Goal: Task Accomplishment & Management: Manage account settings

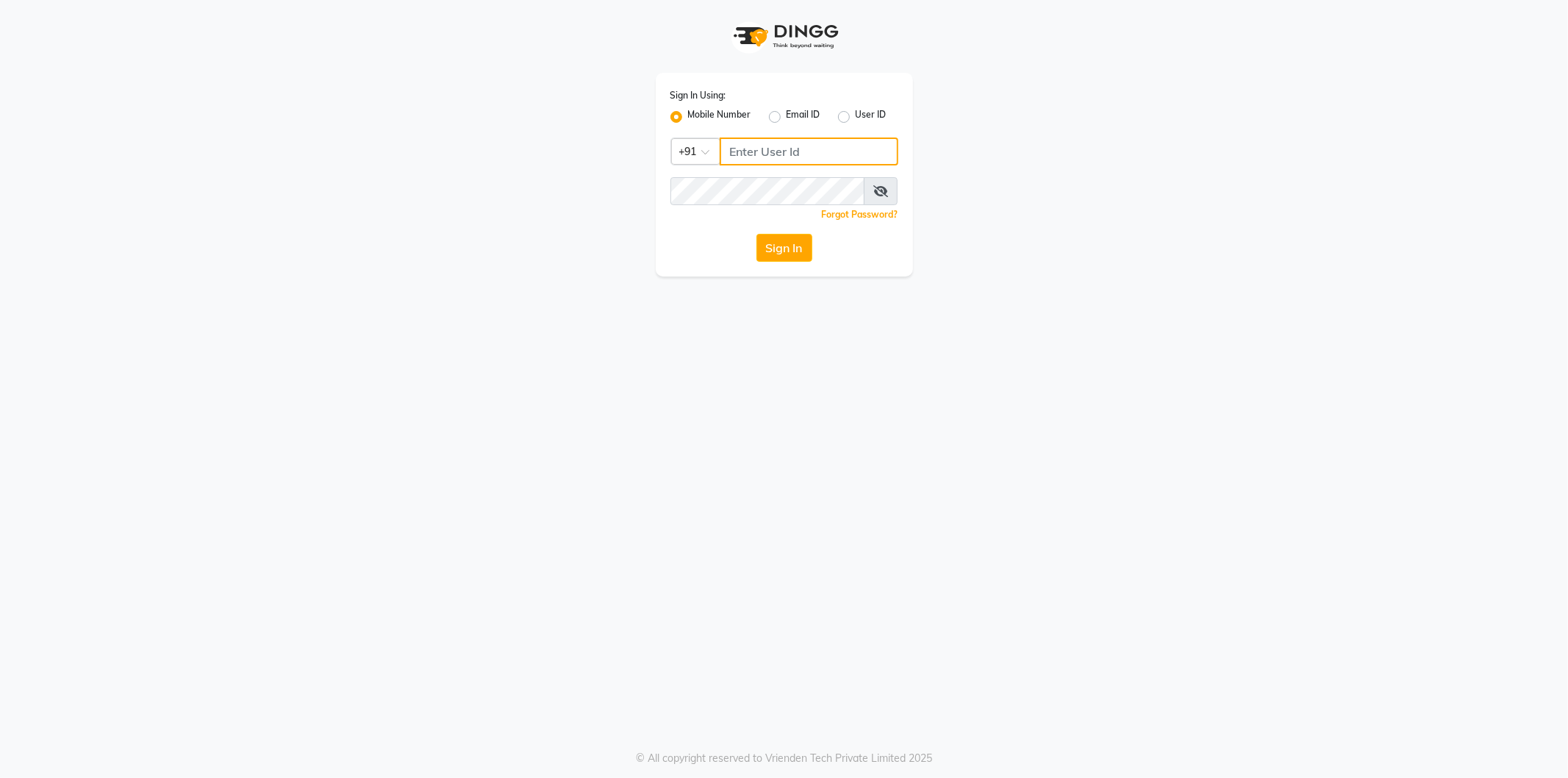
click at [792, 147] on input "Username" at bounding box center [808, 151] width 179 height 28
type input "6379522874"
click at [756, 234] on button "Sign In" at bounding box center [784, 248] width 56 height 28
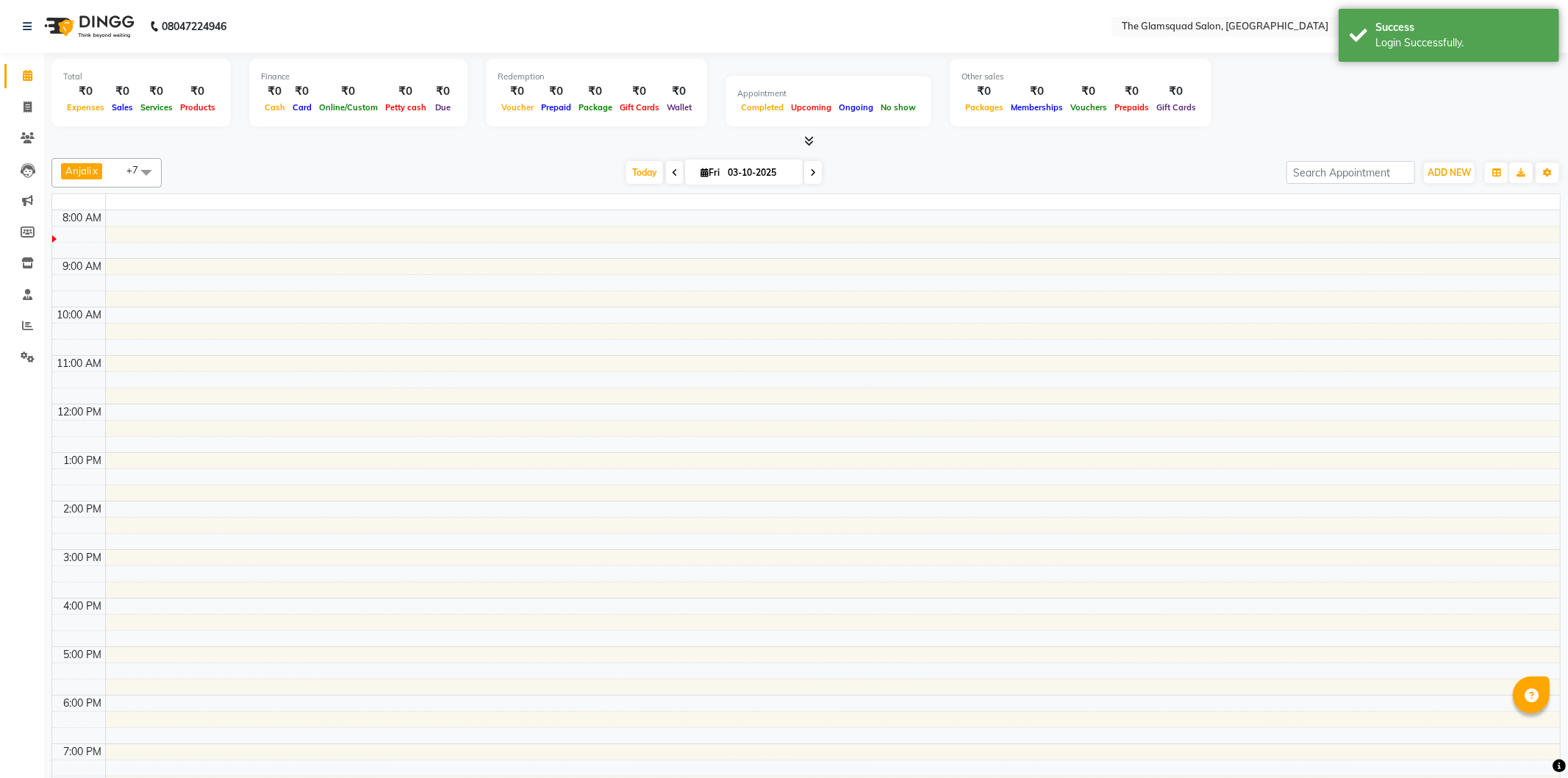
select select "en"
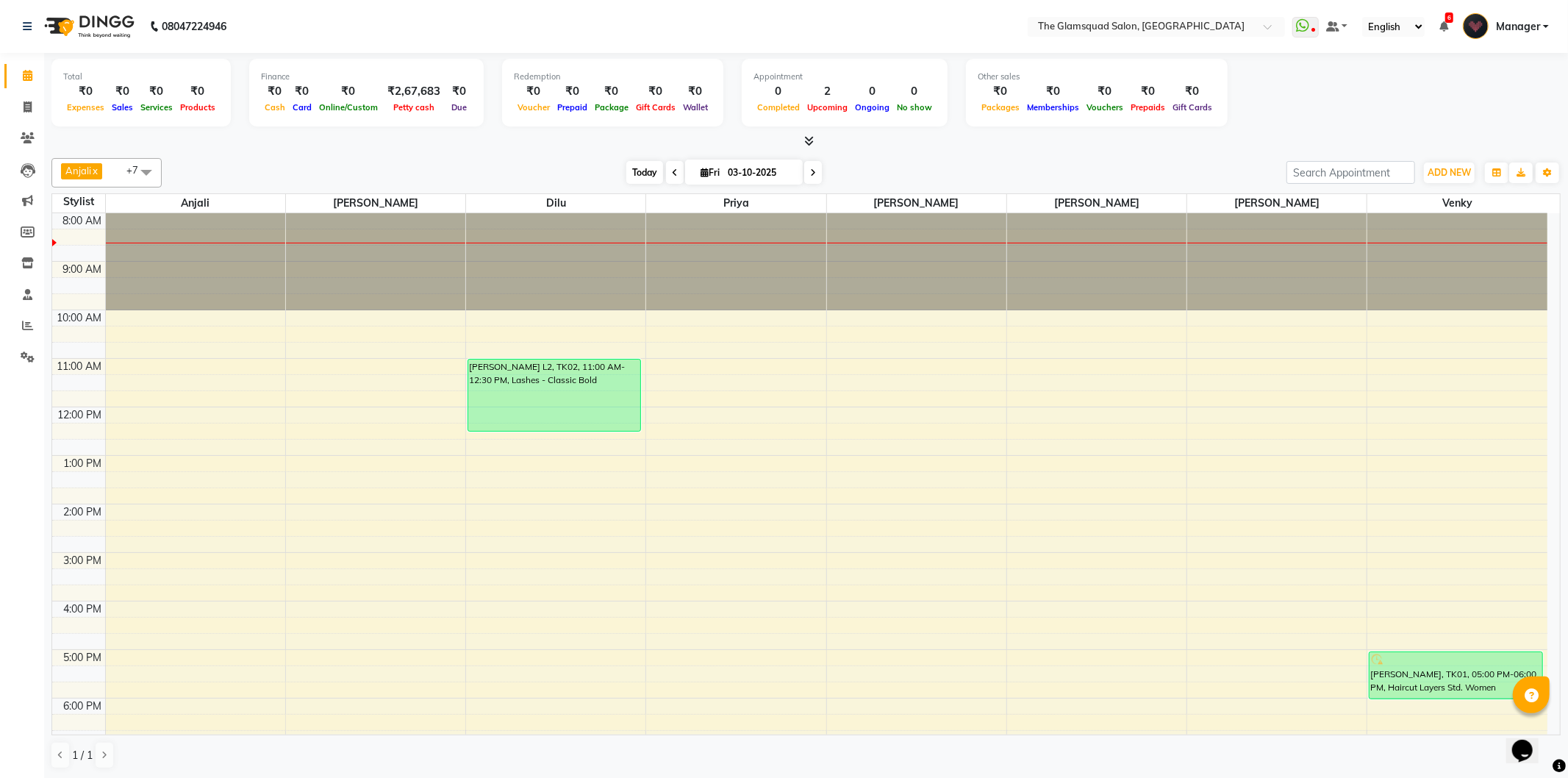
click at [643, 172] on span "Today" at bounding box center [645, 172] width 37 height 22
click at [24, 325] on icon at bounding box center [28, 325] width 11 height 11
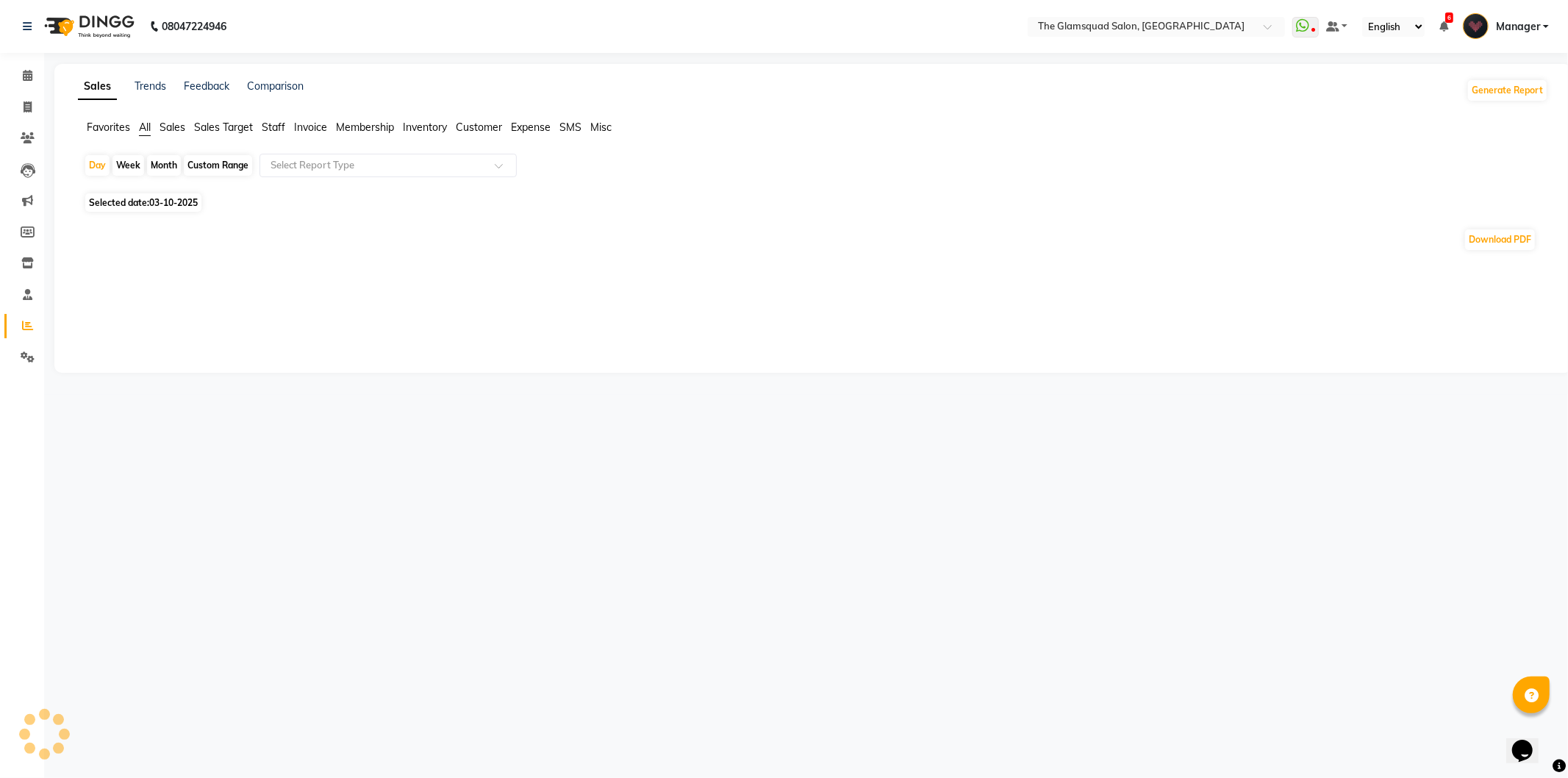
click at [222, 169] on div "Custom Range" at bounding box center [217, 166] width 68 height 21
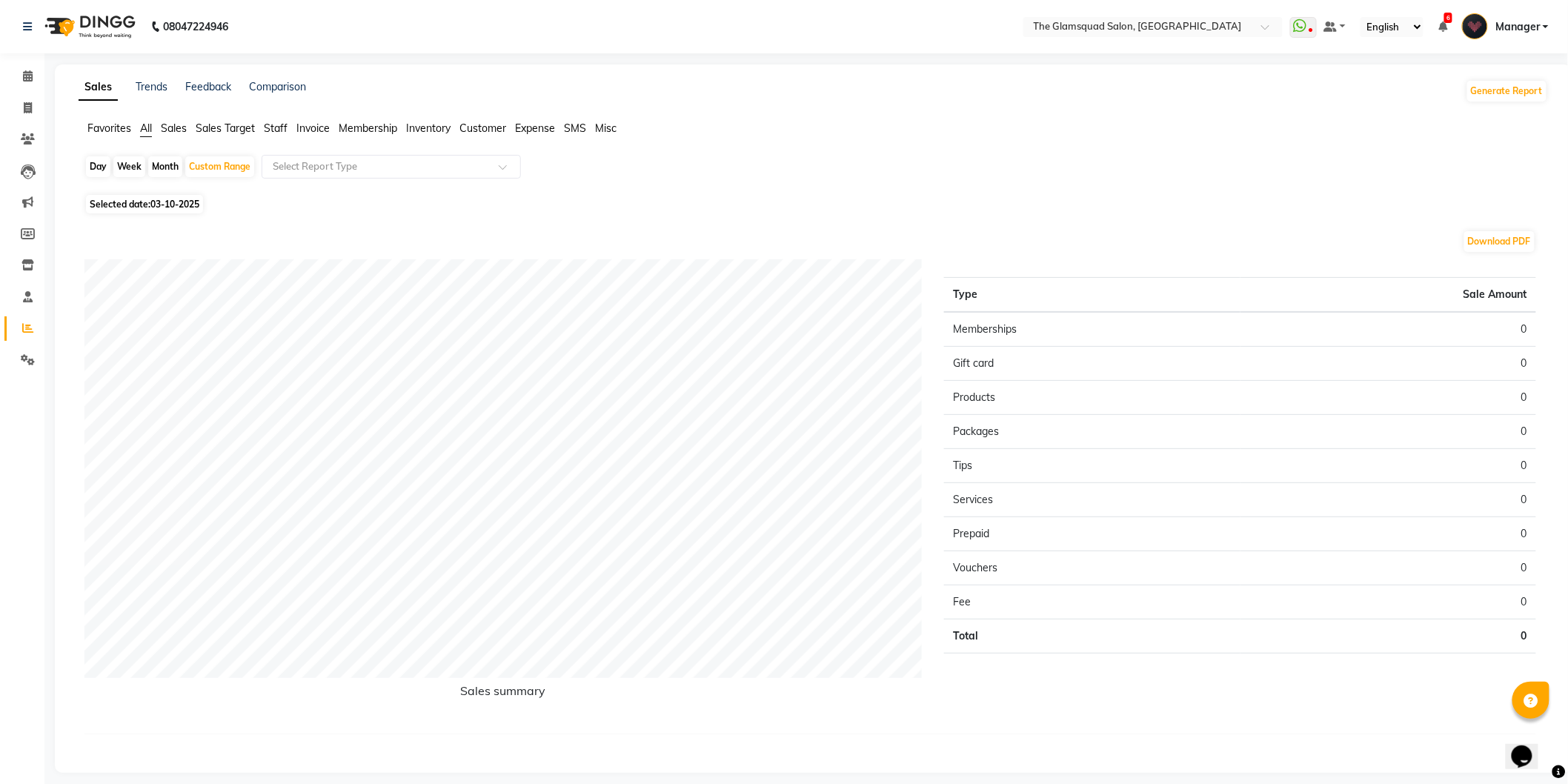
click at [175, 131] on span "Sales" at bounding box center [174, 128] width 26 height 14
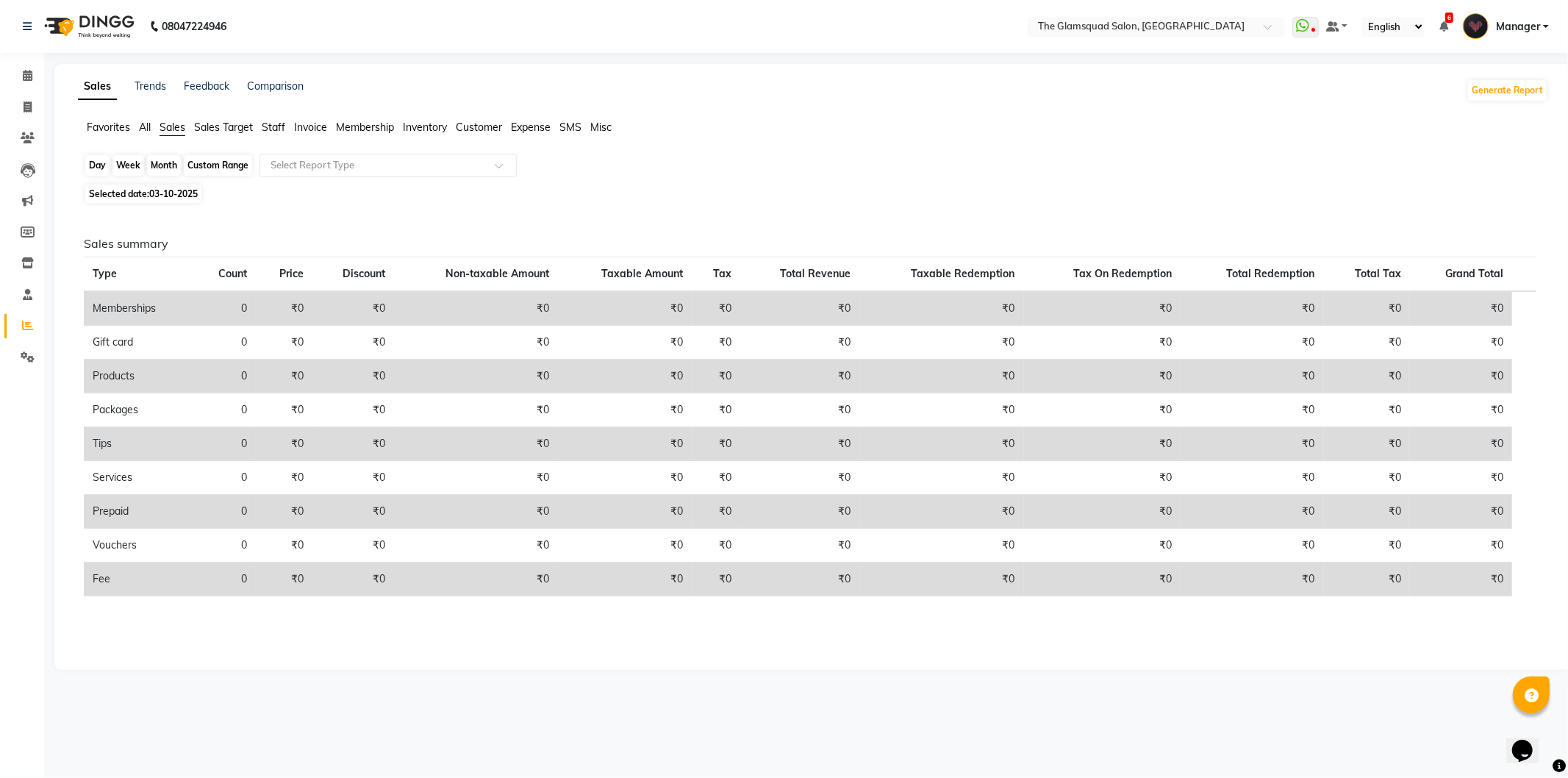
click at [214, 169] on div "Custom Range" at bounding box center [217, 166] width 68 height 21
select select "10"
select select "2025"
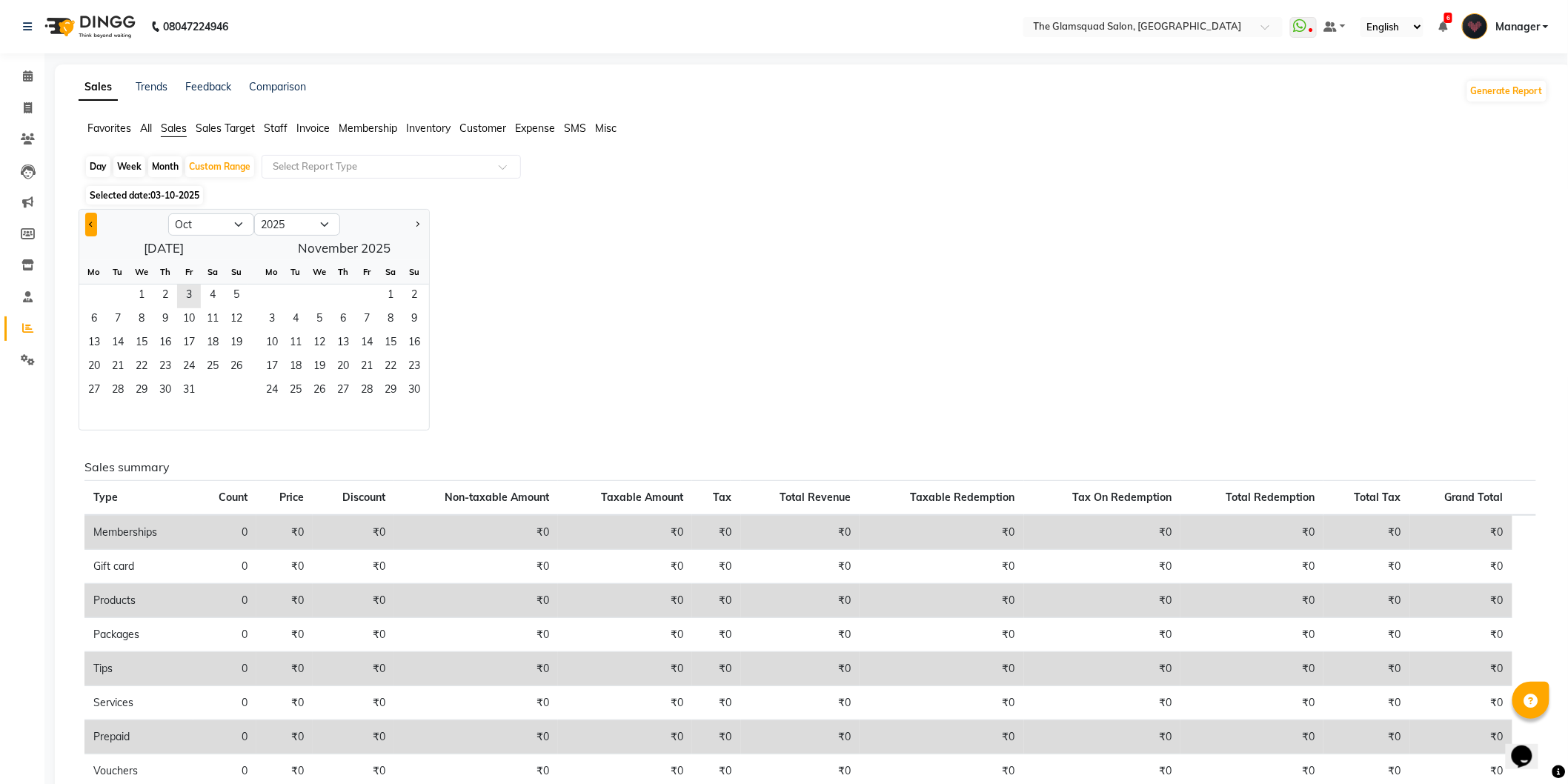
click at [86, 227] on button "Previous month" at bounding box center [91, 224] width 12 height 23
select select "9"
click at [99, 366] on span "22" at bounding box center [94, 367] width 23 height 23
click at [116, 390] on span "30" at bounding box center [117, 391] width 23 height 23
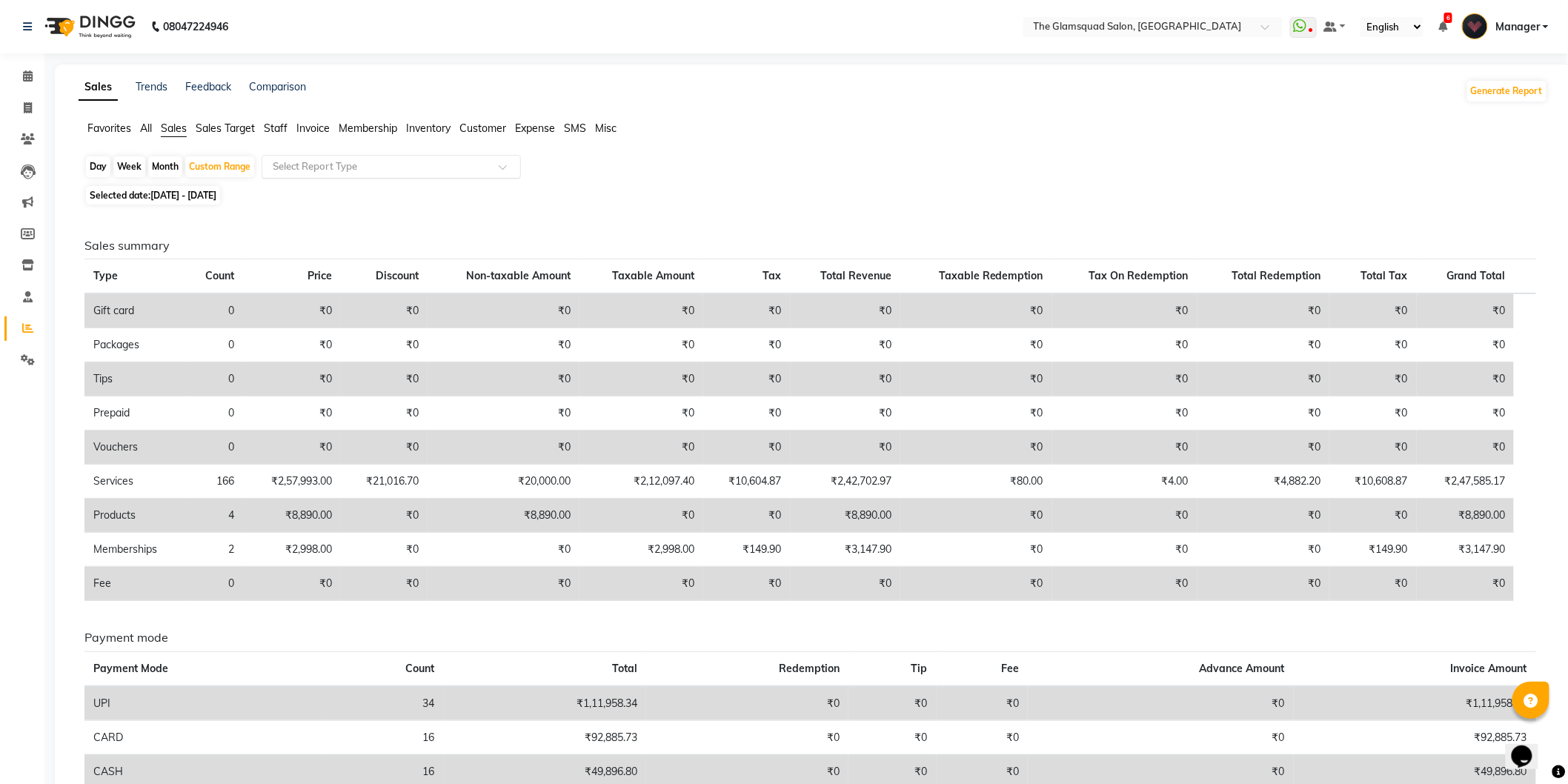
click at [323, 163] on input "text" at bounding box center [376, 166] width 213 height 15
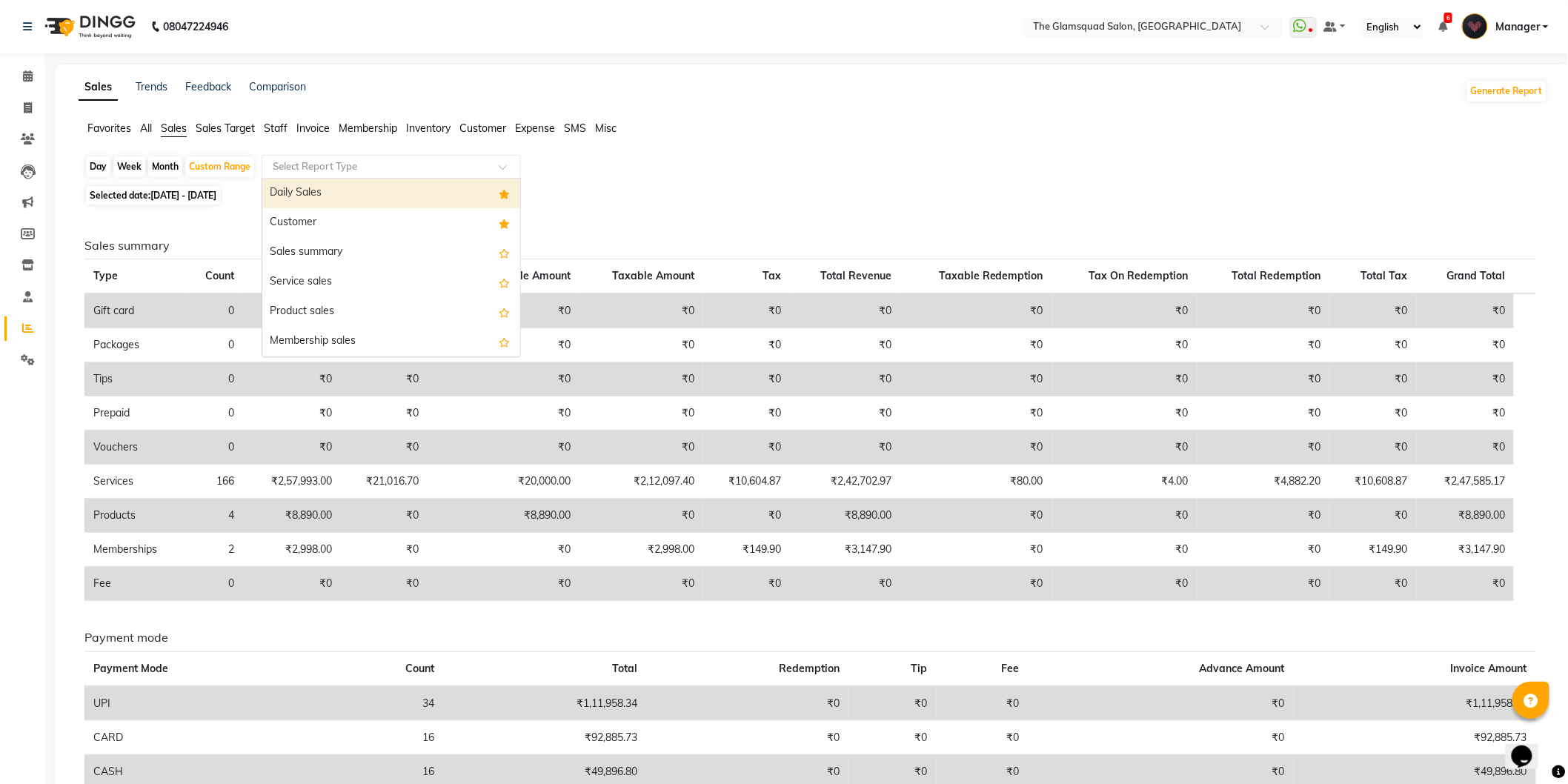
click at [354, 197] on div "Daily Sales" at bounding box center [391, 193] width 258 height 30
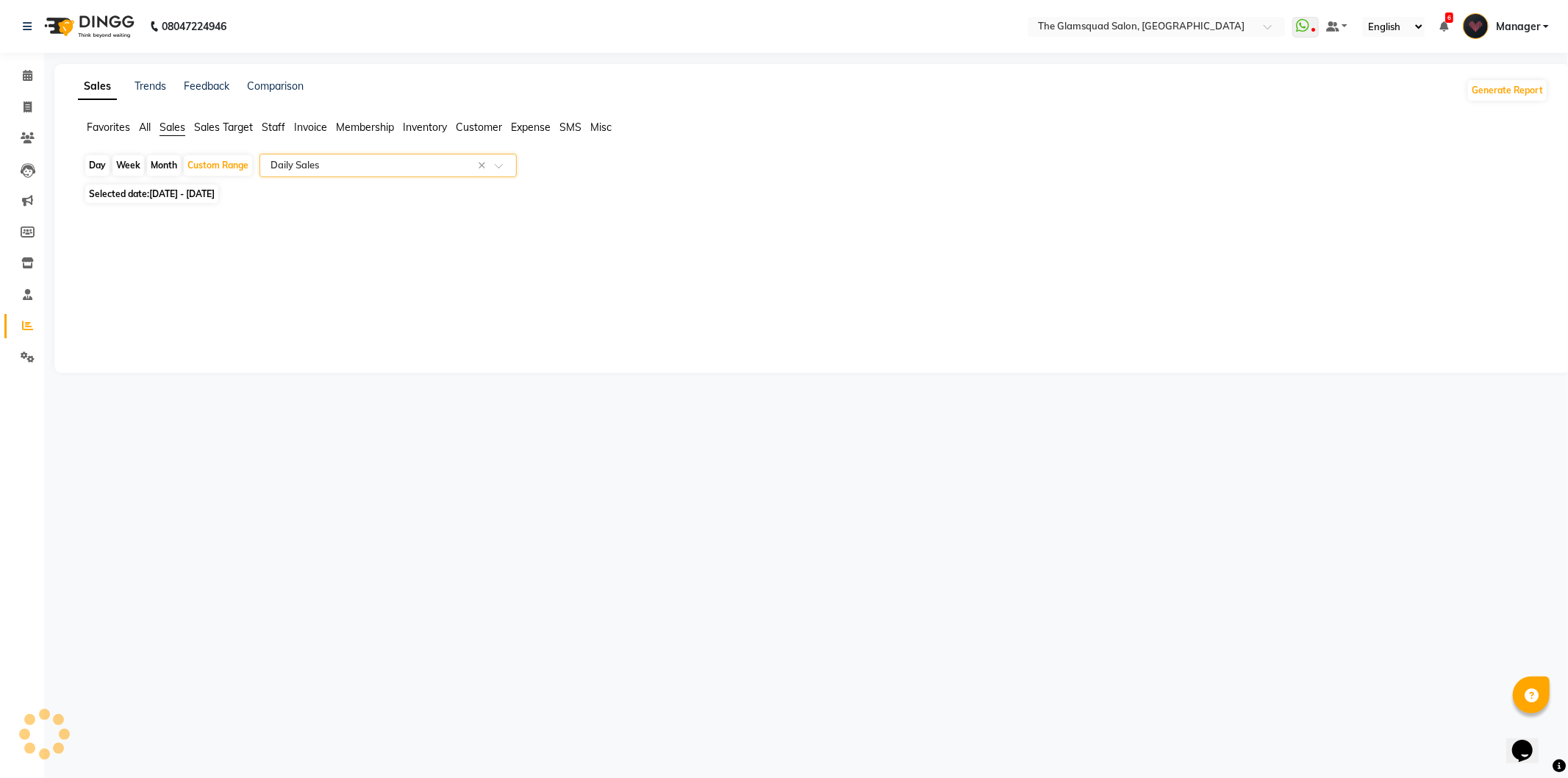
select select "full_report"
select select "csv"
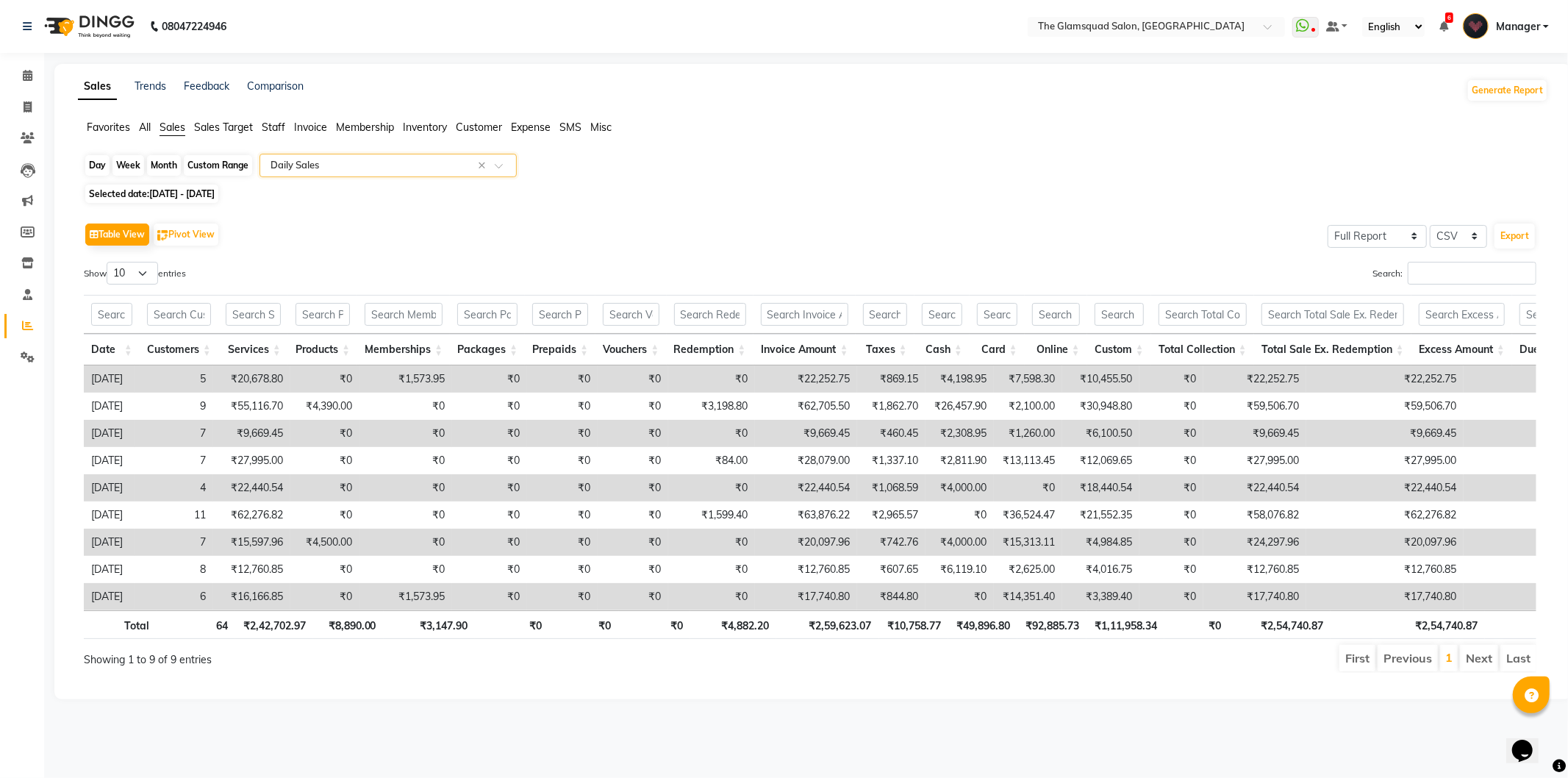
click at [237, 160] on div "Custom Range" at bounding box center [217, 166] width 68 height 21
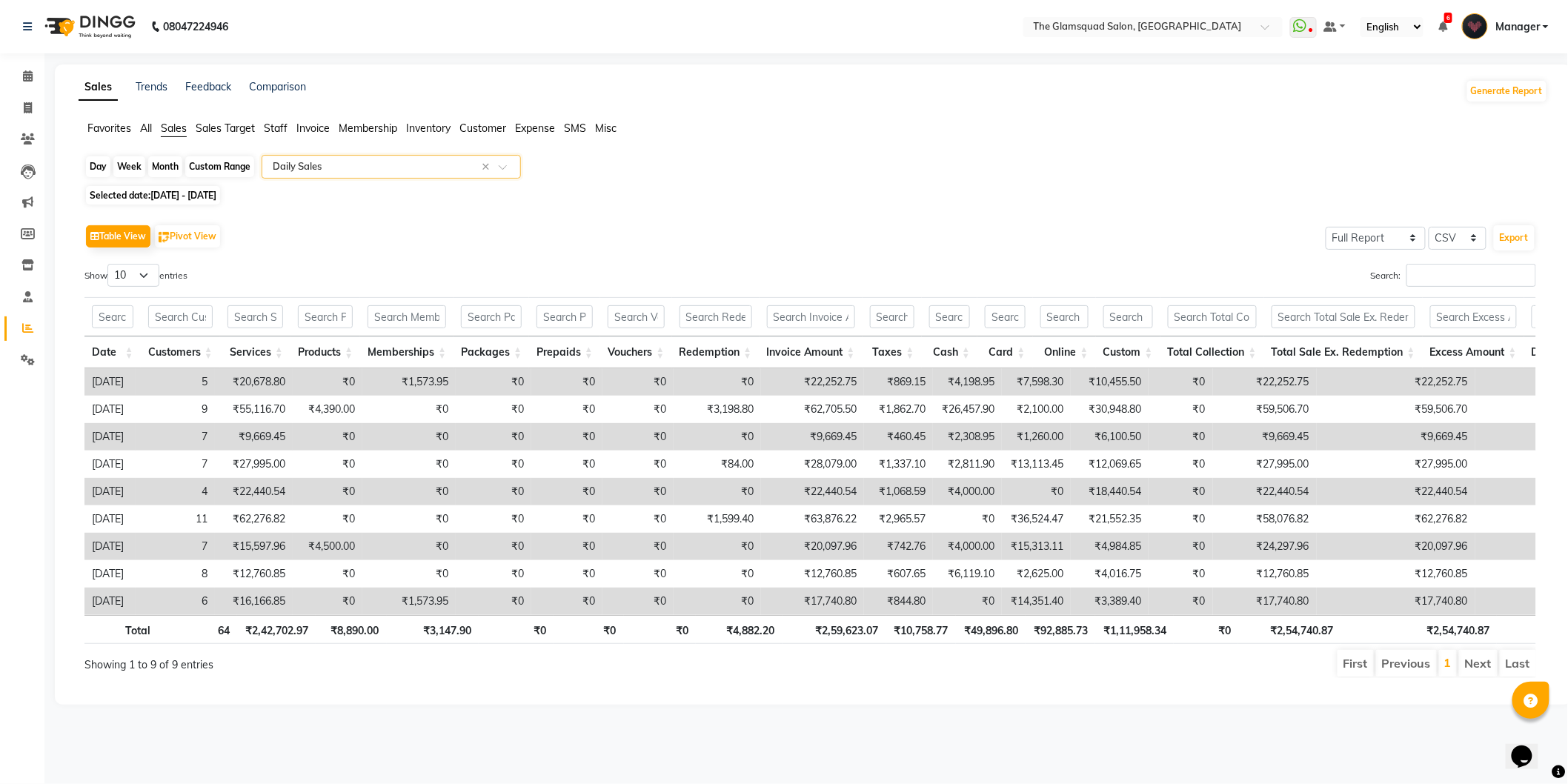
select select "9"
select select "2025"
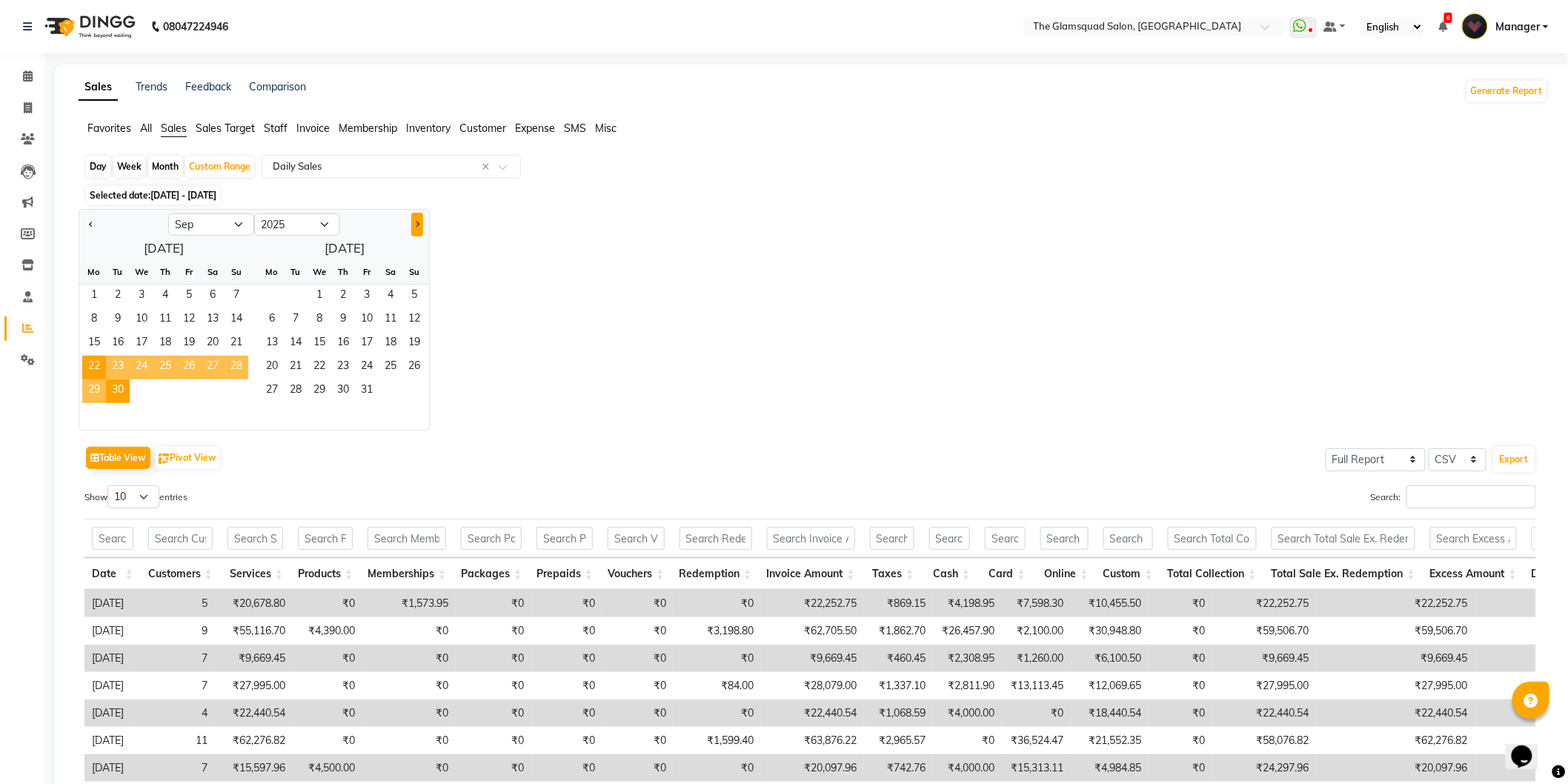
click at [413, 225] on button "Next month" at bounding box center [417, 224] width 12 height 23
select select "10"
click at [136, 292] on span "1" at bounding box center [141, 296] width 23 height 23
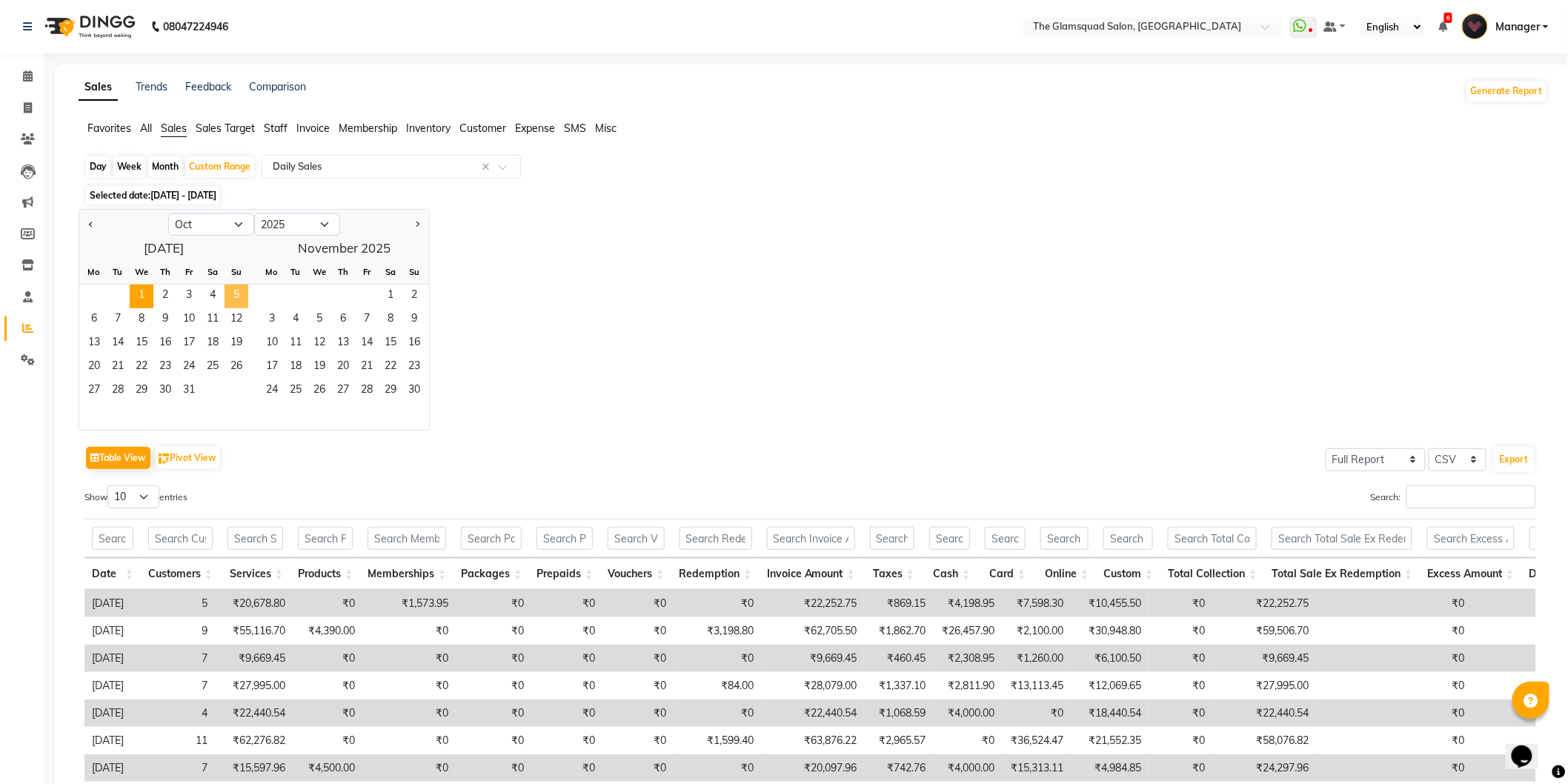
click at [242, 292] on span "5" at bounding box center [236, 296] width 23 height 23
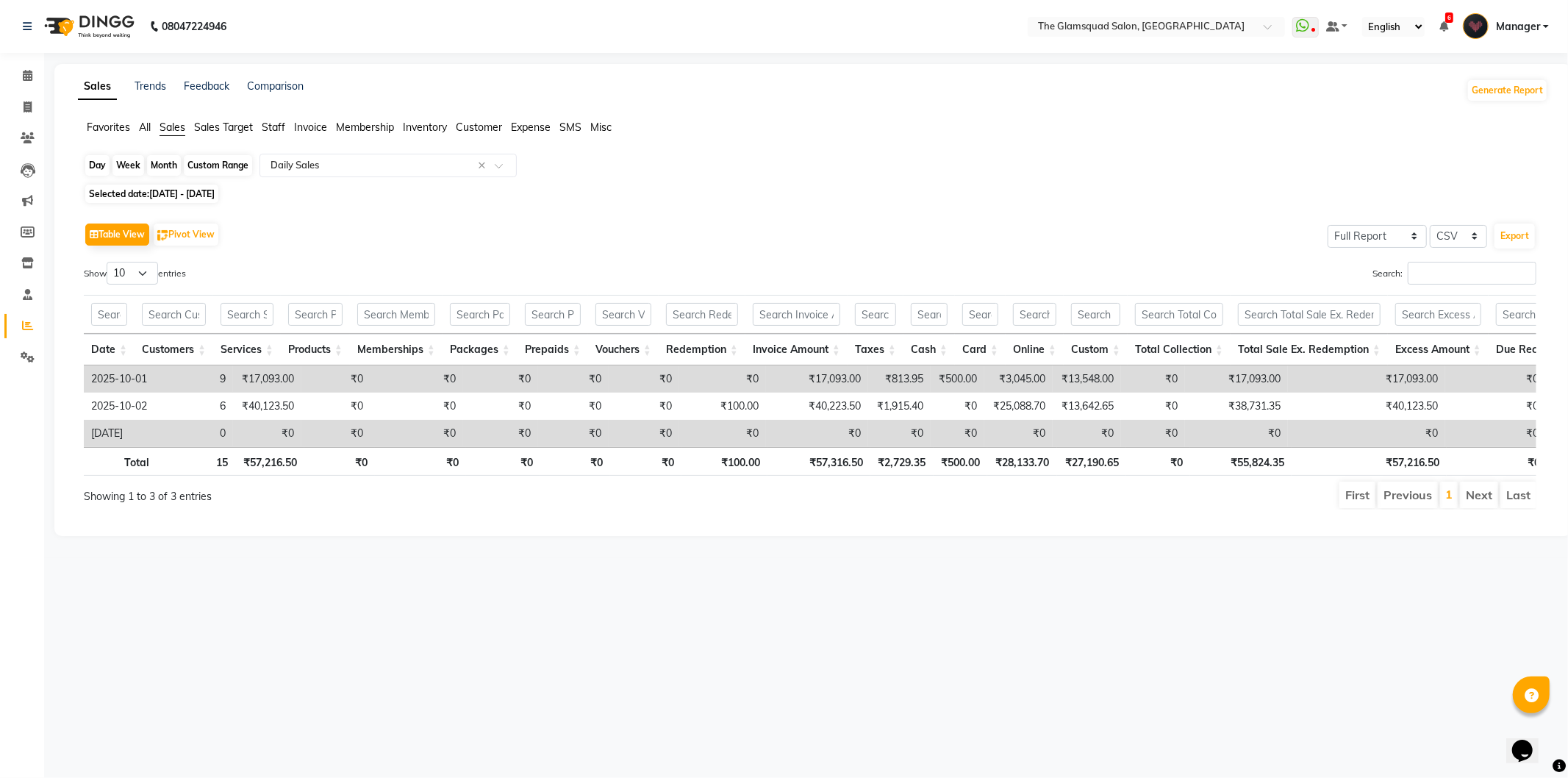
click at [208, 170] on div "Custom Range" at bounding box center [217, 166] width 68 height 21
select select "10"
select select "2025"
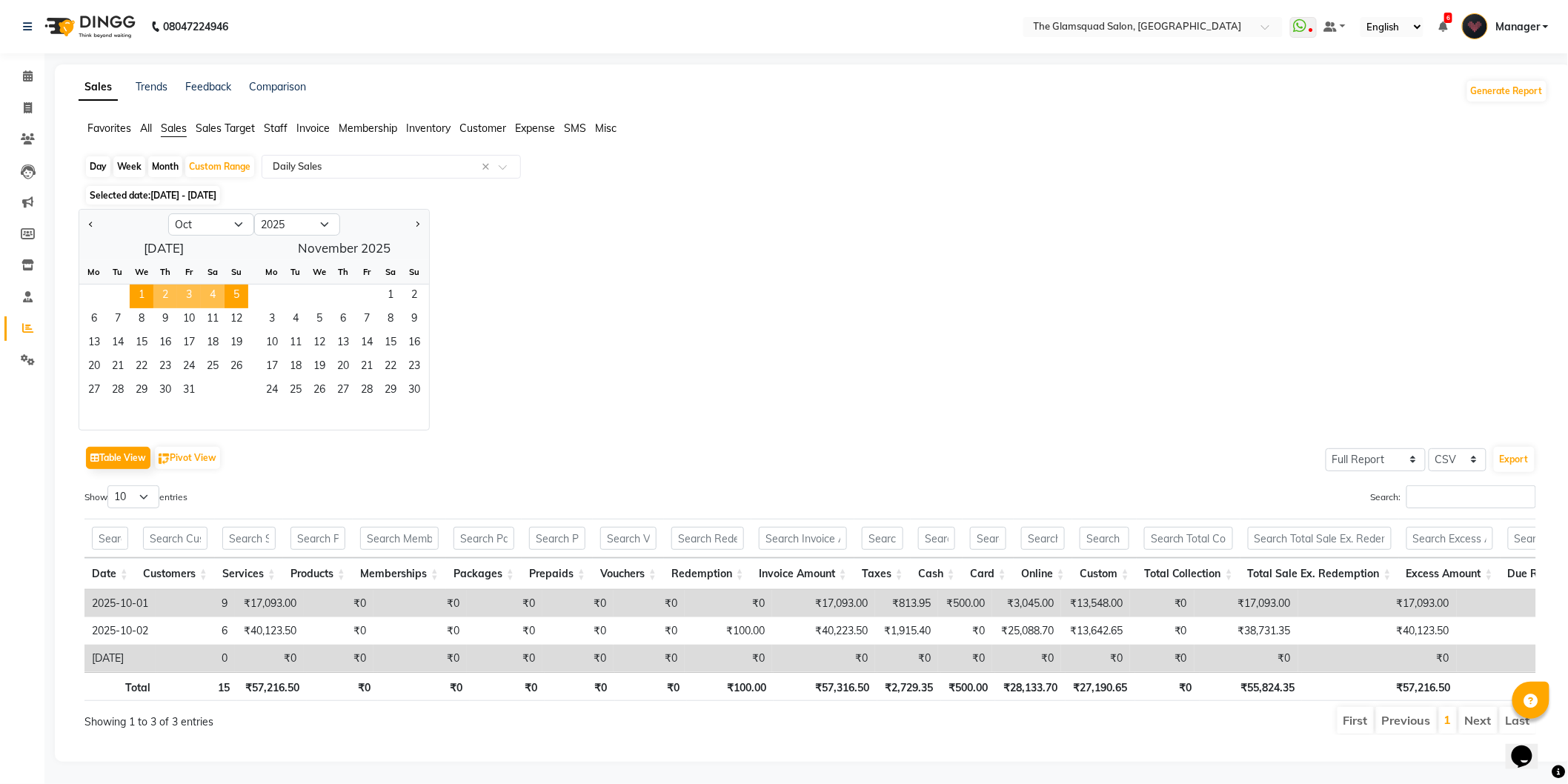
click at [850, 330] on div "Jan Feb Mar Apr May Jun [DATE] Aug Sep Oct Nov [DATE] 2016 2017 2018 2019 2020 …" at bounding box center [813, 320] width 1469 height 221
click at [241, 292] on span "5" at bounding box center [236, 296] width 23 height 23
drag, startPoint x: 142, startPoint y: 289, endPoint x: 225, endPoint y: 290, distance: 83.0
click at [141, 289] on span "1" at bounding box center [141, 296] width 23 height 23
drag, startPoint x: 229, startPoint y: 290, endPoint x: 292, endPoint y: 294, distance: 63.1
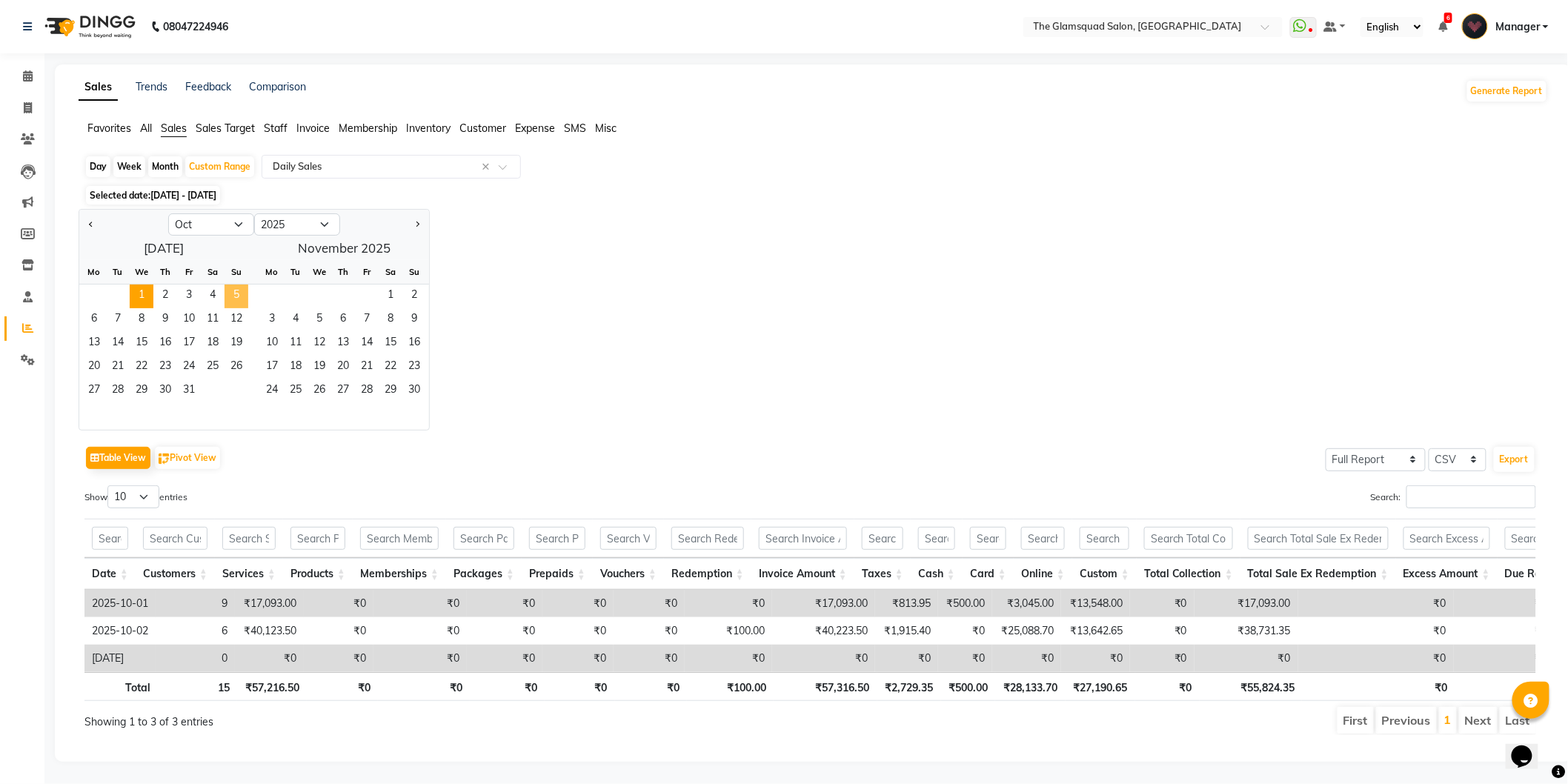
click at [229, 291] on span "5" at bounding box center [236, 296] width 23 height 23
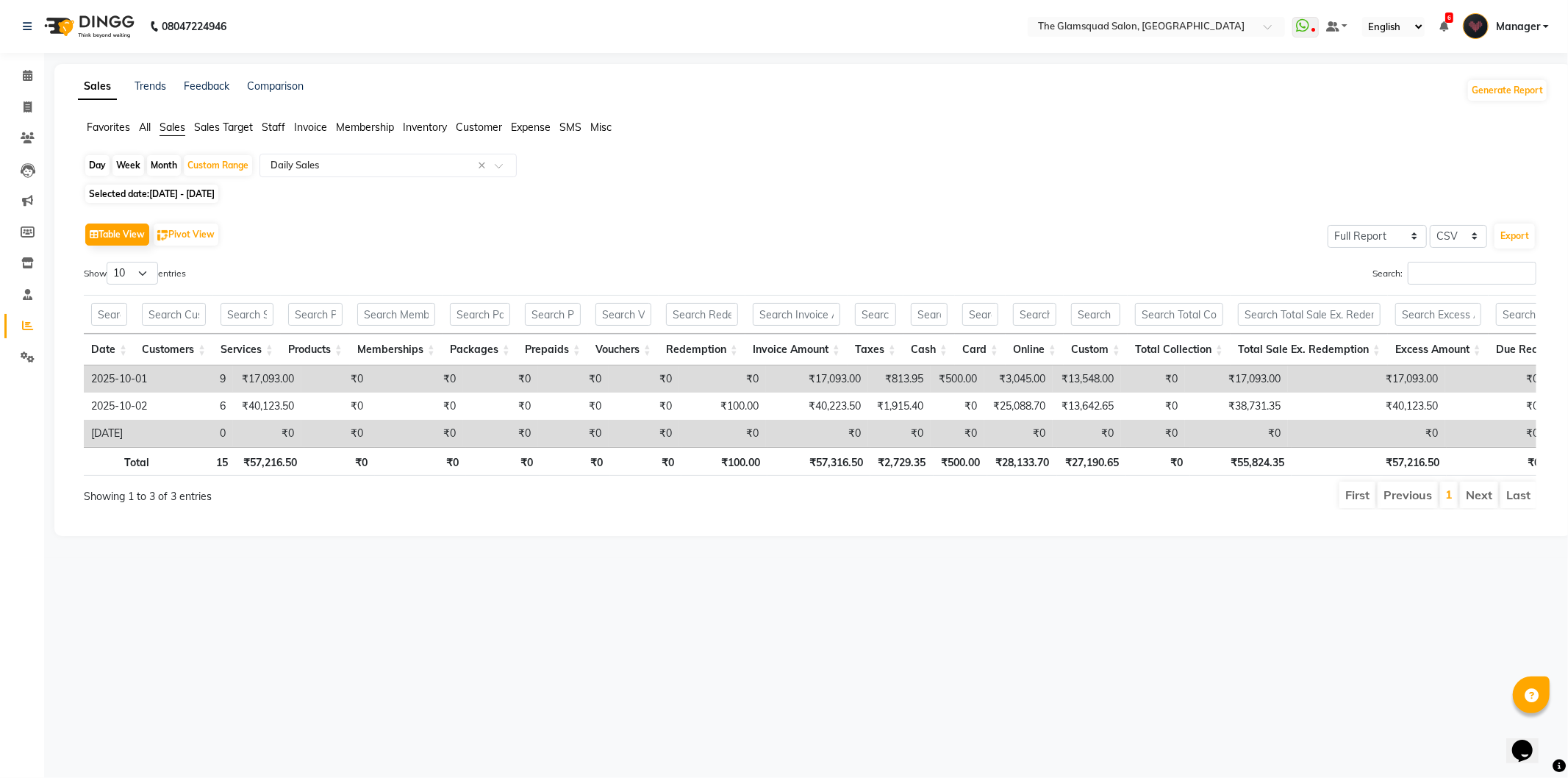
click at [278, 123] on span "Staff" at bounding box center [273, 127] width 23 height 14
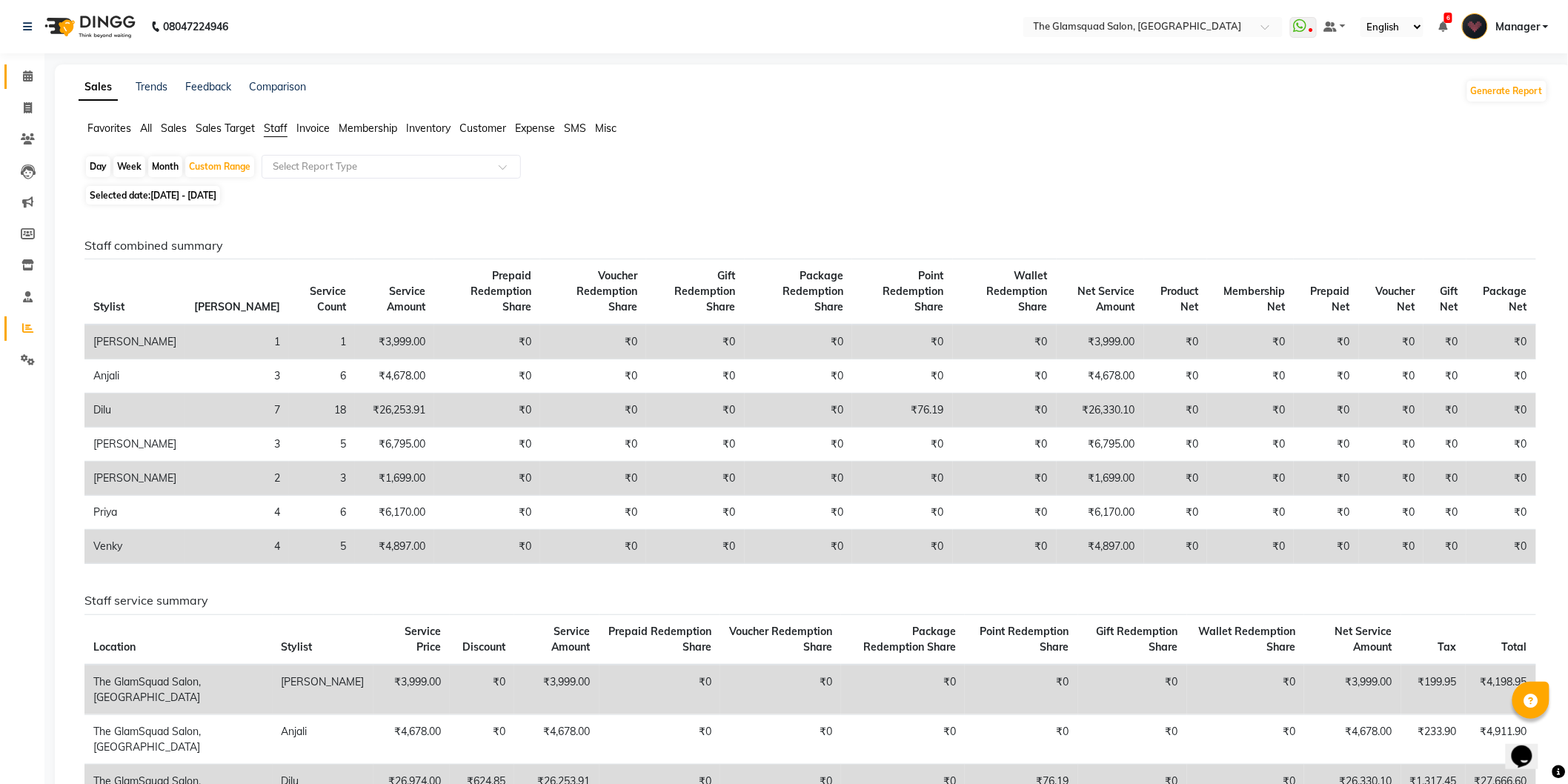
click at [41, 77] on li "Calendar" at bounding box center [22, 76] width 44 height 31
click at [25, 77] on icon at bounding box center [27, 76] width 10 height 11
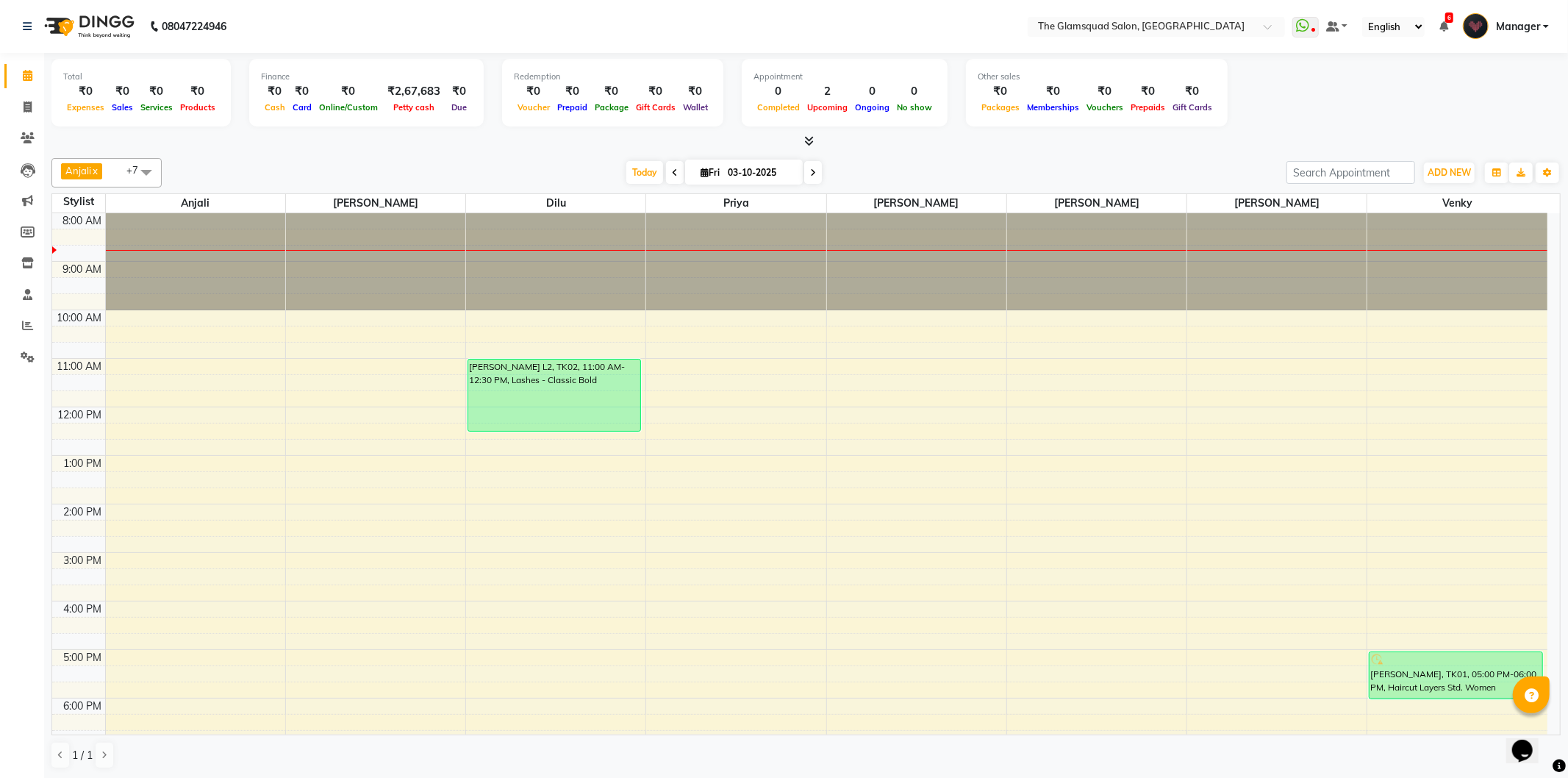
click at [672, 170] on icon at bounding box center [675, 172] width 6 height 9
type input "02-10-2025"
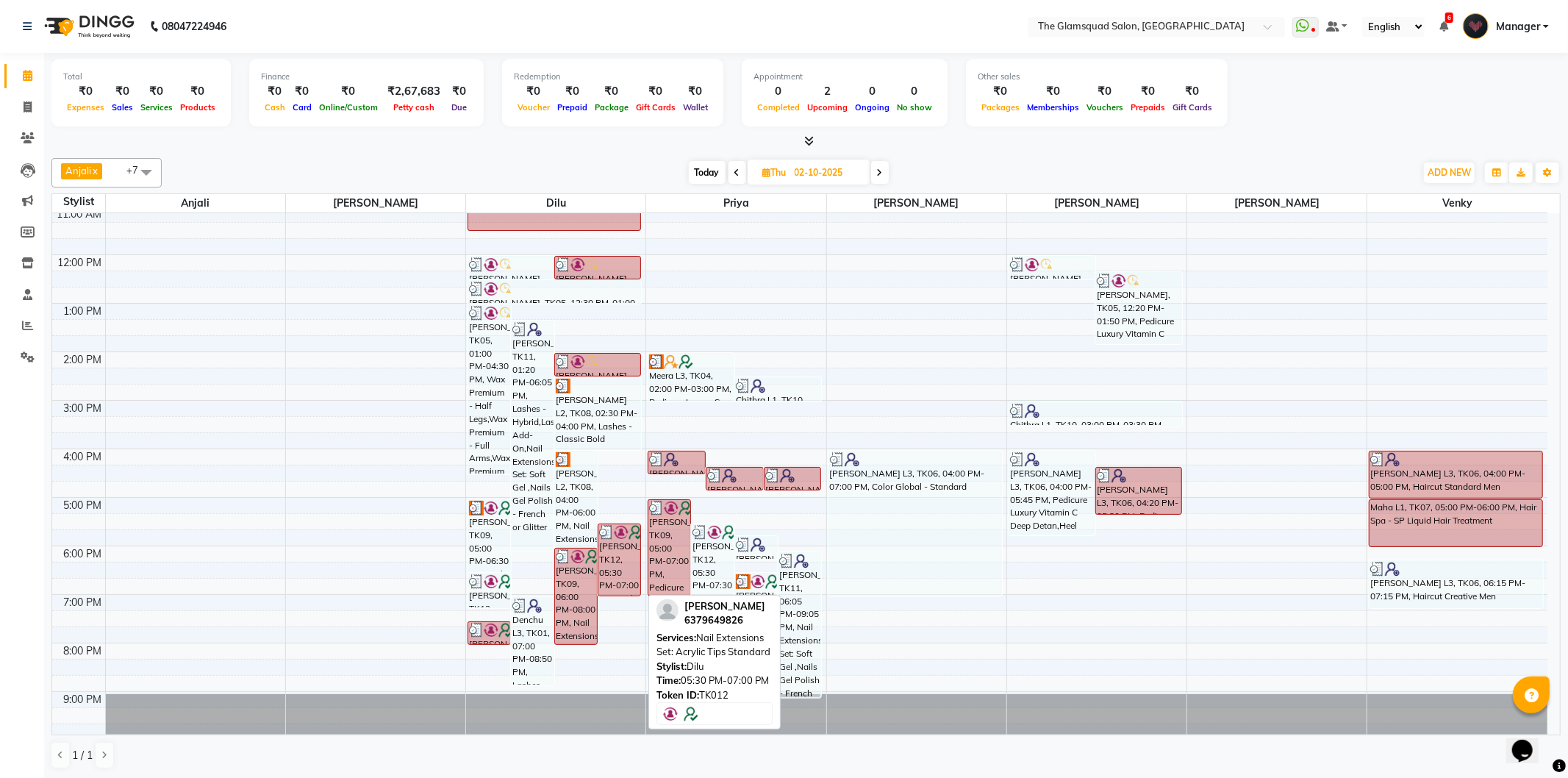
scroll to position [159, 0]
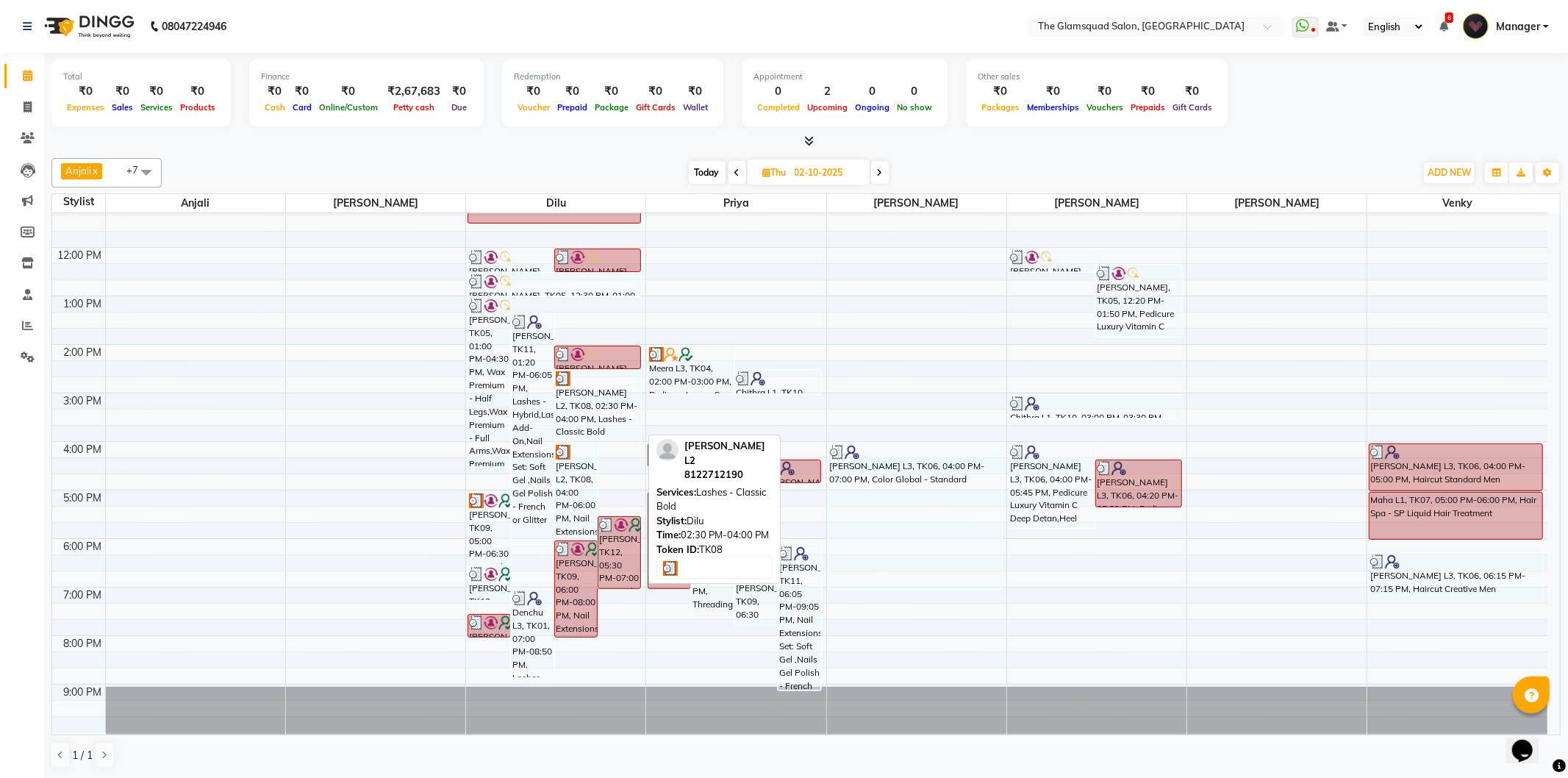
click at [596, 390] on div "[PERSON_NAME] L2, TK08, 02:30 PM-04:00 PM, Lashes - Classic Bold" at bounding box center [598, 405] width 85 height 71
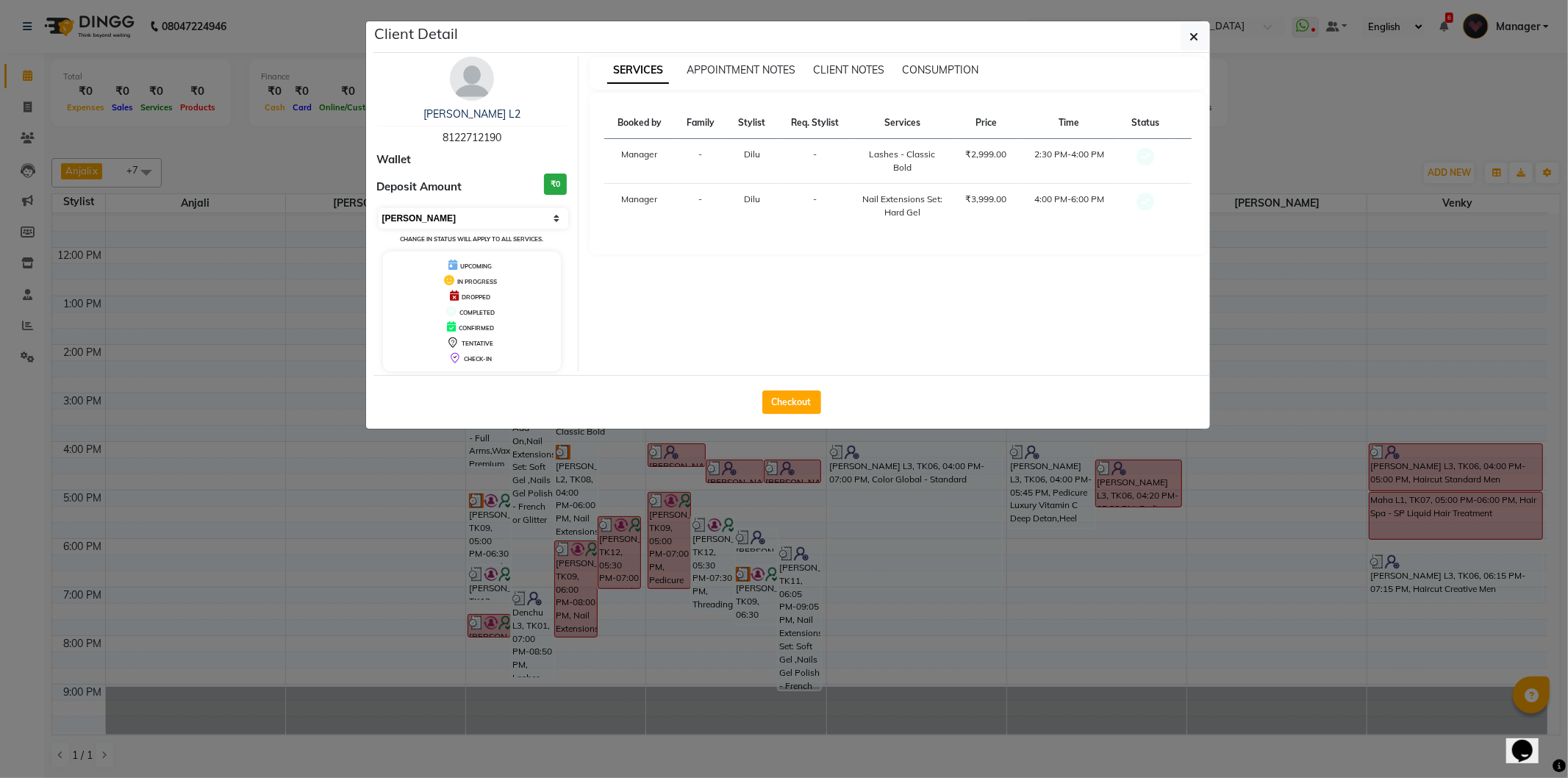
click at [524, 226] on select "Select MARK DONE UPCOMING" at bounding box center [474, 219] width 191 height 21
select select "5"
click at [379, 208] on select "Select MARK DONE UPCOMING" at bounding box center [474, 219] width 191 height 21
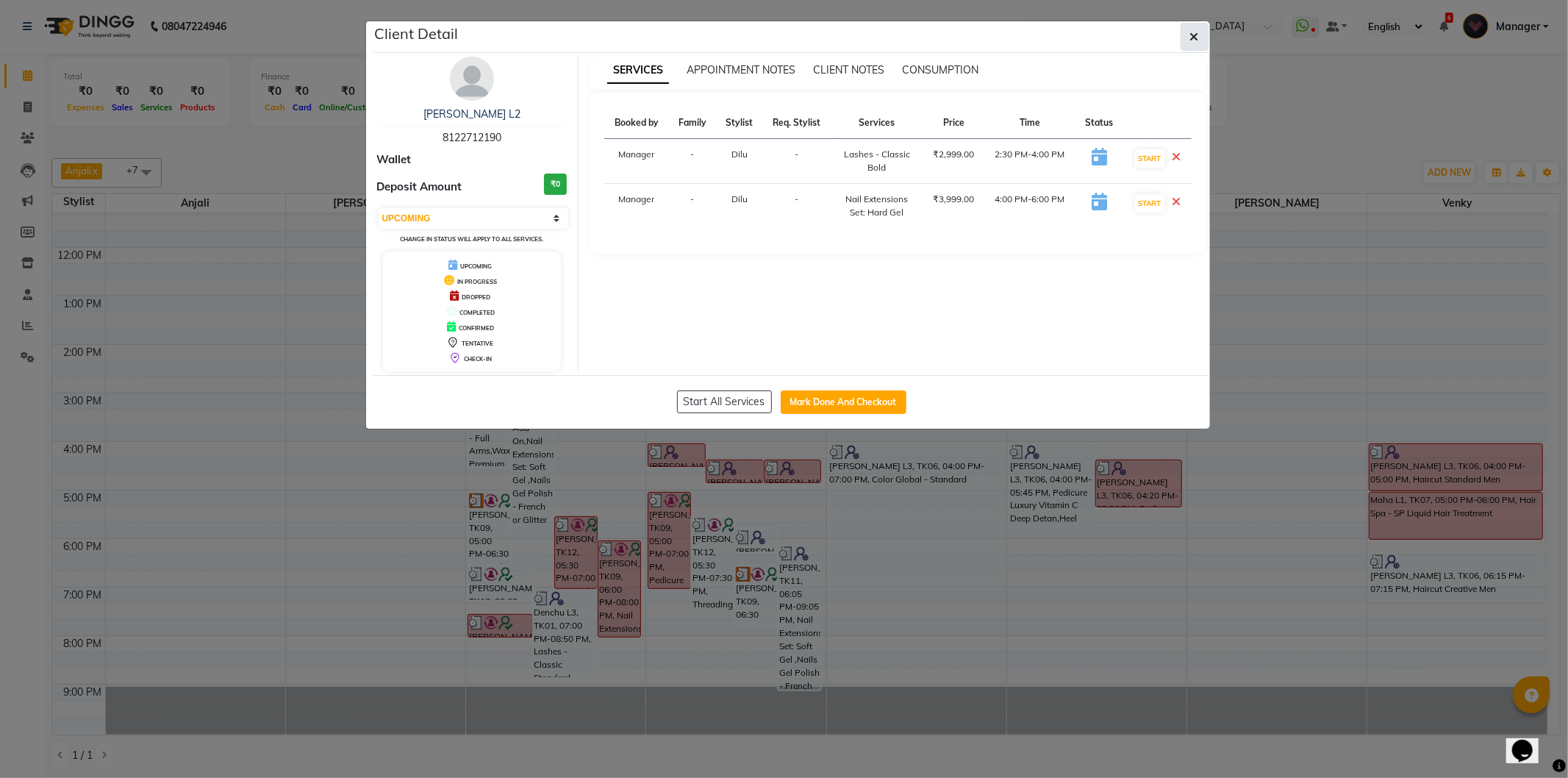
click at [1195, 38] on icon "button" at bounding box center [1194, 37] width 9 height 12
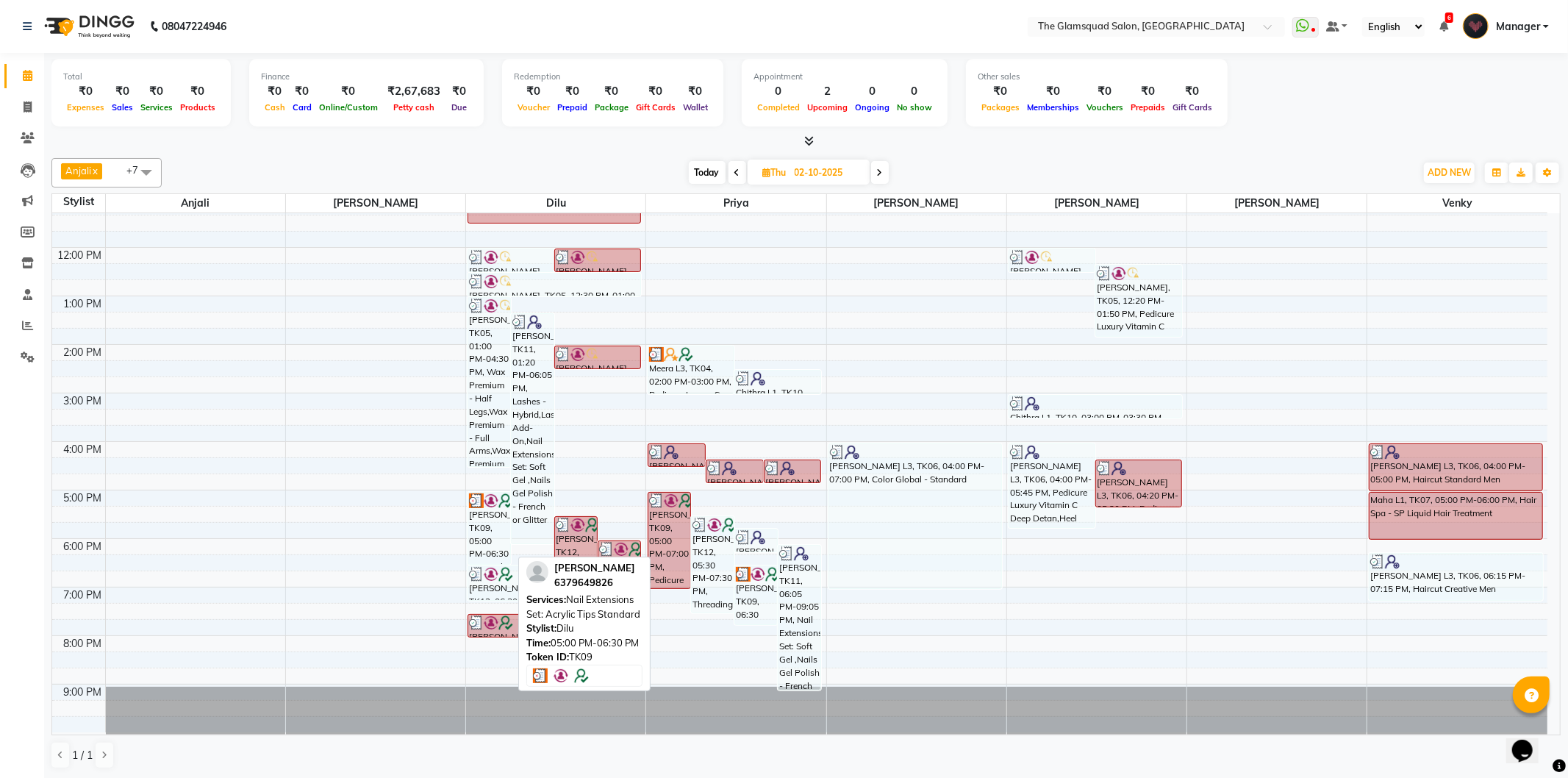
click at [477, 526] on div "[PERSON_NAME], TK09, 05:00 PM-06:30 PM, Nail Extensions Set: Acrylic Tips Stand…" at bounding box center [489, 528] width 42 height 71
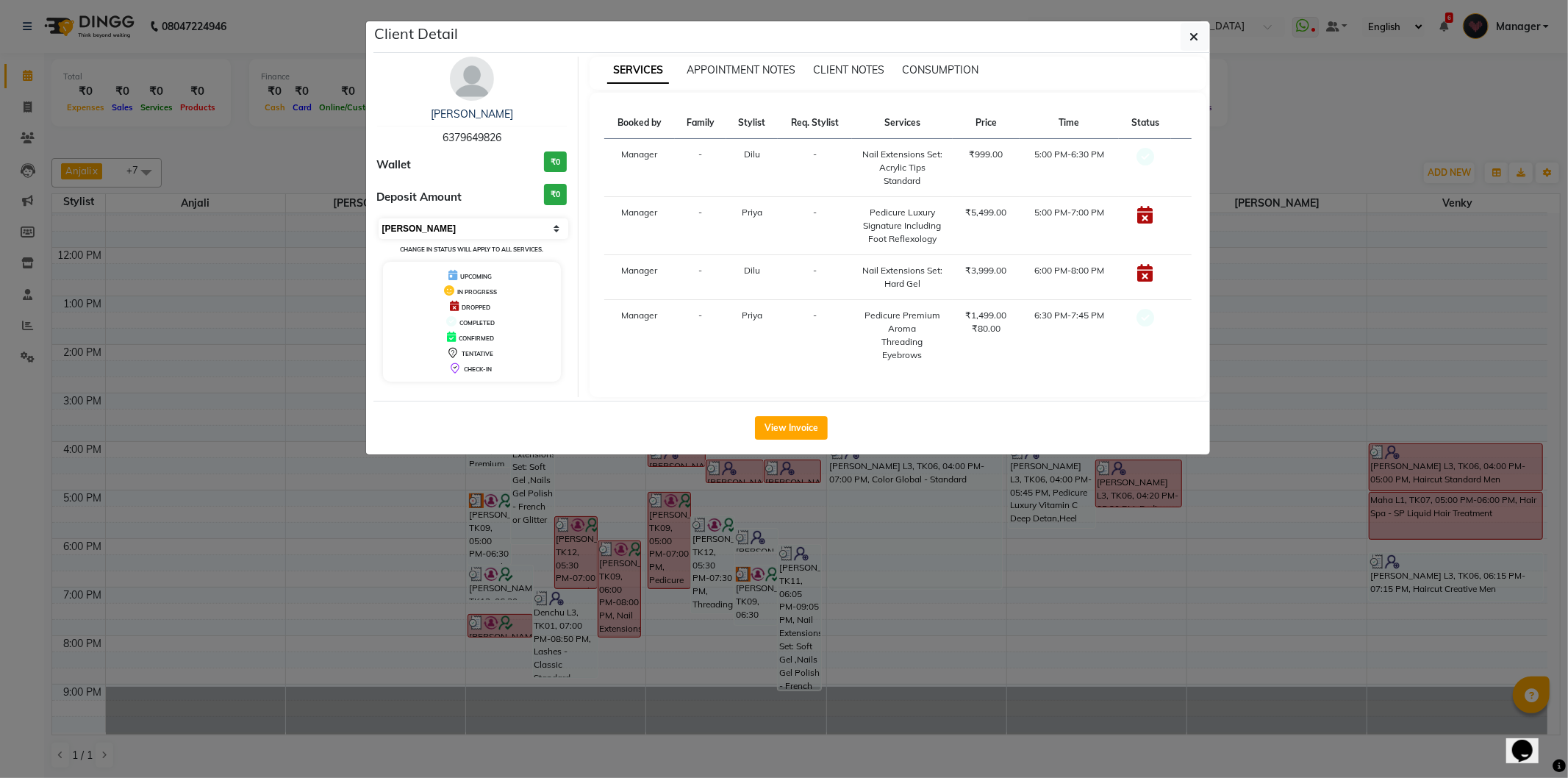
click at [489, 238] on select "Select MARK DONE UPCOMING" at bounding box center [474, 229] width 191 height 21
select select "5"
click at [379, 219] on select "Select MARK DONE UPCOMING" at bounding box center [474, 229] width 191 height 21
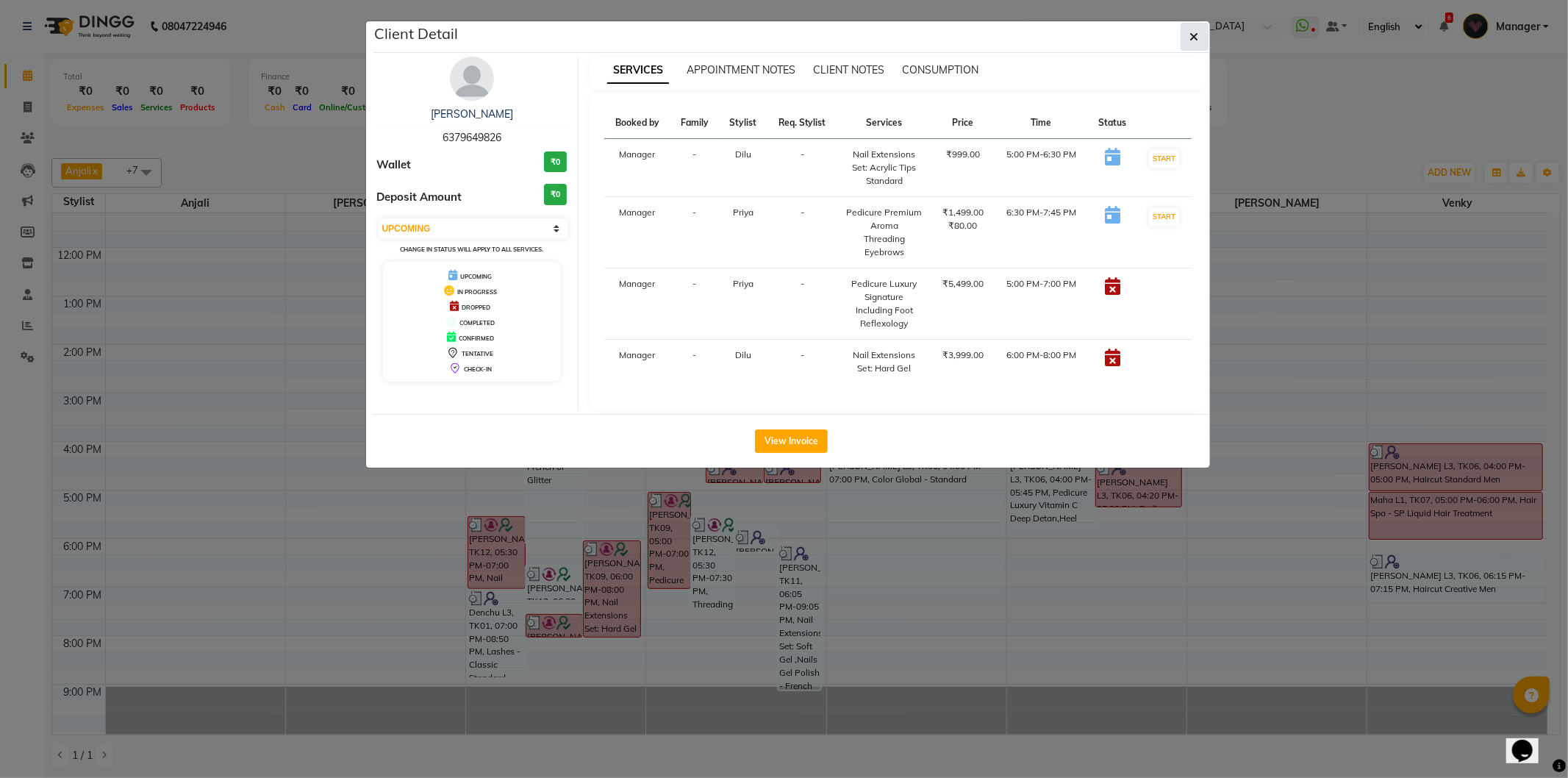
click at [1195, 33] on icon "button" at bounding box center [1194, 37] width 9 height 12
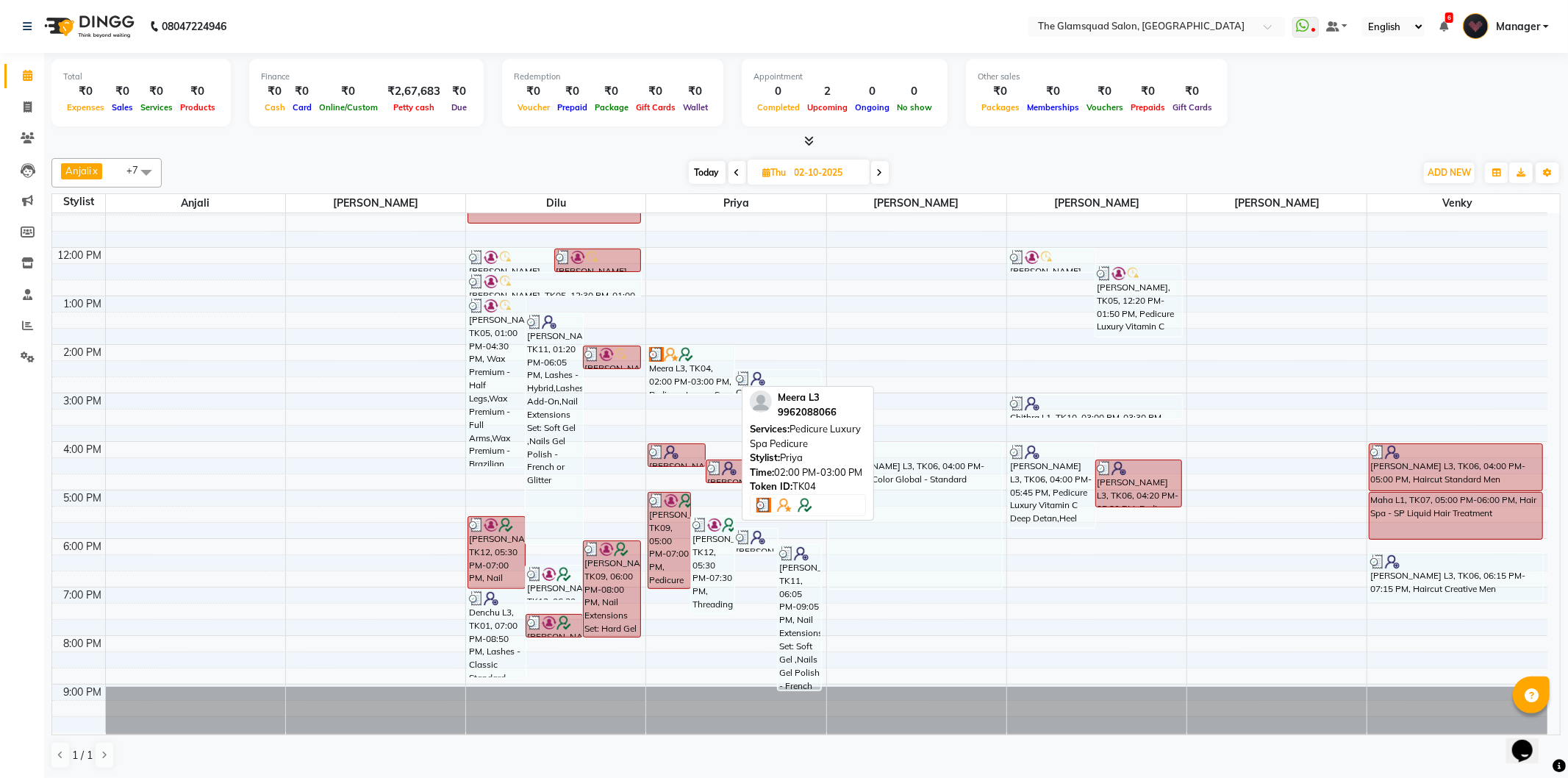
click at [709, 357] on div at bounding box center [691, 354] width 84 height 14
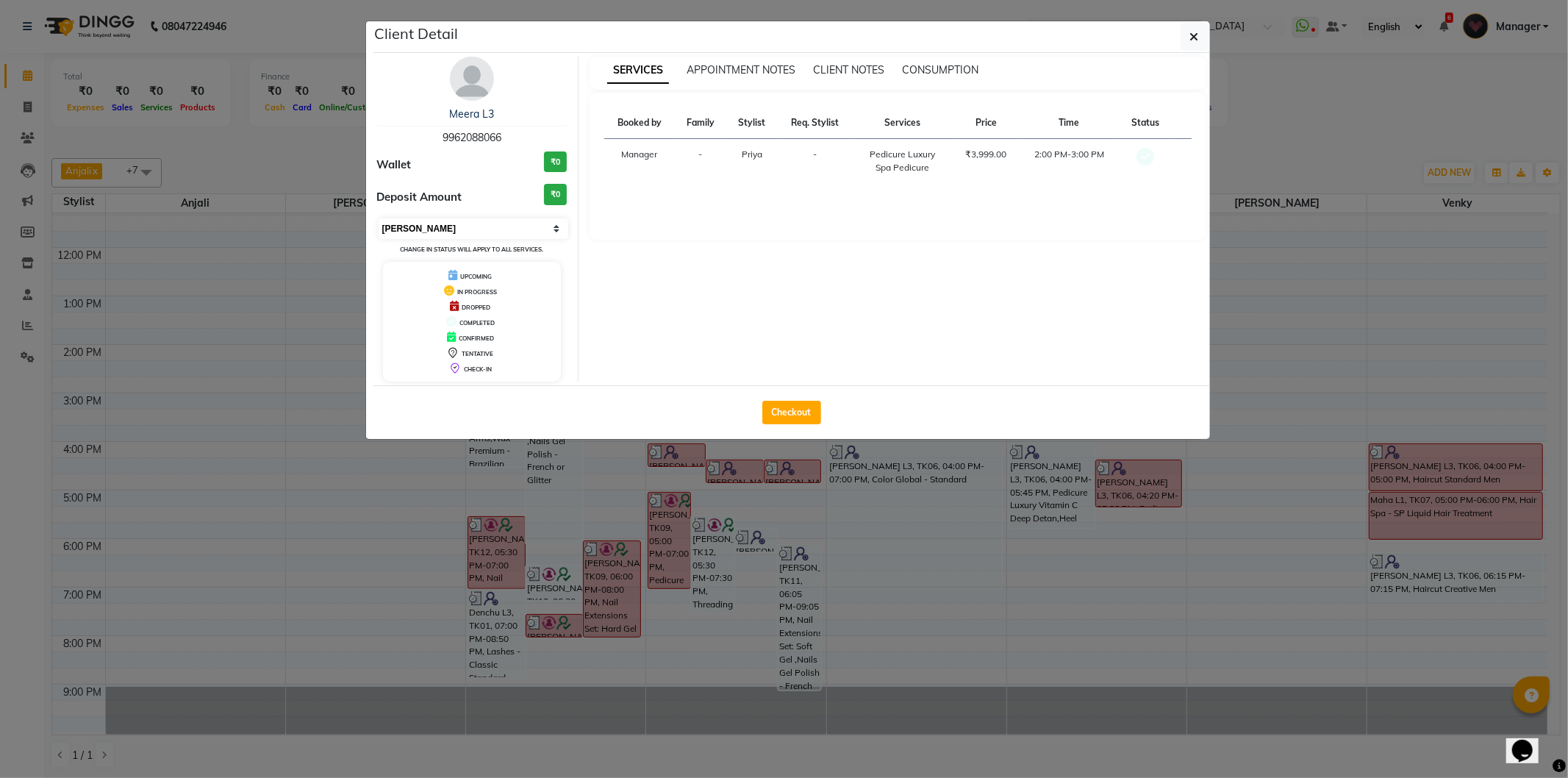
click at [527, 227] on select "Select MARK DONE UPCOMING" at bounding box center [474, 229] width 191 height 21
select select "5"
click at [379, 219] on select "Select MARK DONE UPCOMING" at bounding box center [474, 229] width 191 height 21
drag, startPoint x: 1187, startPoint y: 38, endPoint x: 1181, endPoint y: 76, distance: 38.5
click at [1188, 38] on button "button" at bounding box center [1195, 36] width 28 height 28
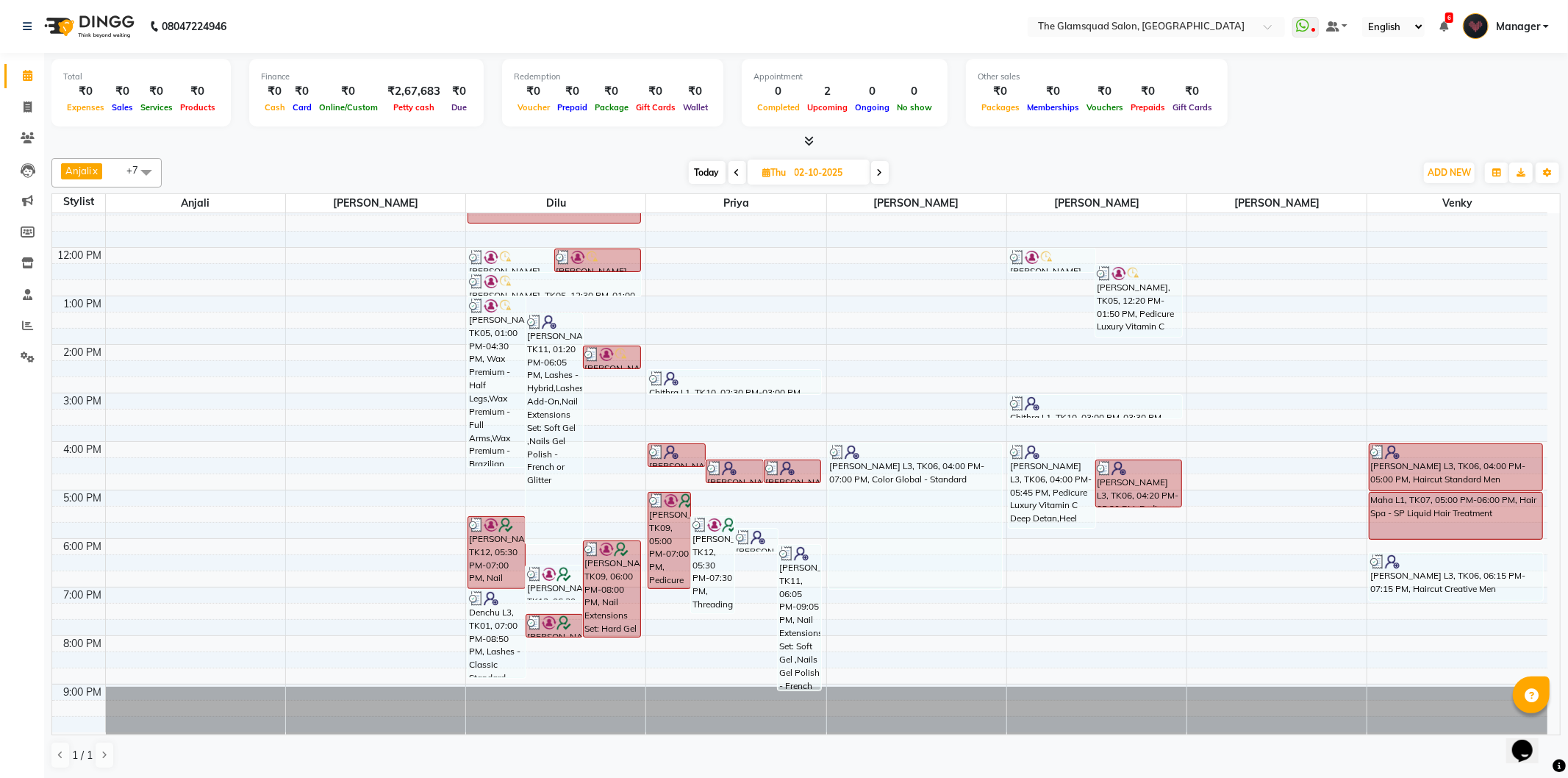
click at [736, 174] on icon at bounding box center [737, 172] width 6 height 9
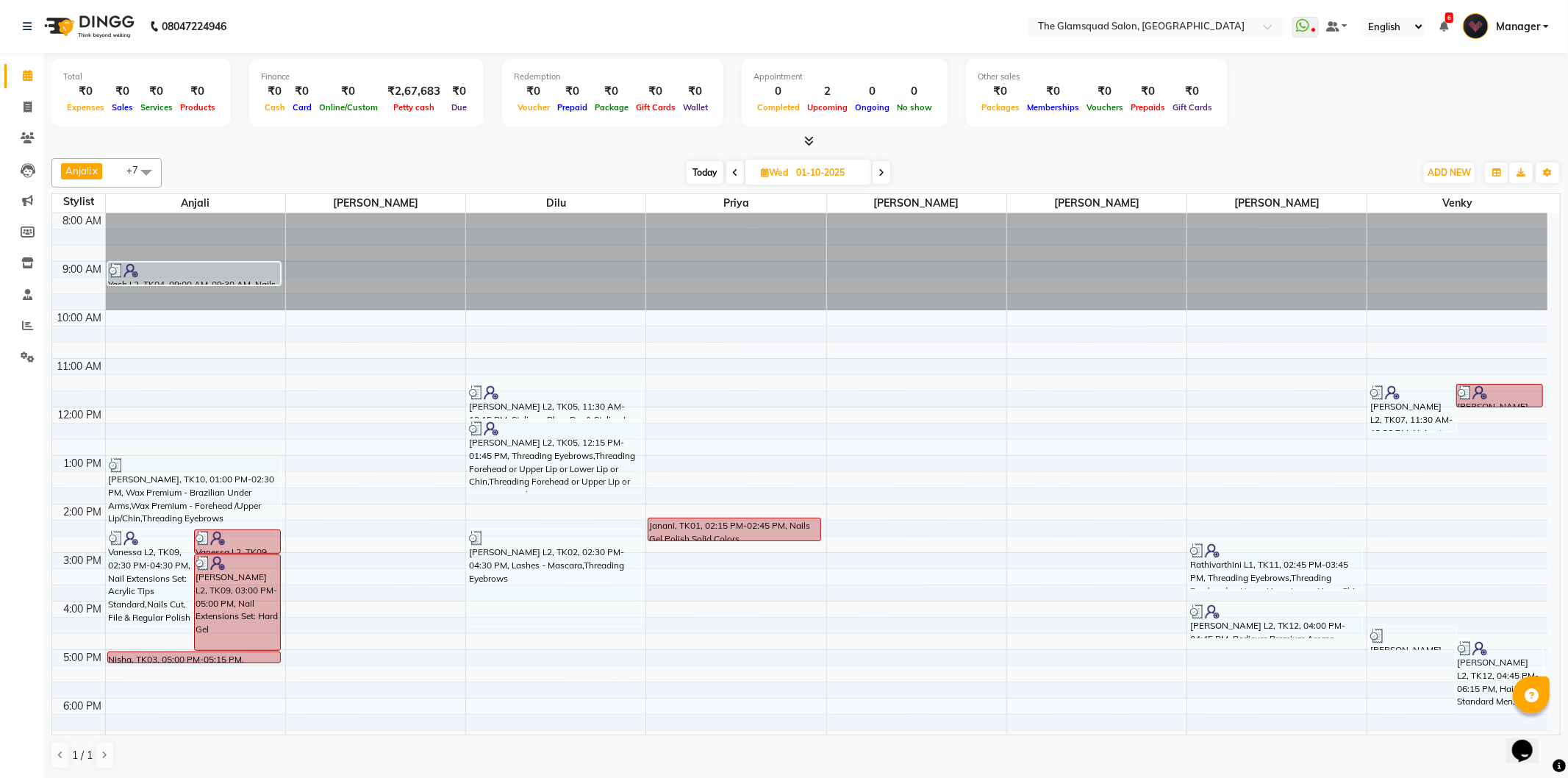
click at [888, 174] on span at bounding box center [881, 172] width 18 height 22
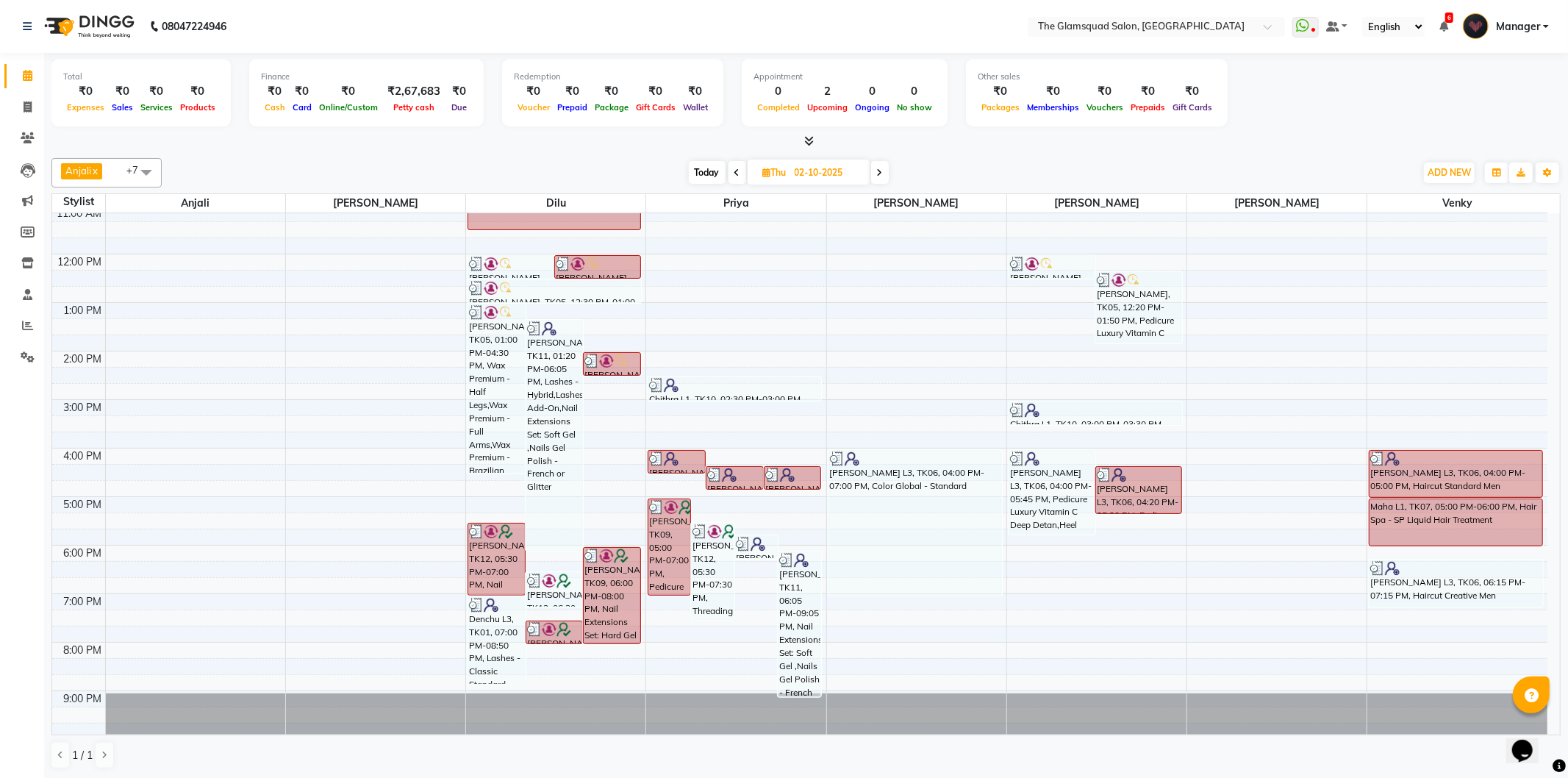
scroll to position [159, 0]
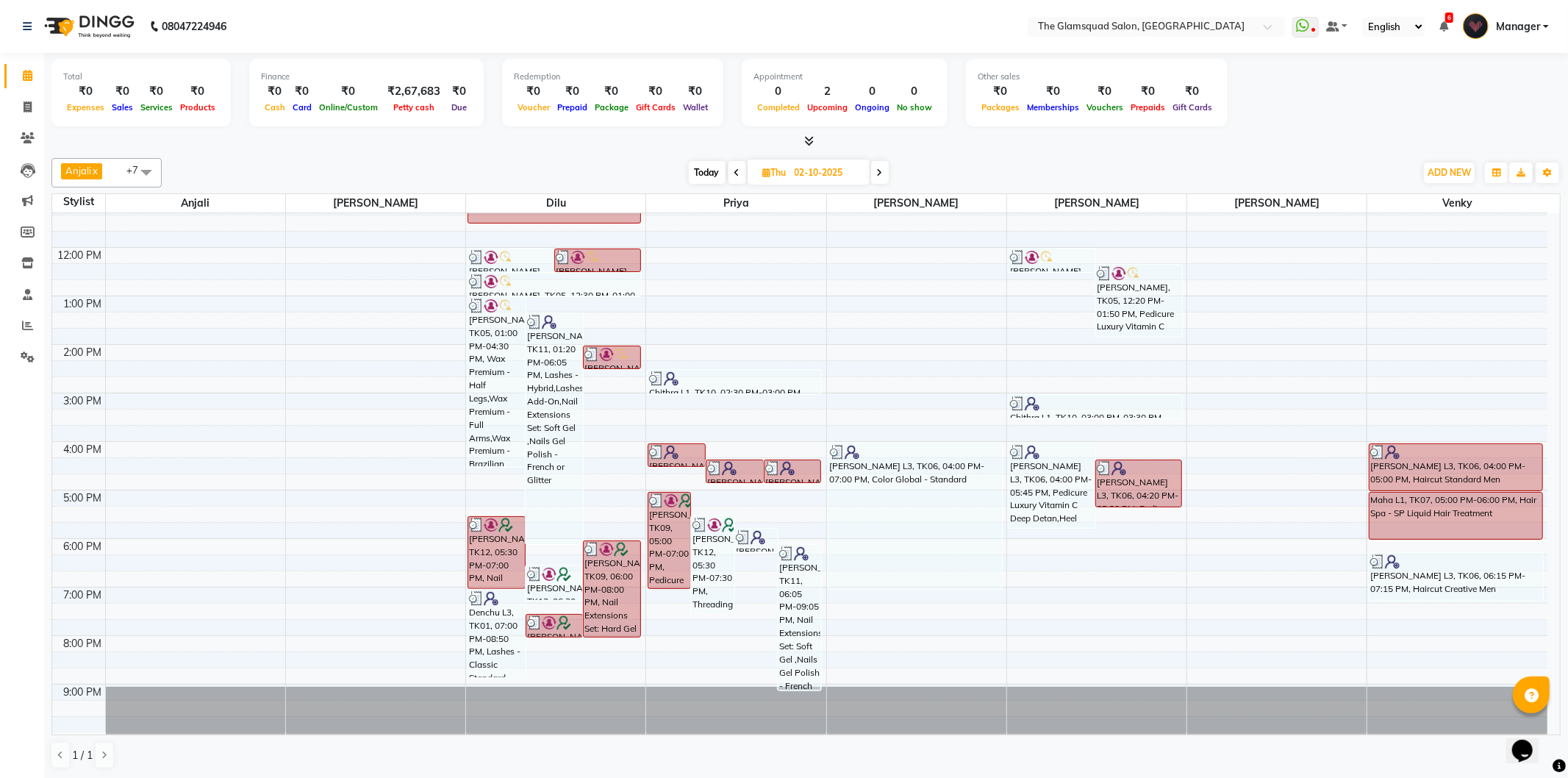
click at [884, 167] on span at bounding box center [880, 172] width 18 height 22
type input "03-10-2025"
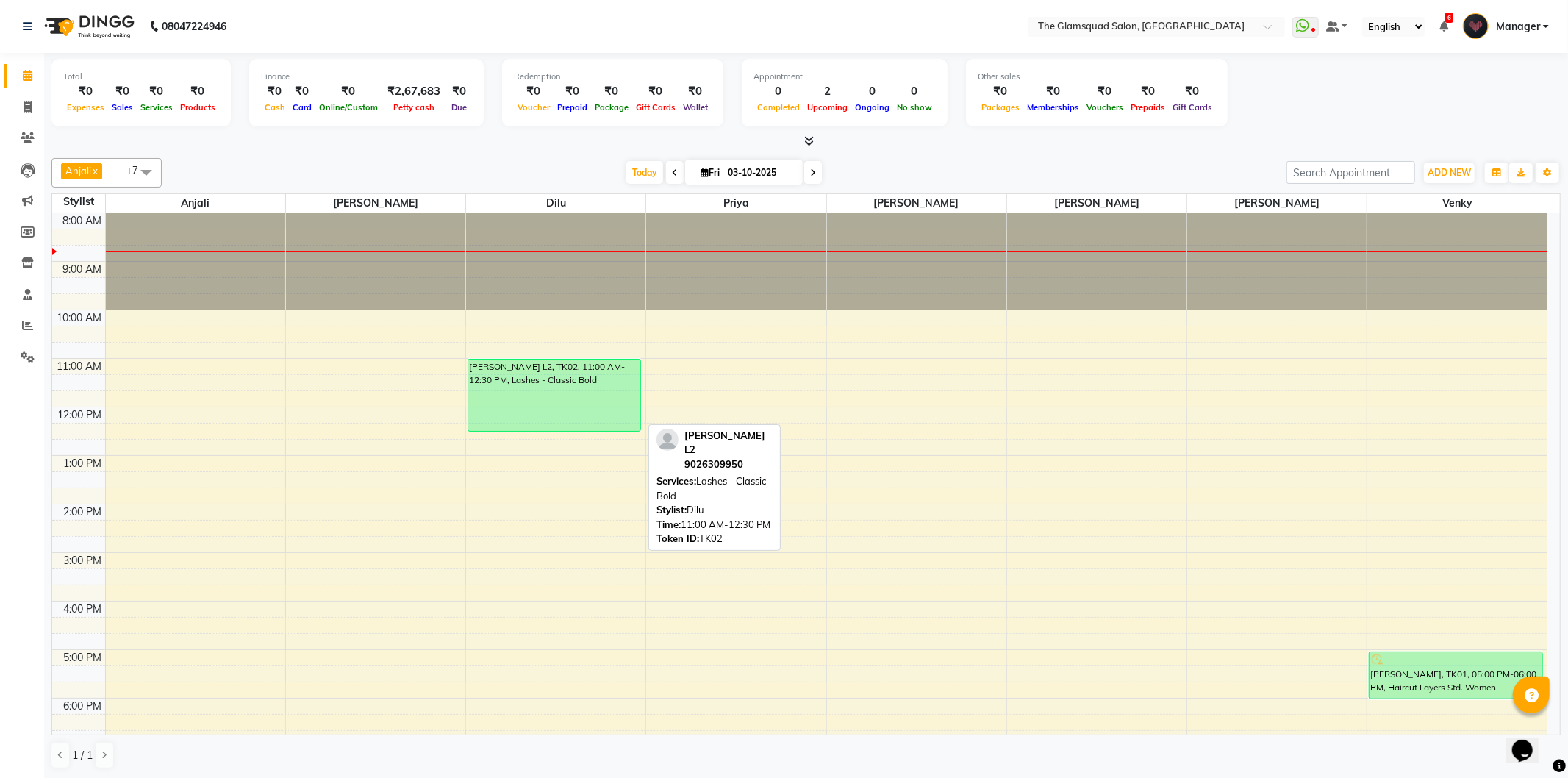
click at [613, 401] on div "[PERSON_NAME] L2, TK02, 11:00 AM-12:30 PM, Lashes - Classic Bold" at bounding box center [554, 395] width 172 height 71
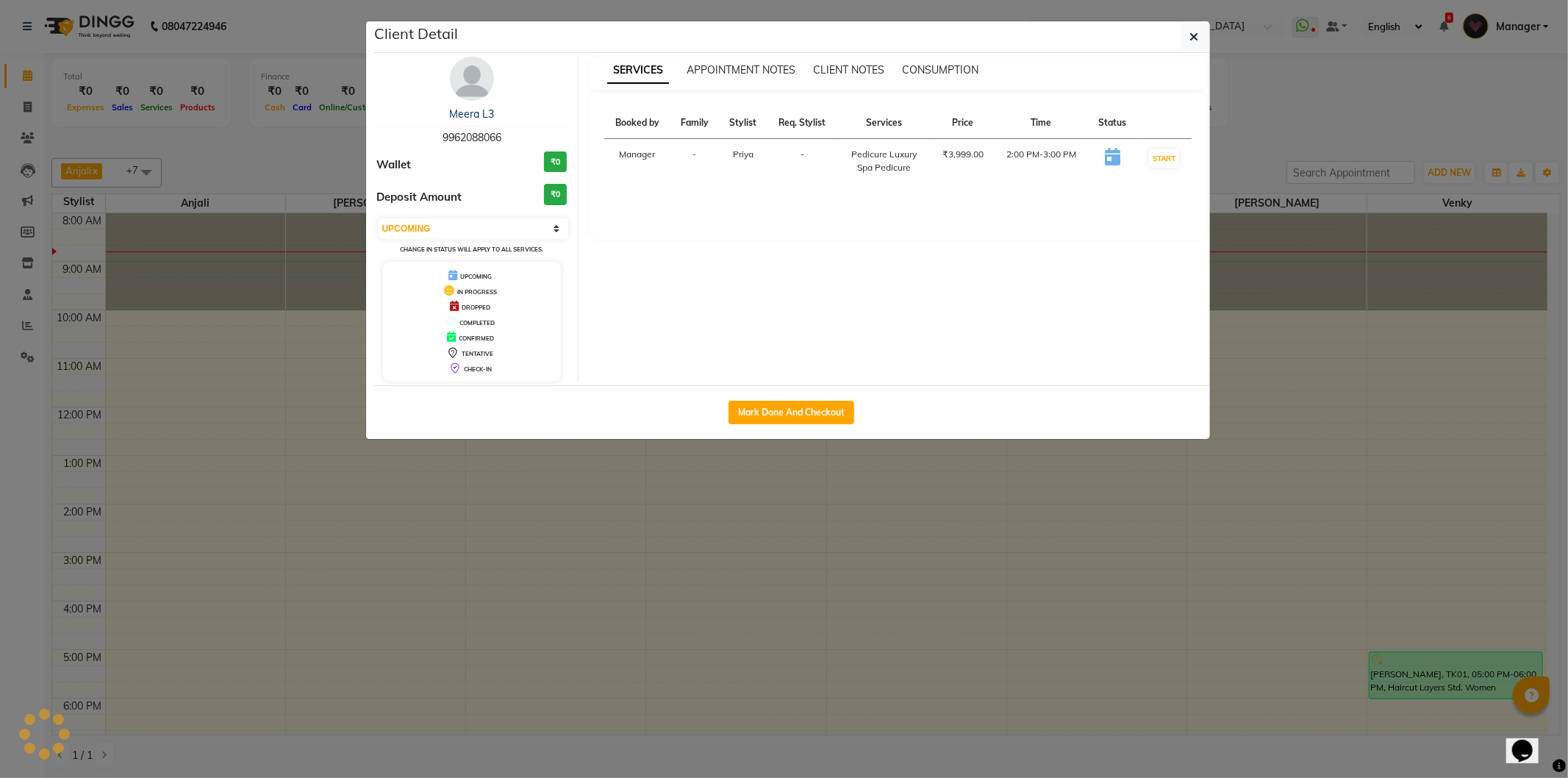
select select "6"
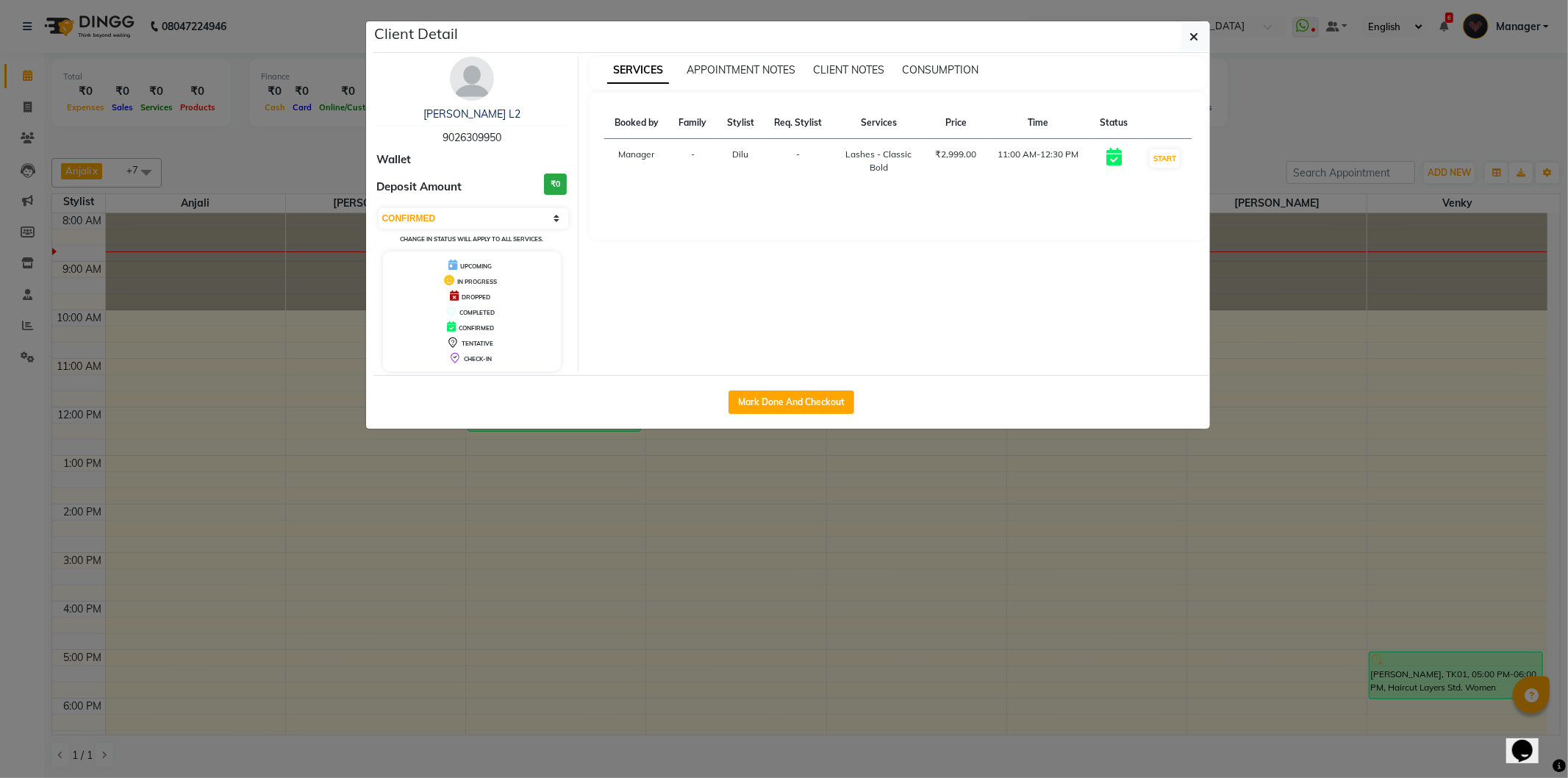
click at [470, 137] on span "9026309950" at bounding box center [471, 137] width 58 height 14
copy span "9026309950"
click at [1199, 39] on button "button" at bounding box center [1195, 36] width 28 height 28
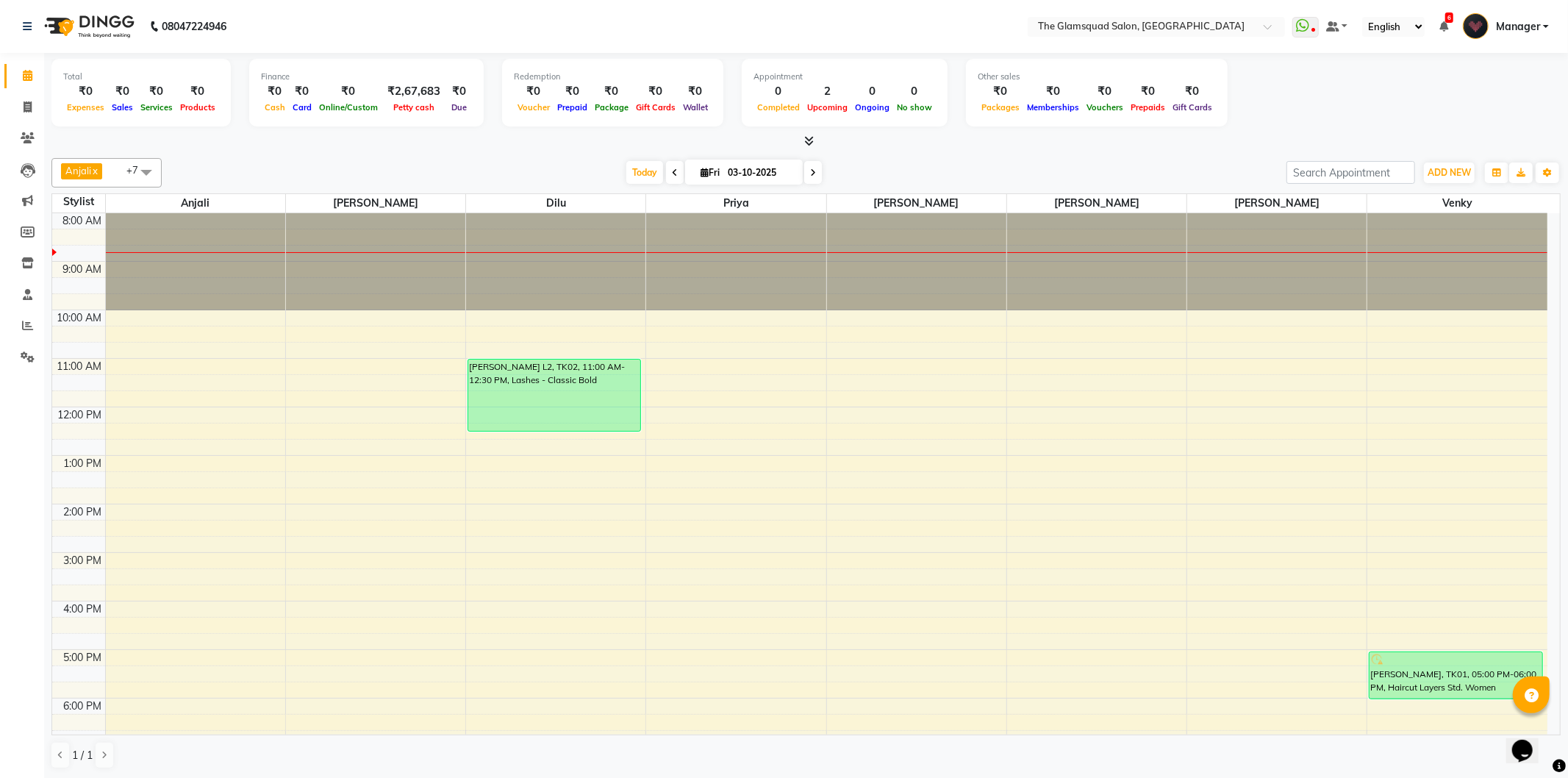
click at [677, 176] on span at bounding box center [675, 172] width 18 height 22
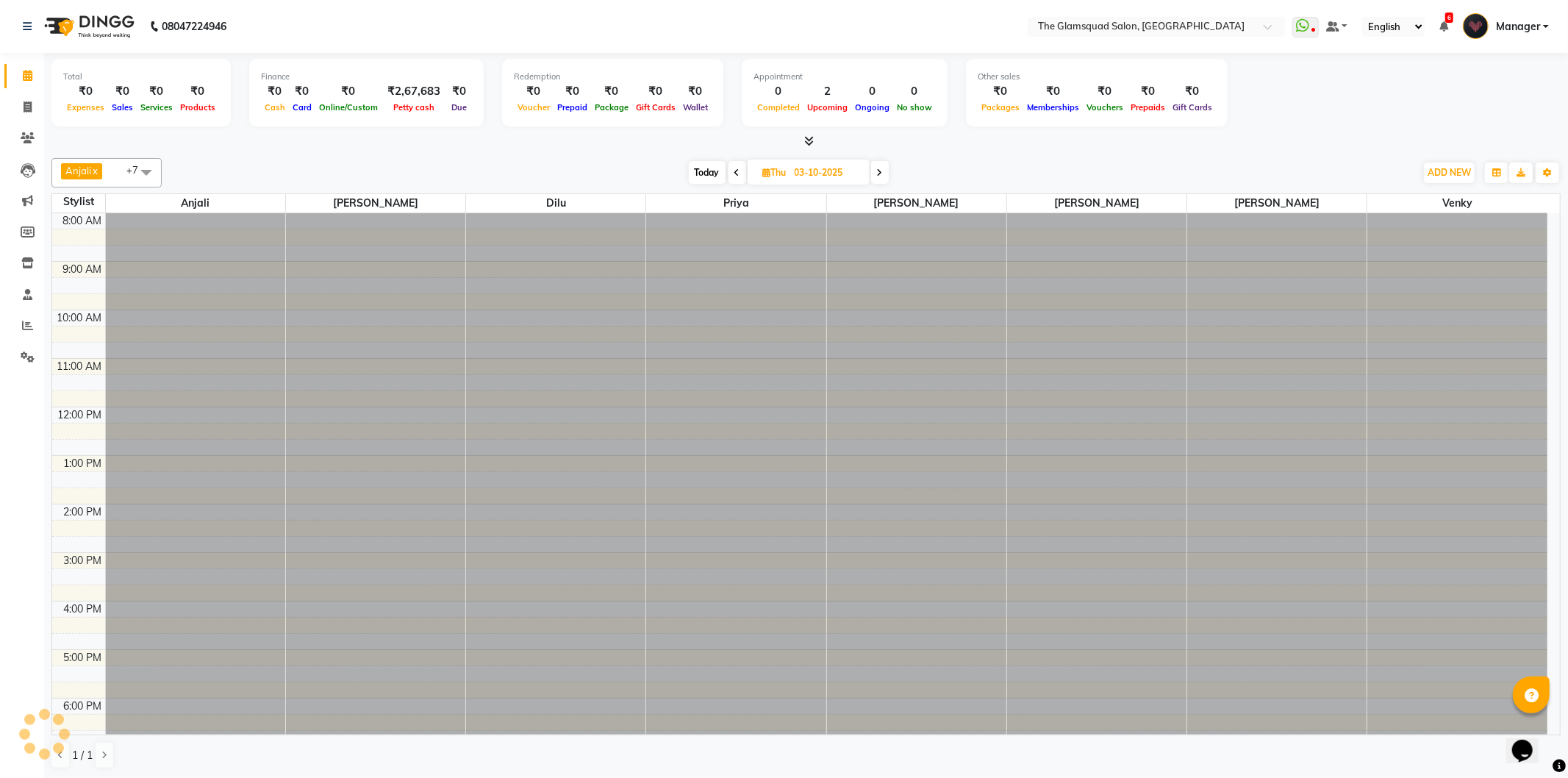
type input "02-10-2025"
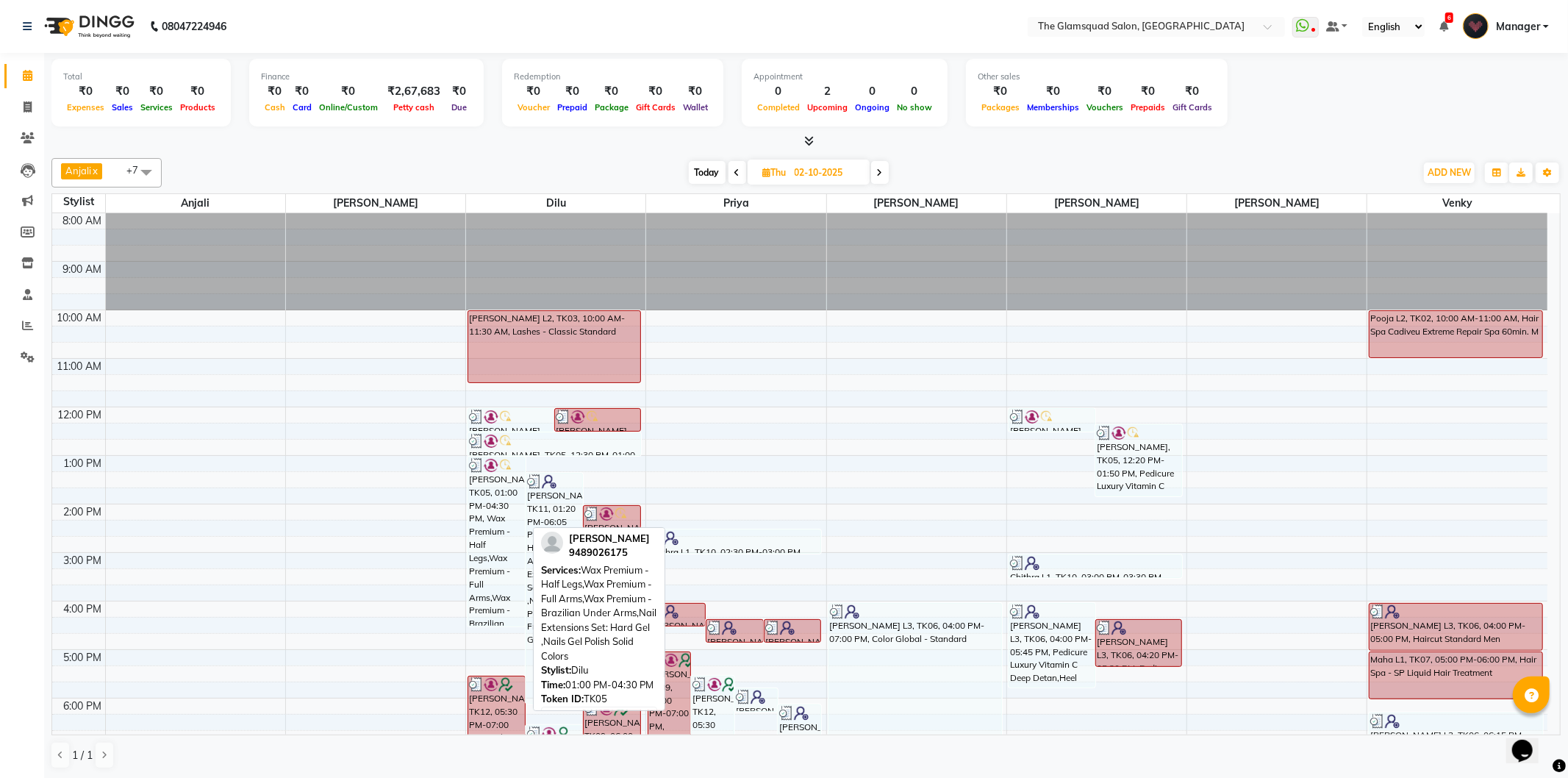
click at [513, 512] on div "[PERSON_NAME], TK05, 01:00 PM-04:30 PM, Wax Premium - Half Legs,Wax Premium - F…" at bounding box center [496, 542] width 57 height 168
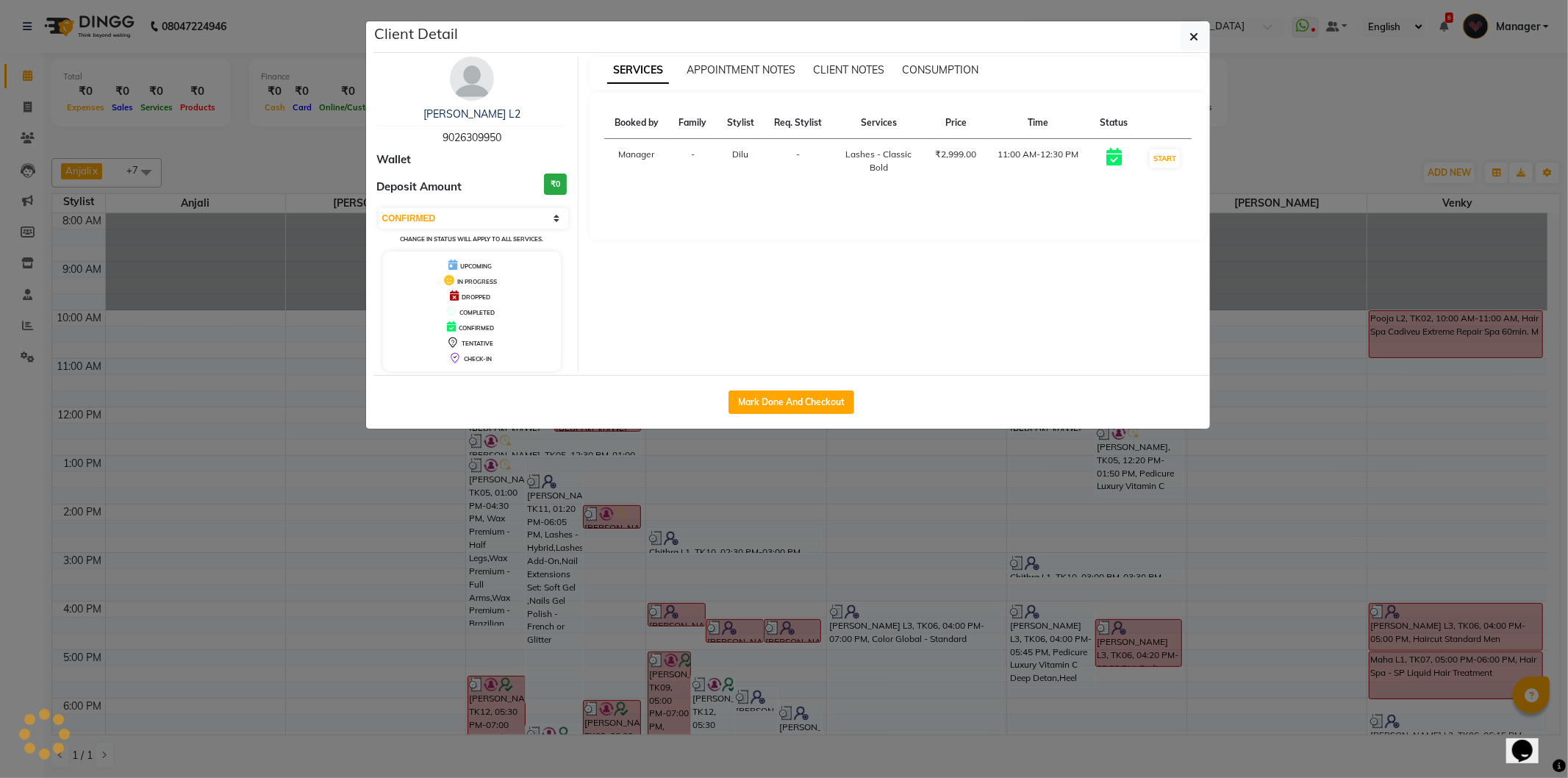
select select "3"
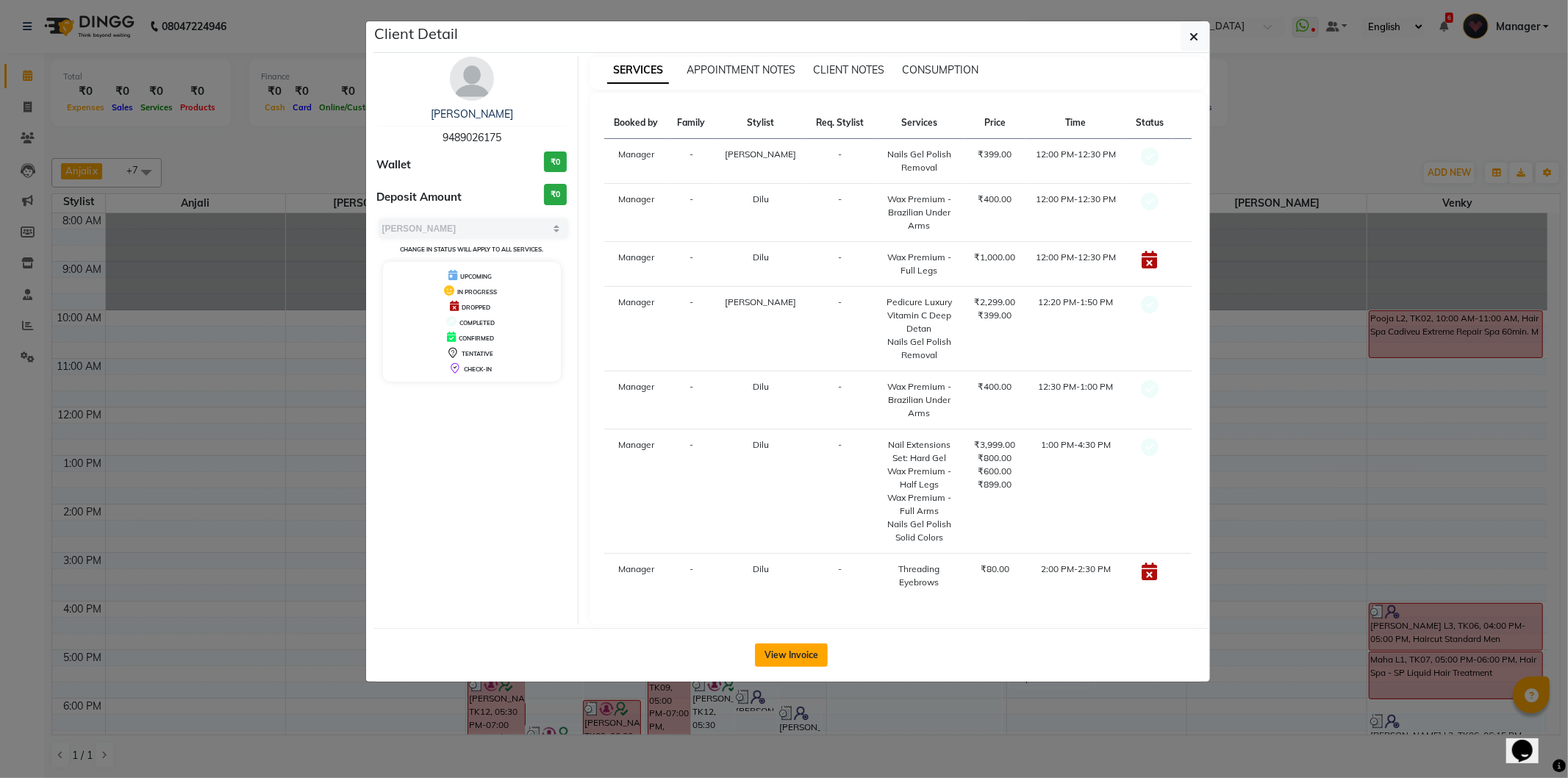
click at [788, 649] on button "View Invoice" at bounding box center [791, 655] width 73 height 23
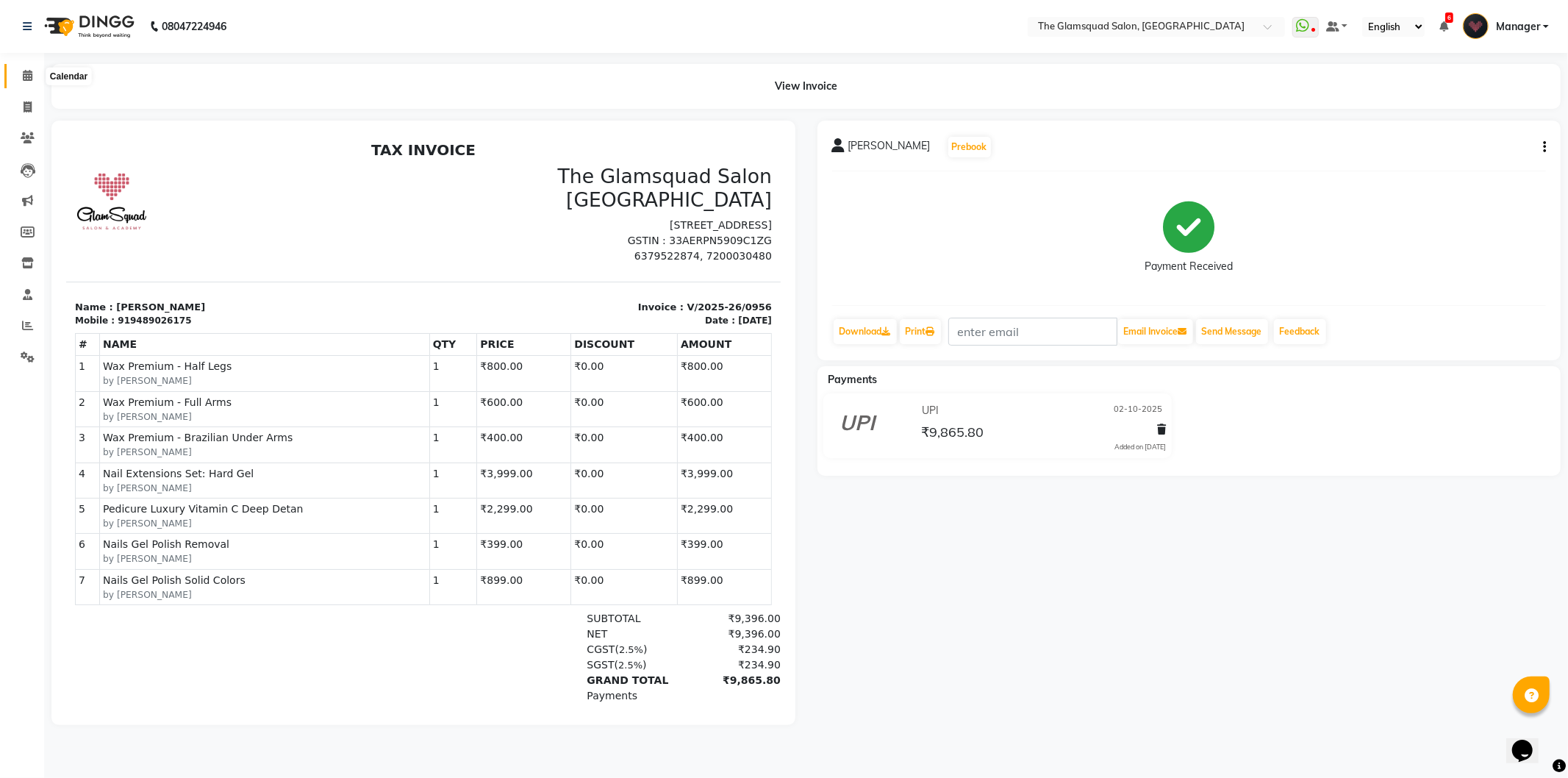
click at [37, 79] on span at bounding box center [27, 75] width 26 height 17
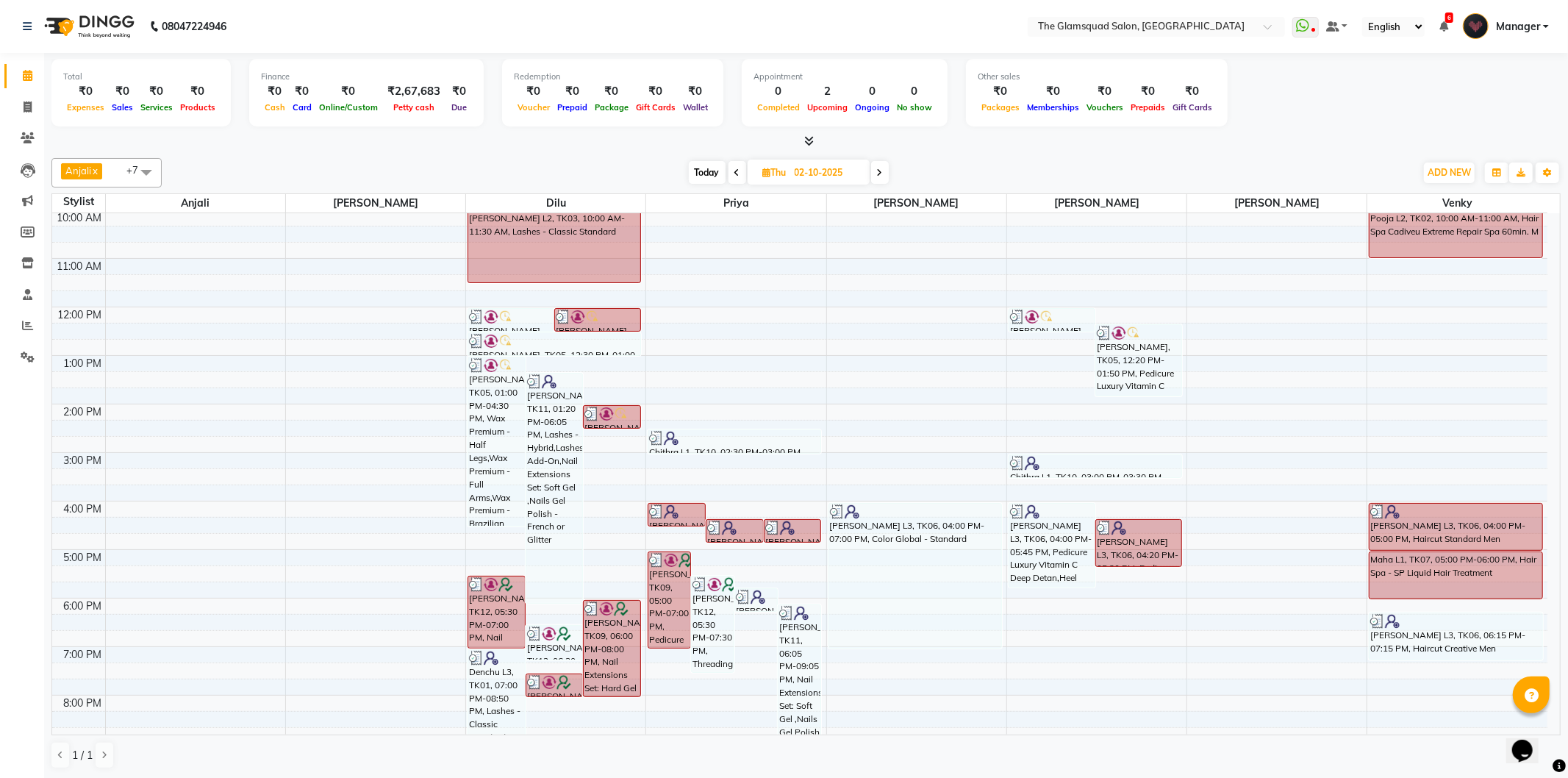
scroll to position [159, 0]
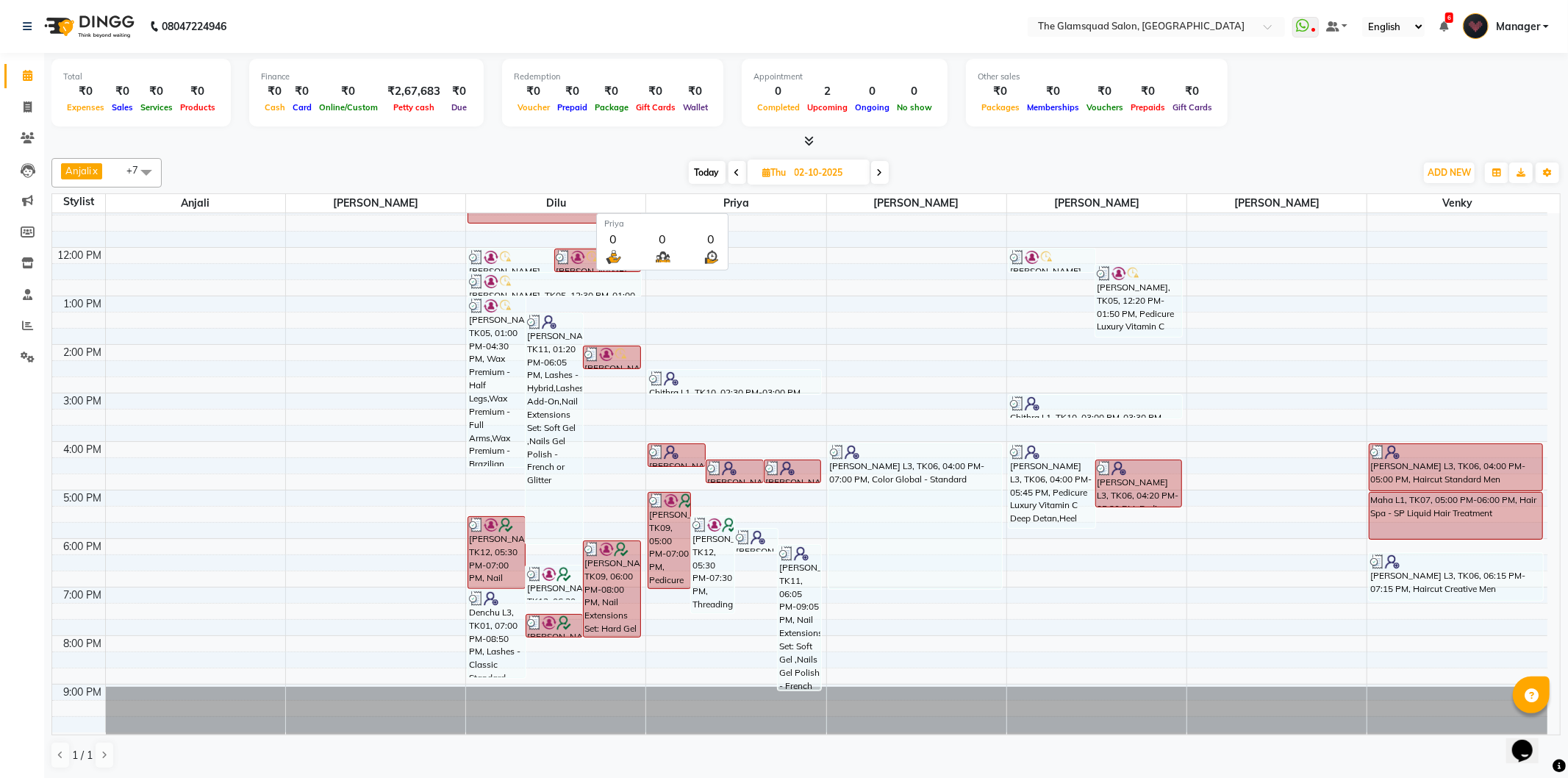
click at [708, 182] on span "Today" at bounding box center [707, 172] width 37 height 22
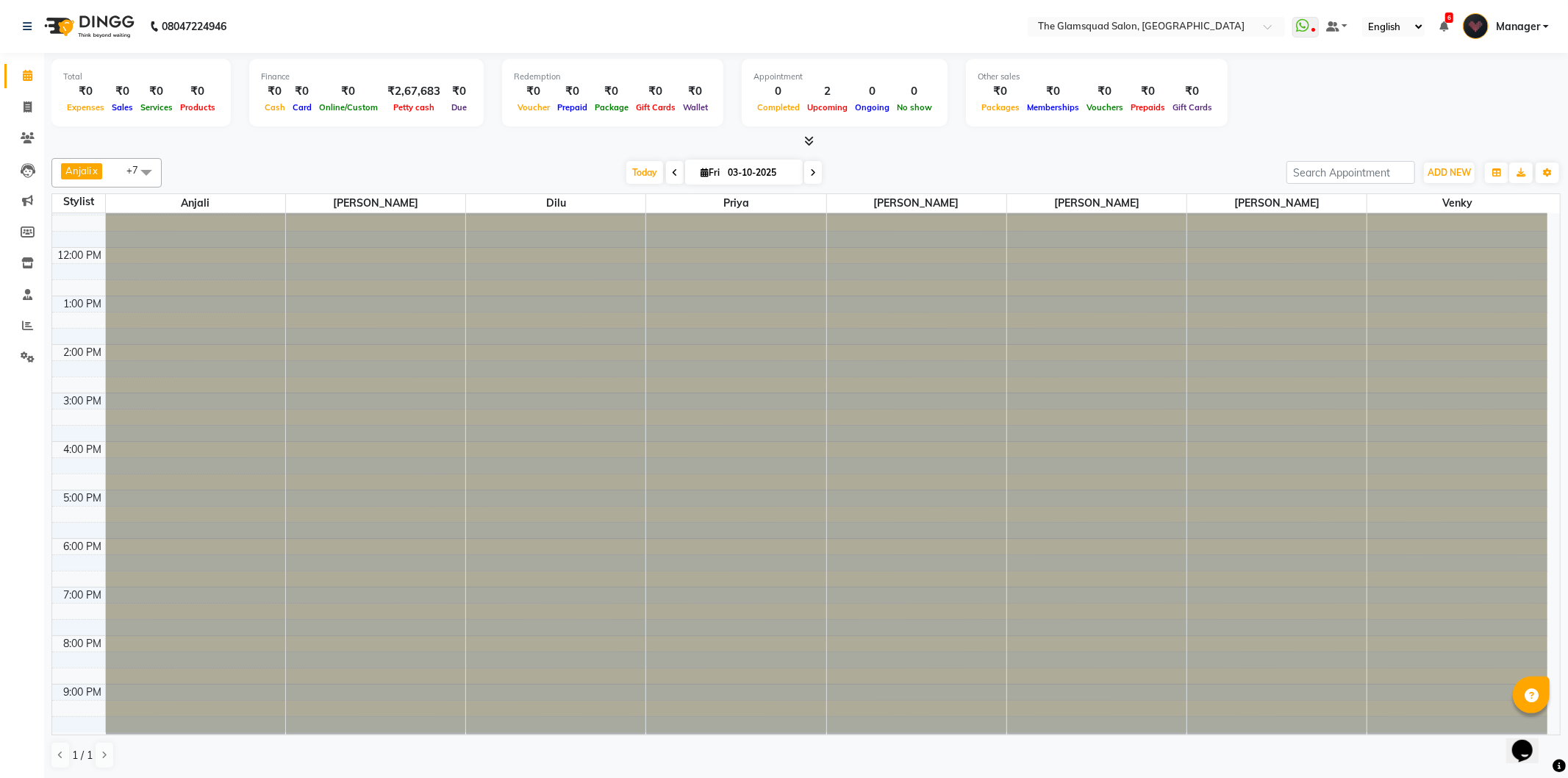
scroll to position [0, 0]
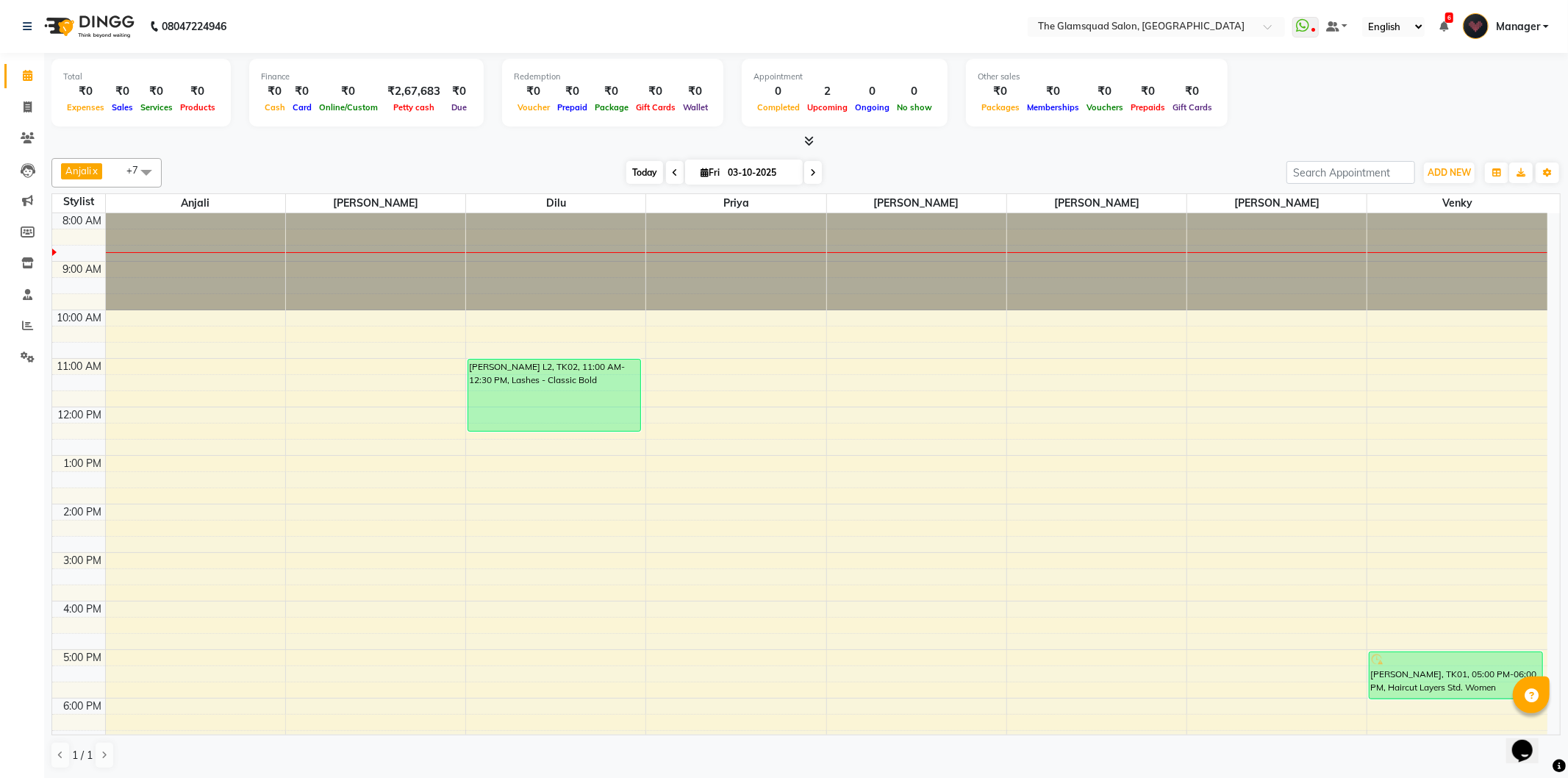
click at [628, 165] on span "Today" at bounding box center [645, 172] width 37 height 22
click at [804, 175] on span at bounding box center [813, 172] width 18 height 22
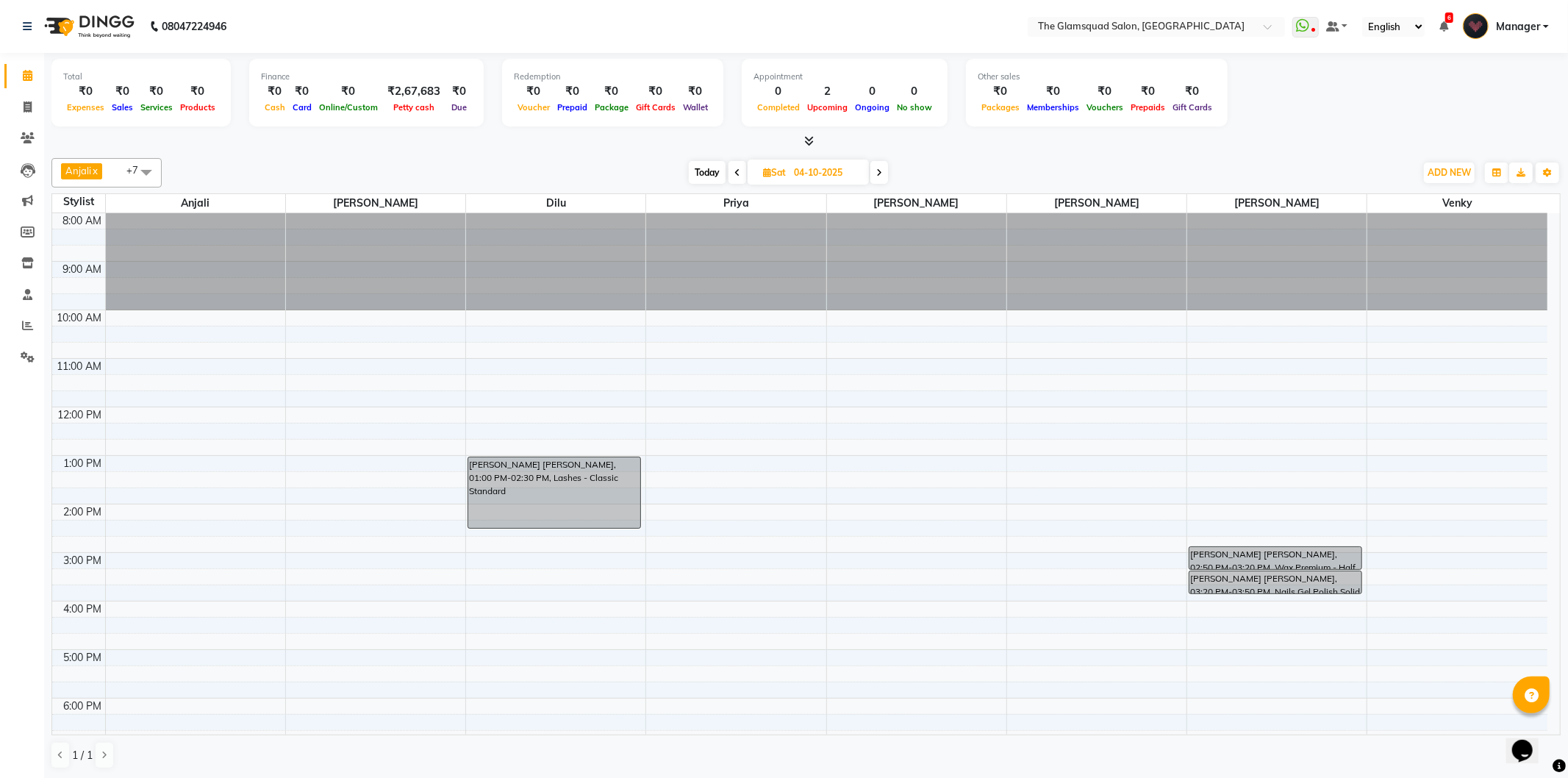
scroll to position [159, 0]
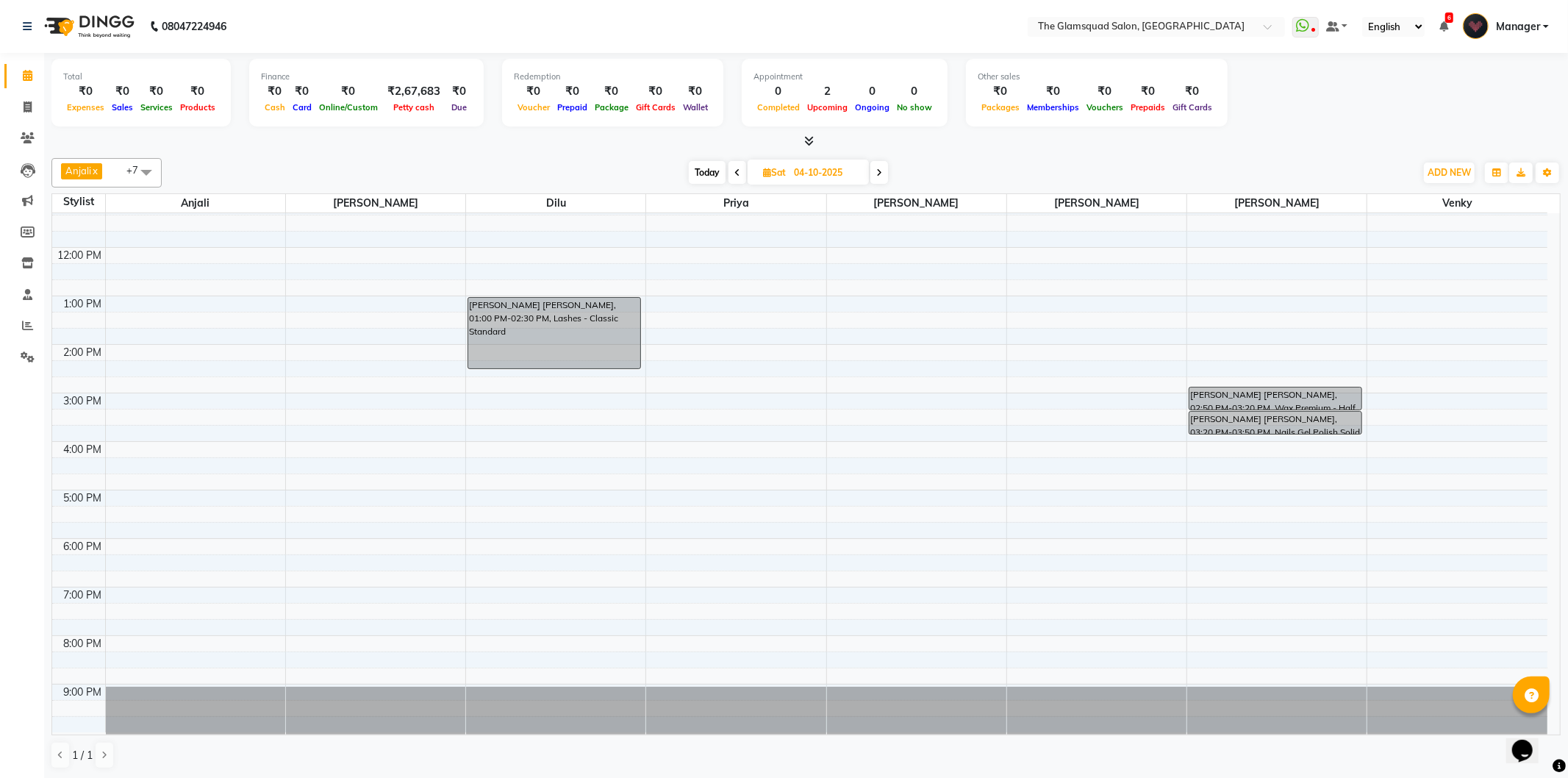
click at [886, 171] on span at bounding box center [879, 172] width 18 height 22
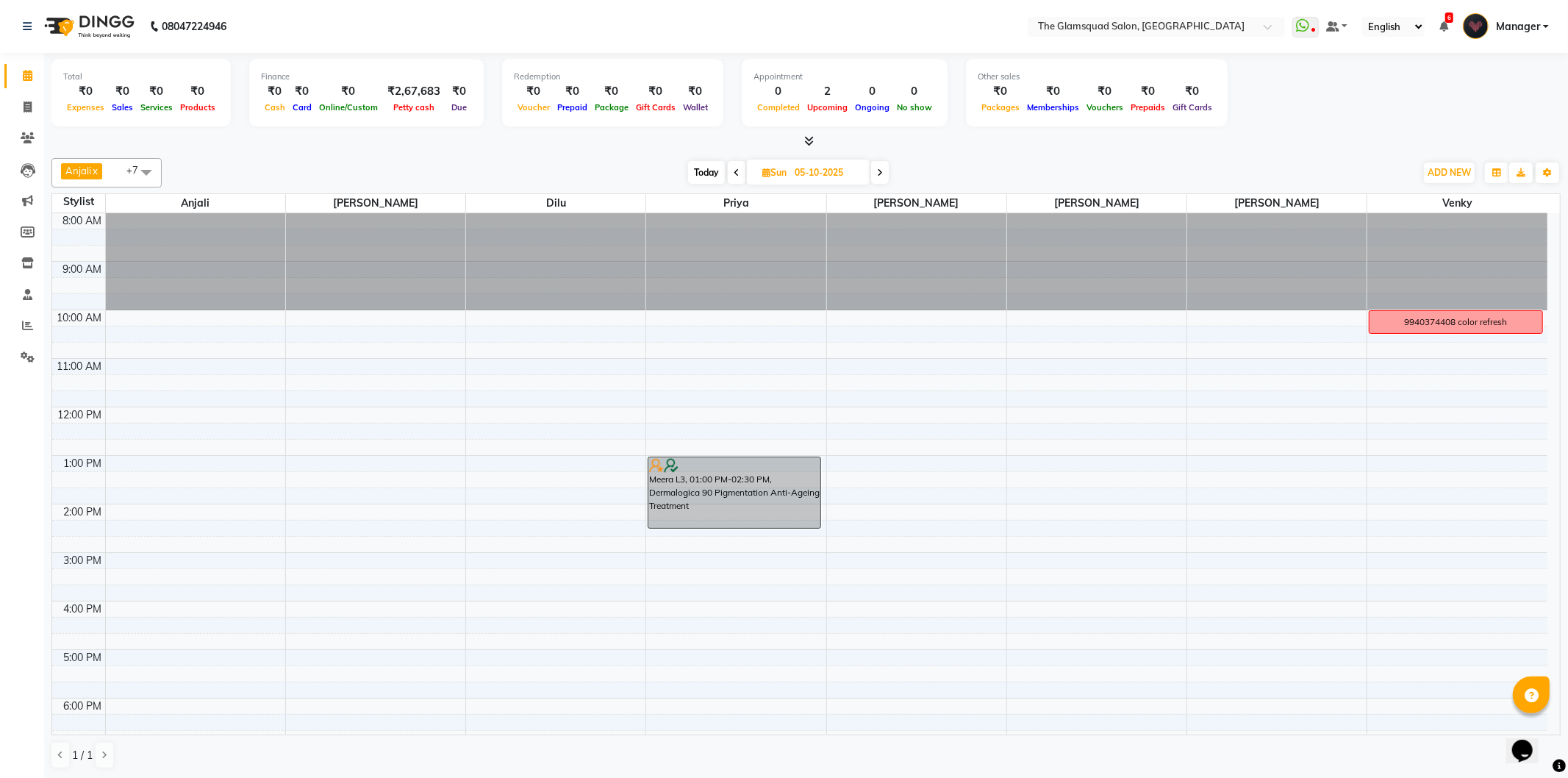
click at [885, 171] on span at bounding box center [880, 172] width 18 height 22
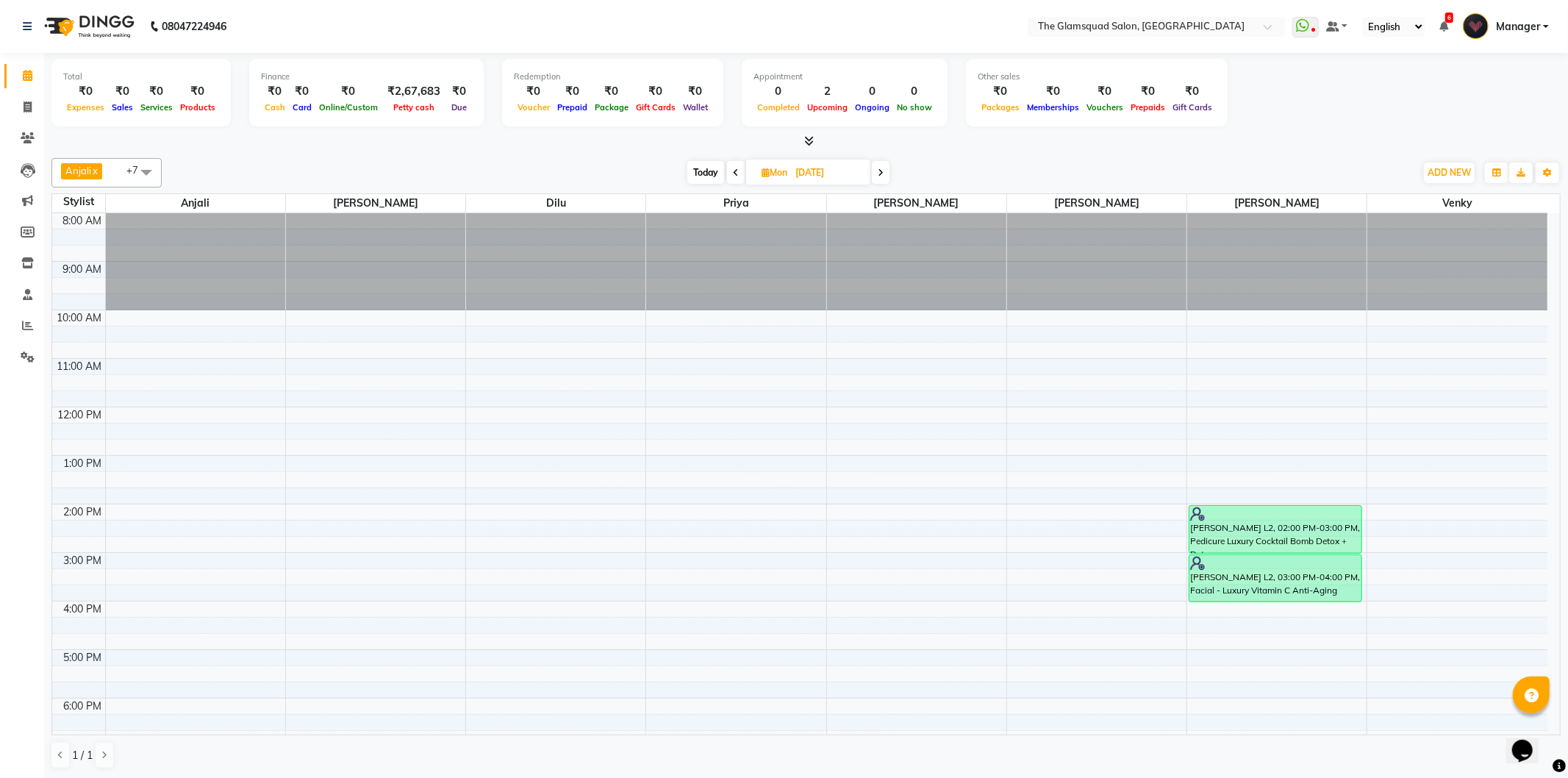
click at [873, 181] on span at bounding box center [881, 172] width 18 height 22
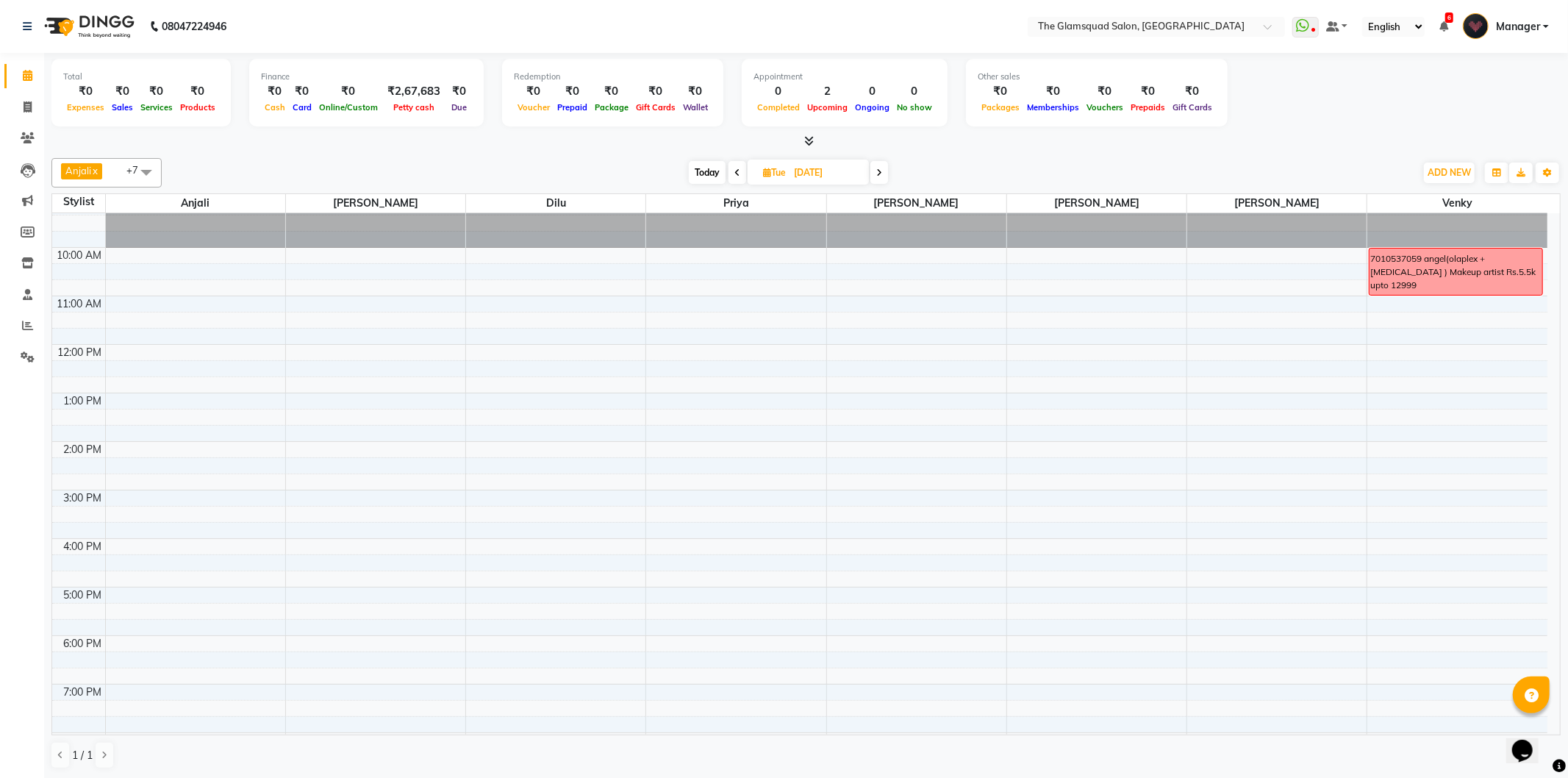
scroll to position [159, 0]
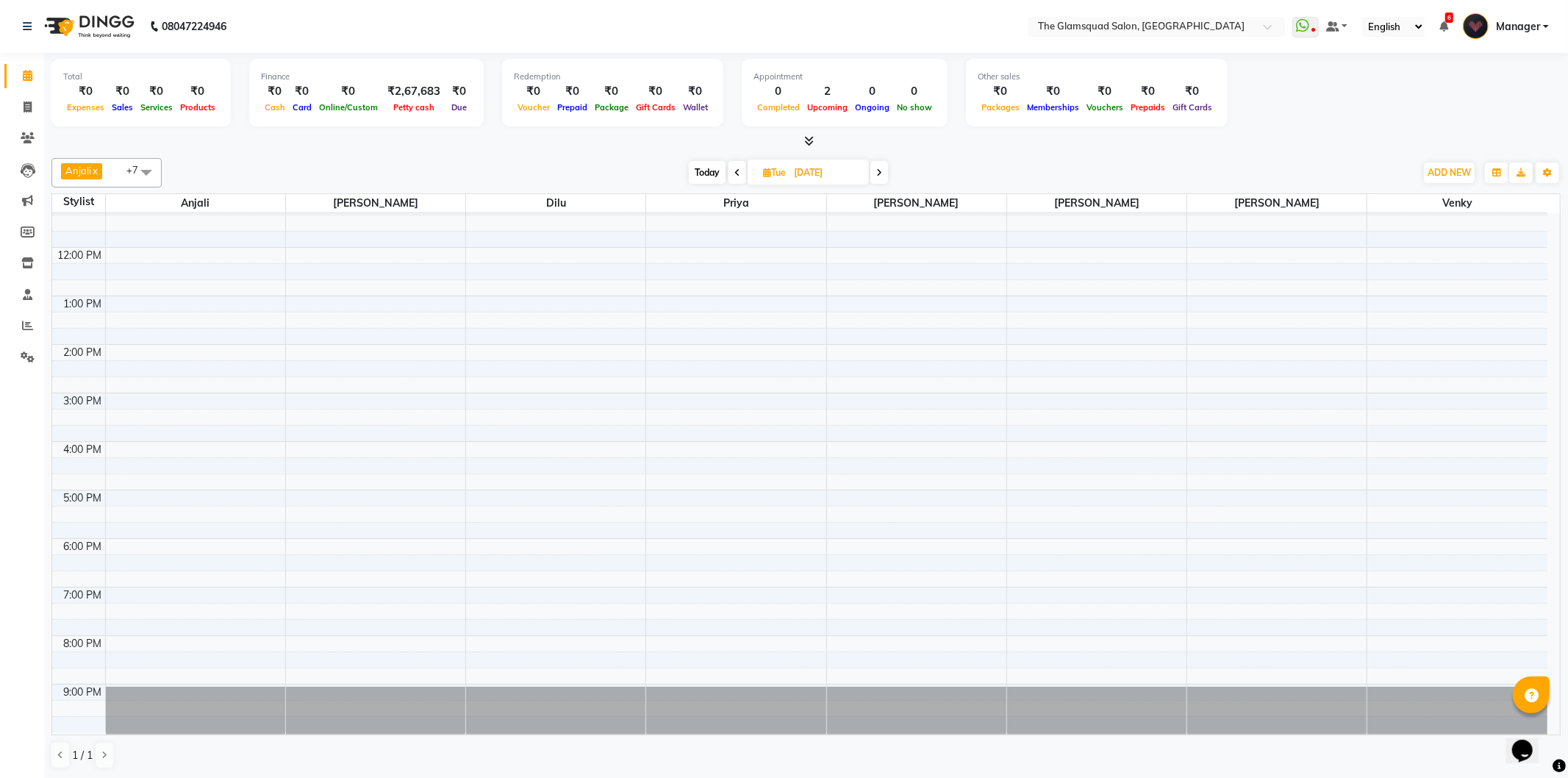
drag, startPoint x: 704, startPoint y: 165, endPoint x: 611, endPoint y: 27, distance: 166.4
click at [703, 164] on span "Today" at bounding box center [707, 172] width 37 height 22
type input "03-10-2025"
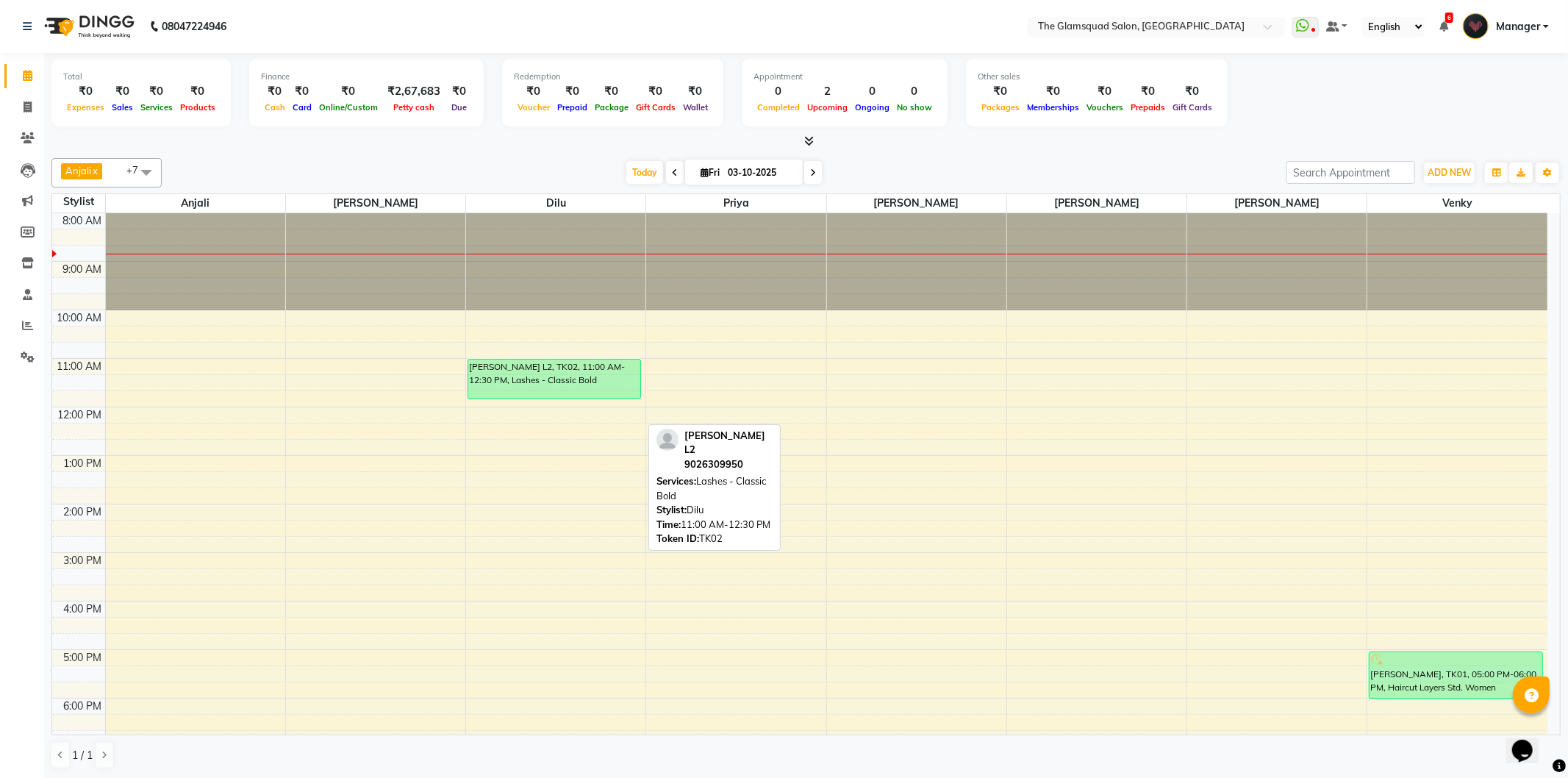
drag, startPoint x: 493, startPoint y: 428, endPoint x: 498, endPoint y: 402, distance: 26.5
click at [498, 402] on div "8:00 AM 9:00 AM 10:00 AM 11:00 AM 12:00 PM 1:00 PM 2:00 PM 3:00 PM 4:00 PM 5:00…" at bounding box center [800, 552] width 1495 height 679
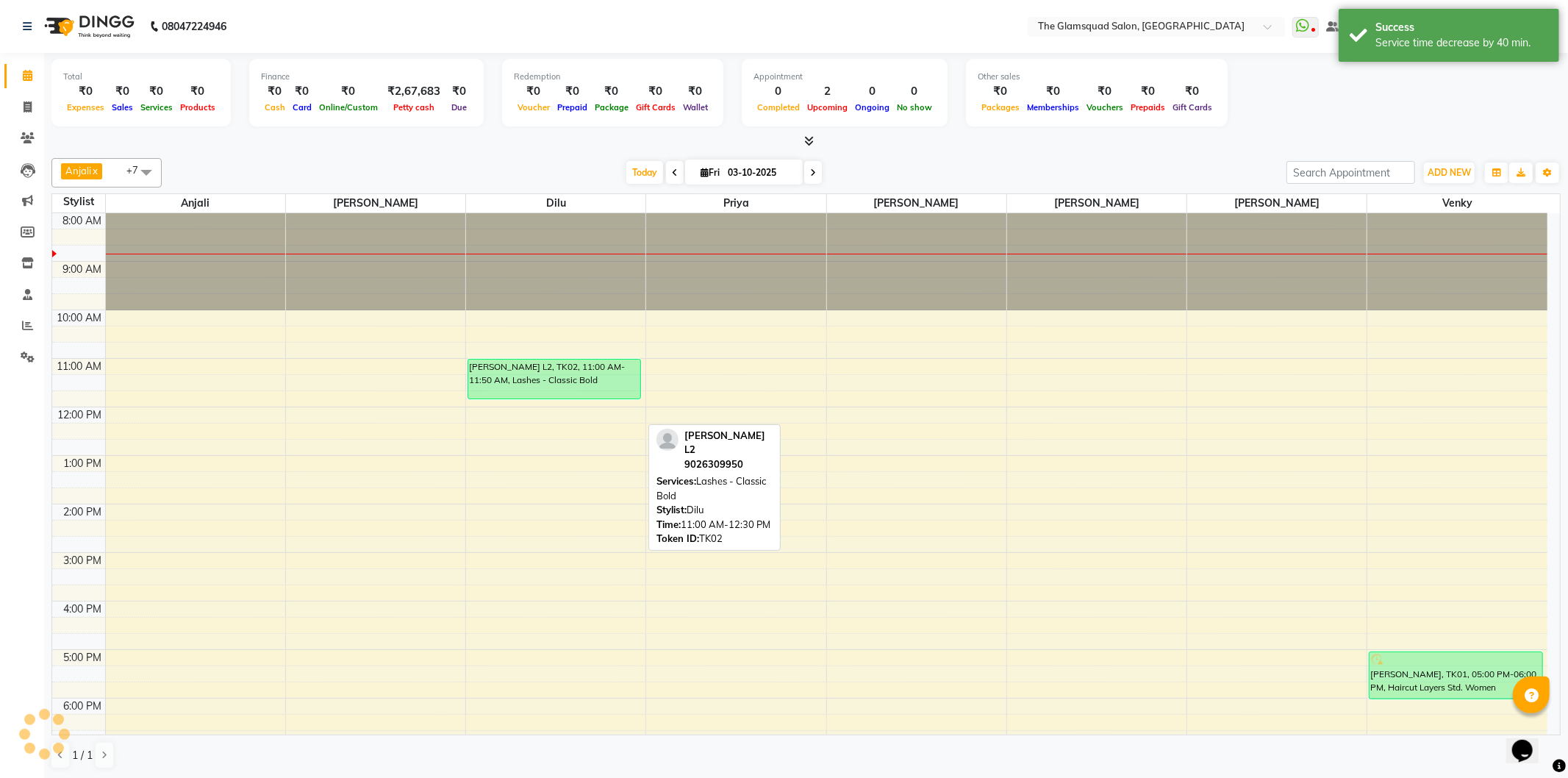
click at [496, 420] on div "8:00 AM 9:00 AM 10:00 AM 11:00 AM 12:00 PM 1:00 PM 2:00 PM 3:00 PM 4:00 PM 5:00…" at bounding box center [800, 552] width 1495 height 679
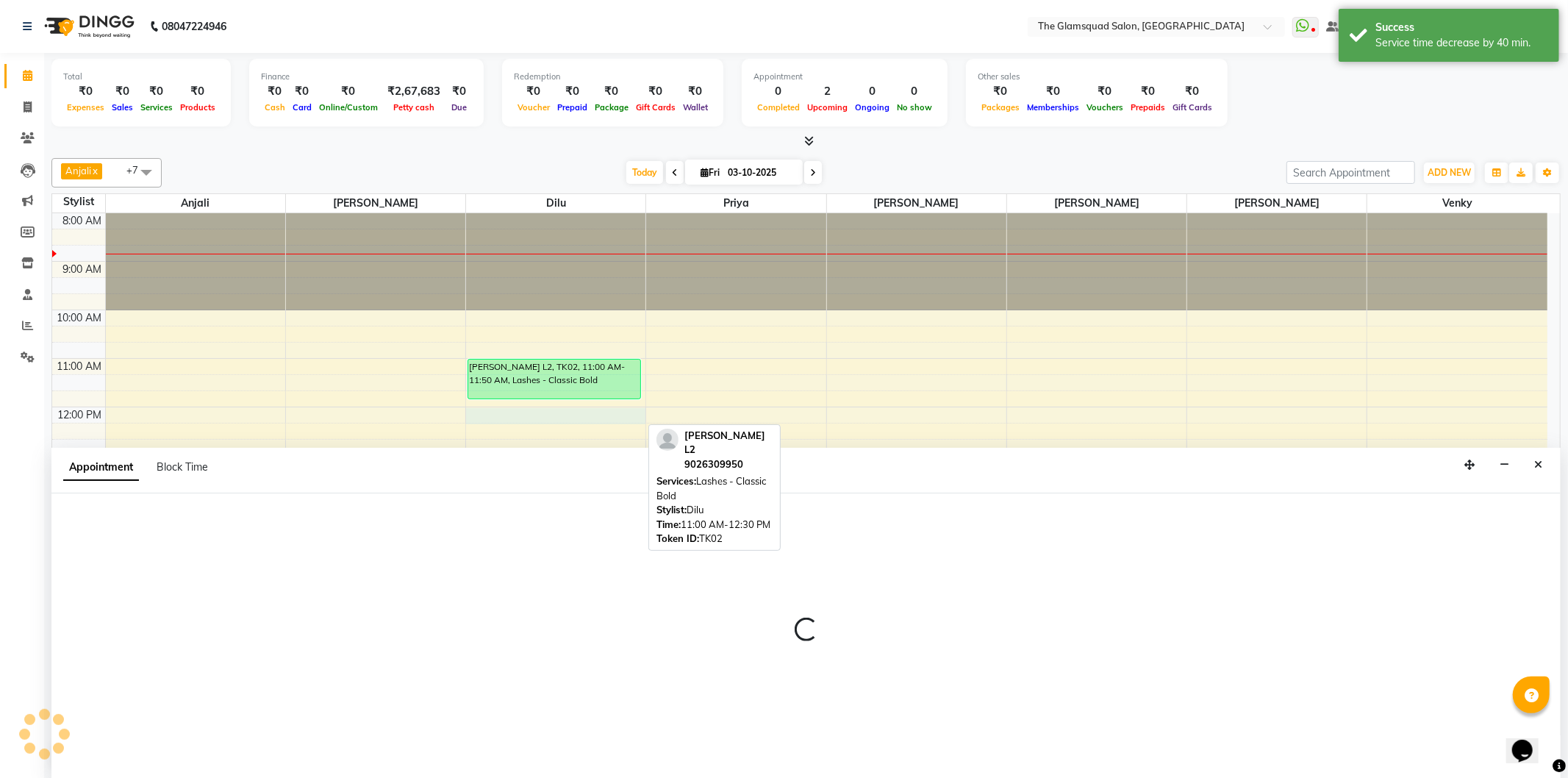
select select "34710"
select select "720"
select select "tentative"
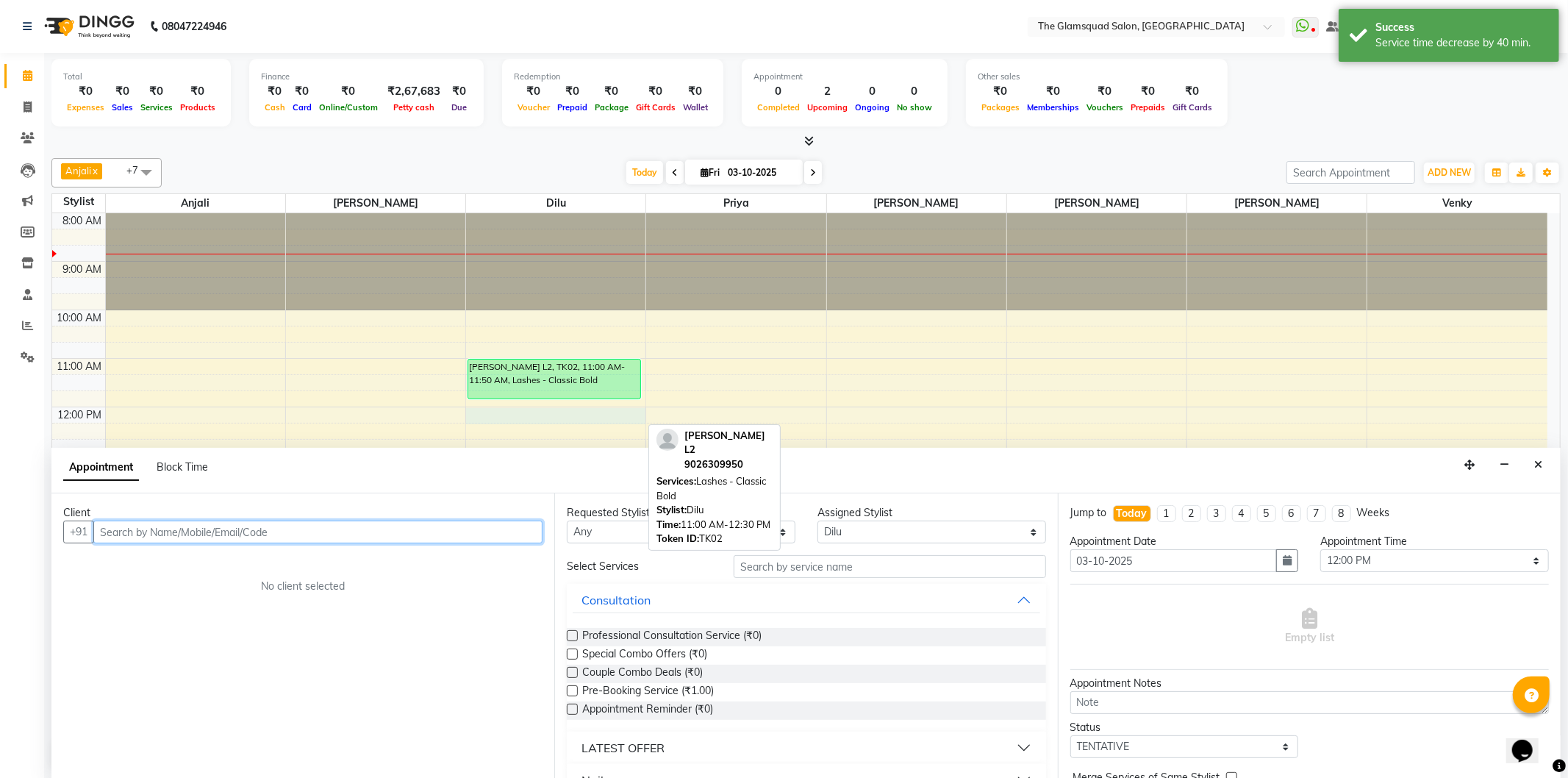
click at [321, 533] on input "text" at bounding box center [318, 532] width 449 height 22
paste input "98408 67809"
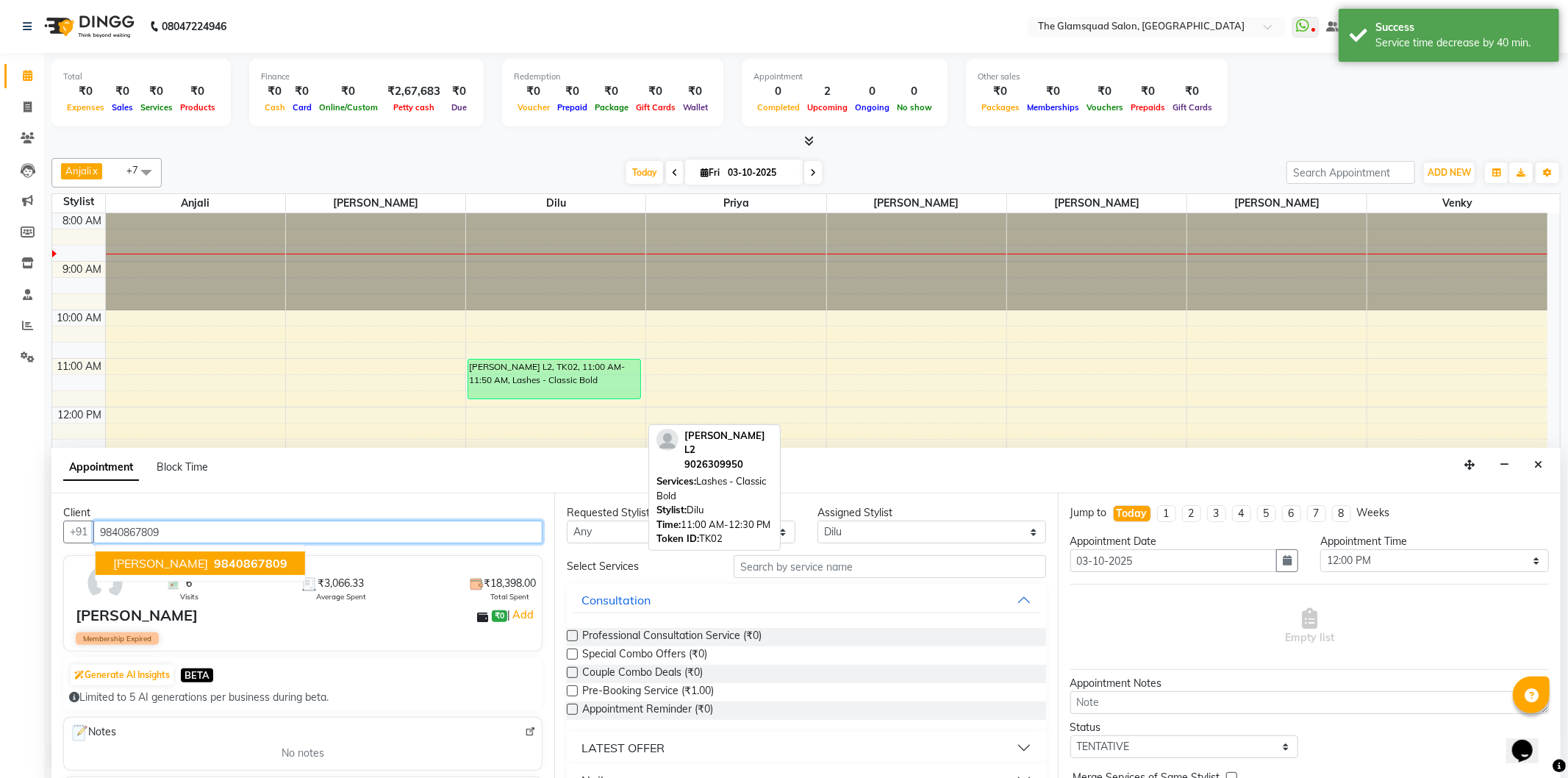
click at [214, 559] on span "9840867809" at bounding box center [251, 563] width 74 height 14
type input "9840867809"
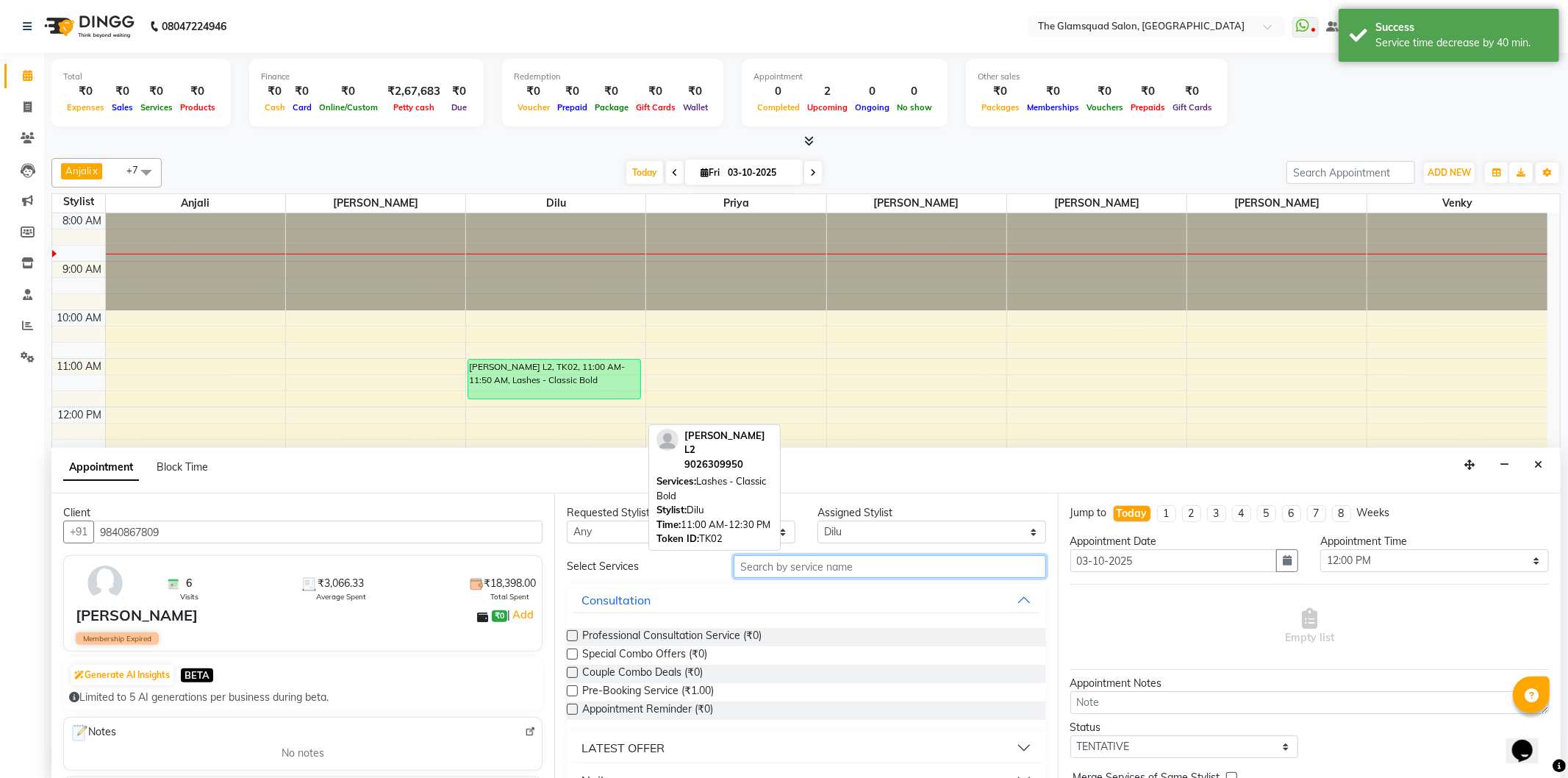
drag, startPoint x: 764, startPoint y: 568, endPoint x: 760, endPoint y: 554, distance: 14.6
click at [767, 567] on input "text" at bounding box center [889, 566] width 312 height 22
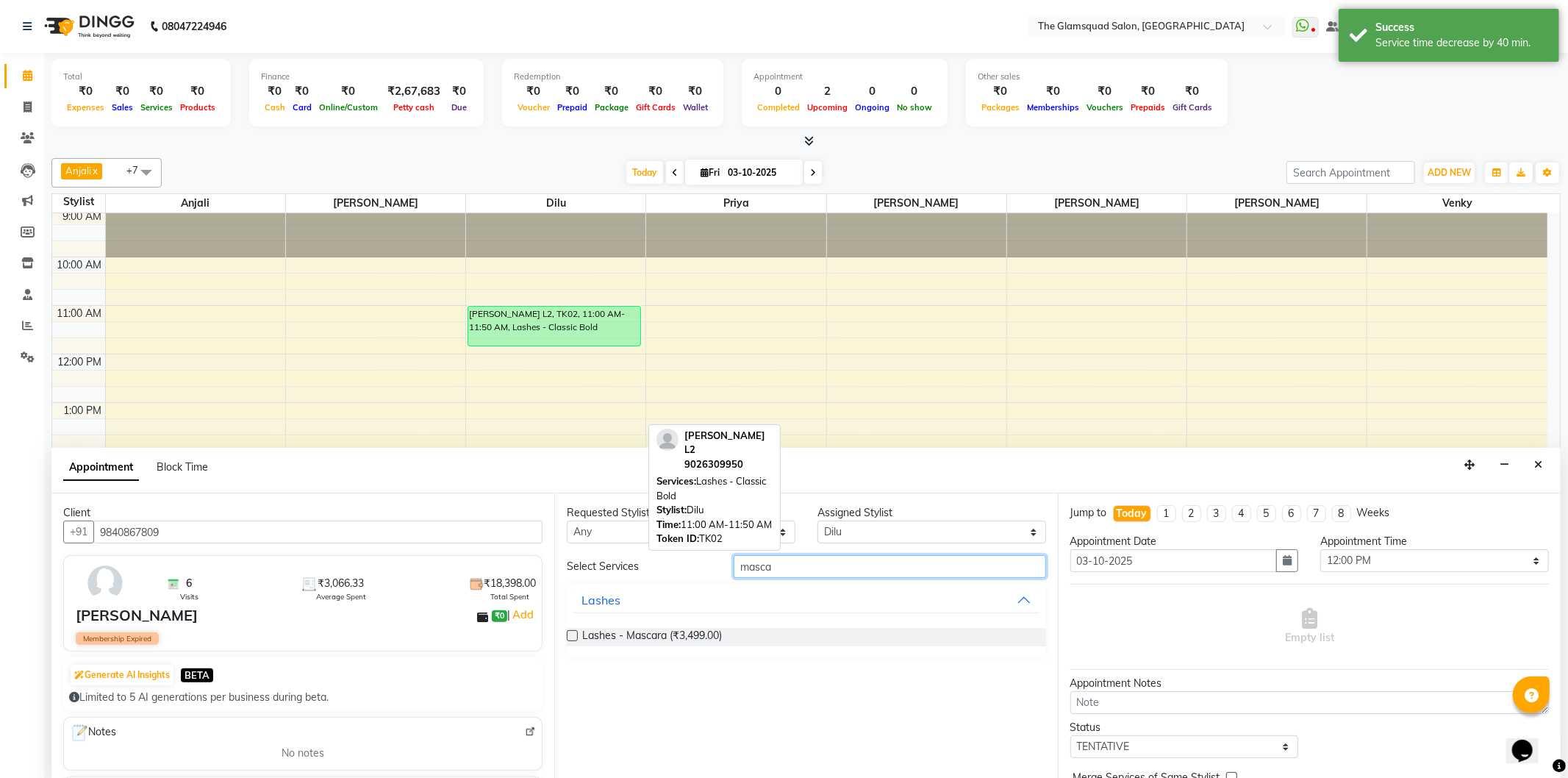
scroll to position [82, 0]
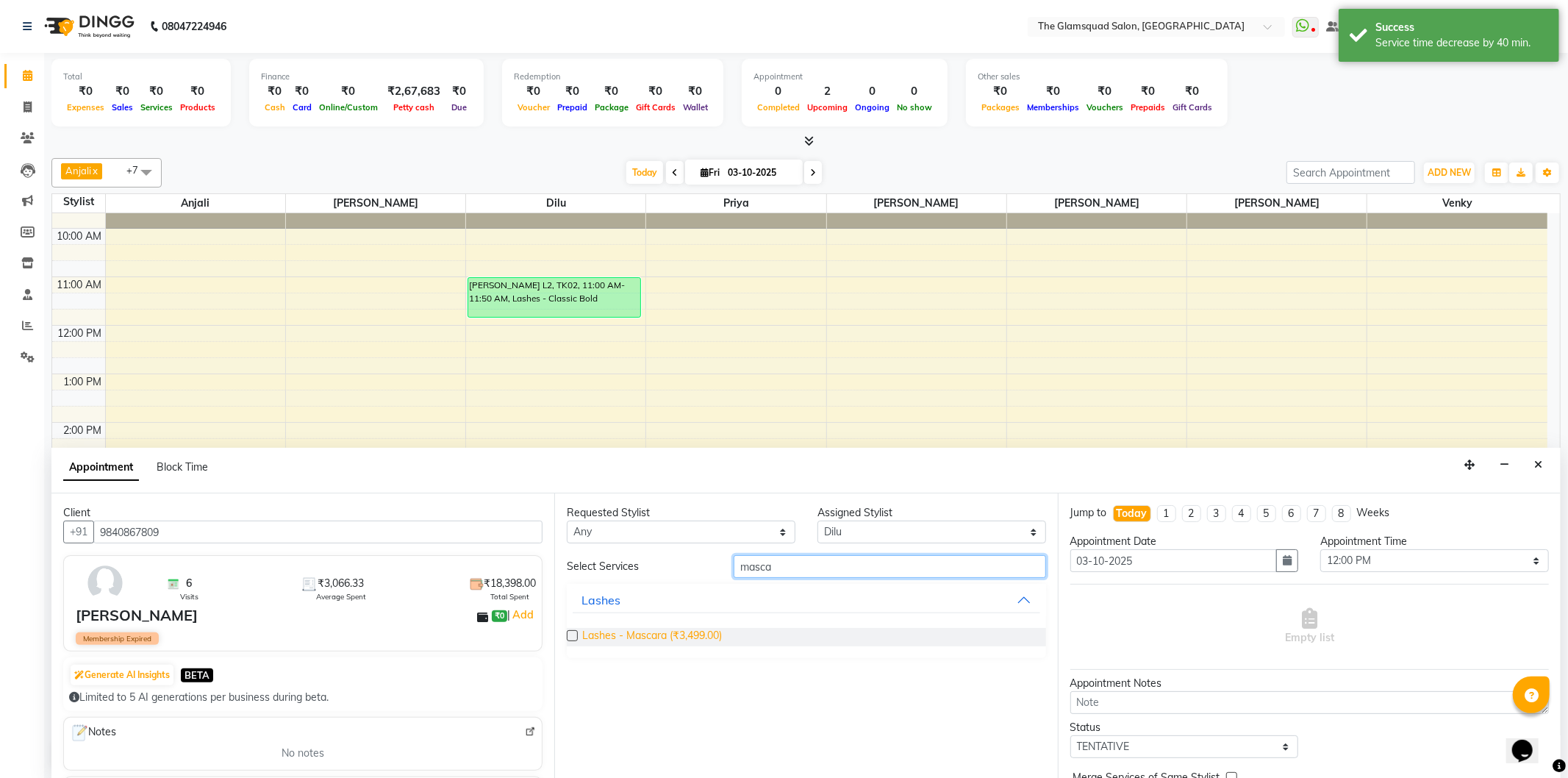
type input "masca"
click at [682, 637] on span "Lashes - Mascara (₹3,499.00)" at bounding box center [652, 637] width 139 height 18
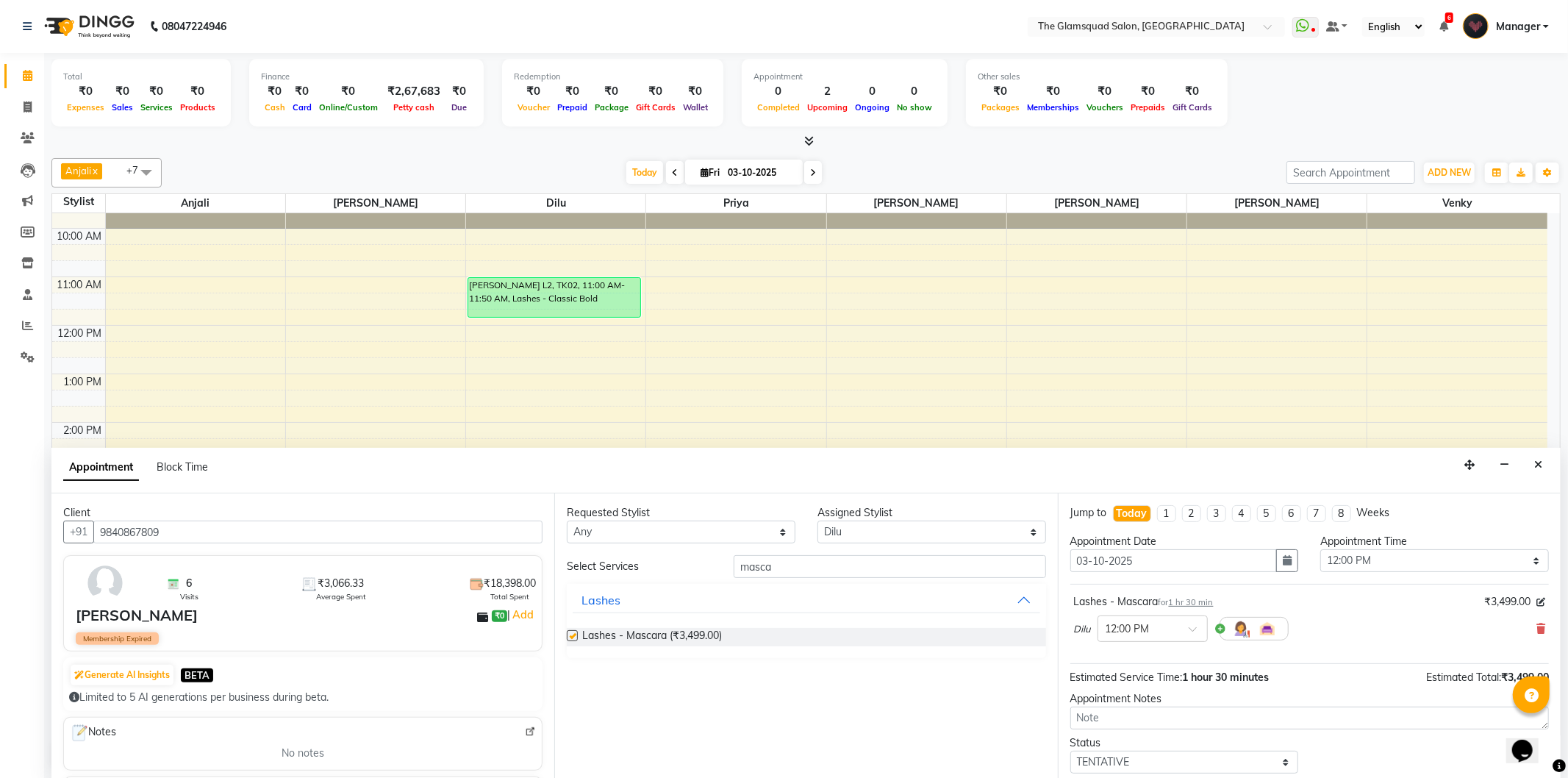
checkbox input "false"
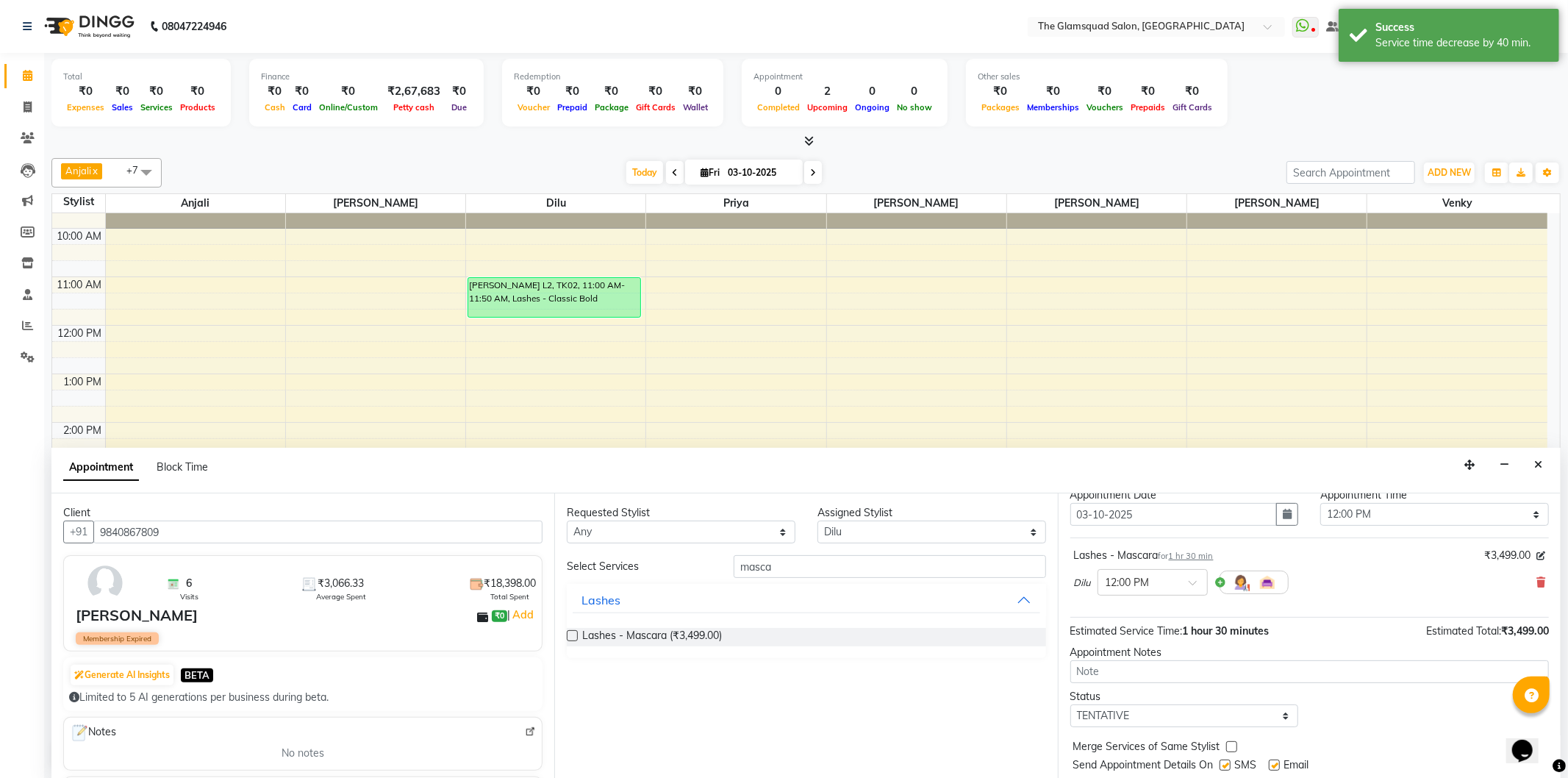
scroll to position [88, 0]
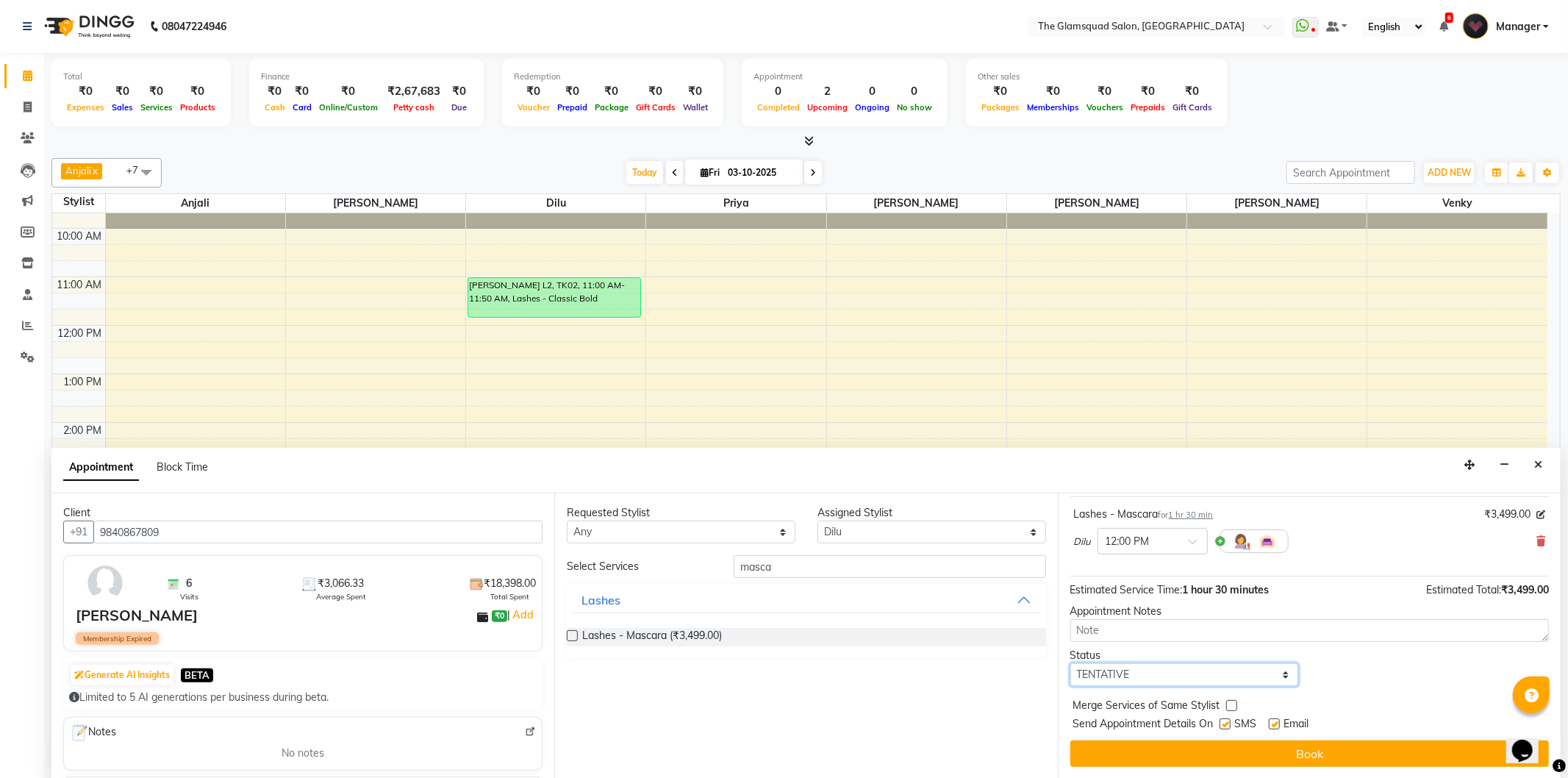
click at [1191, 677] on select "Select TENTATIVE CONFIRM CHECK-IN UPCOMING" at bounding box center [1184, 675] width 228 height 22
select select "confirm booking"
click at [1070, 663] on select "Select TENTATIVE CONFIRM CHECK-IN UPCOMING" at bounding box center [1184, 675] width 228 height 22
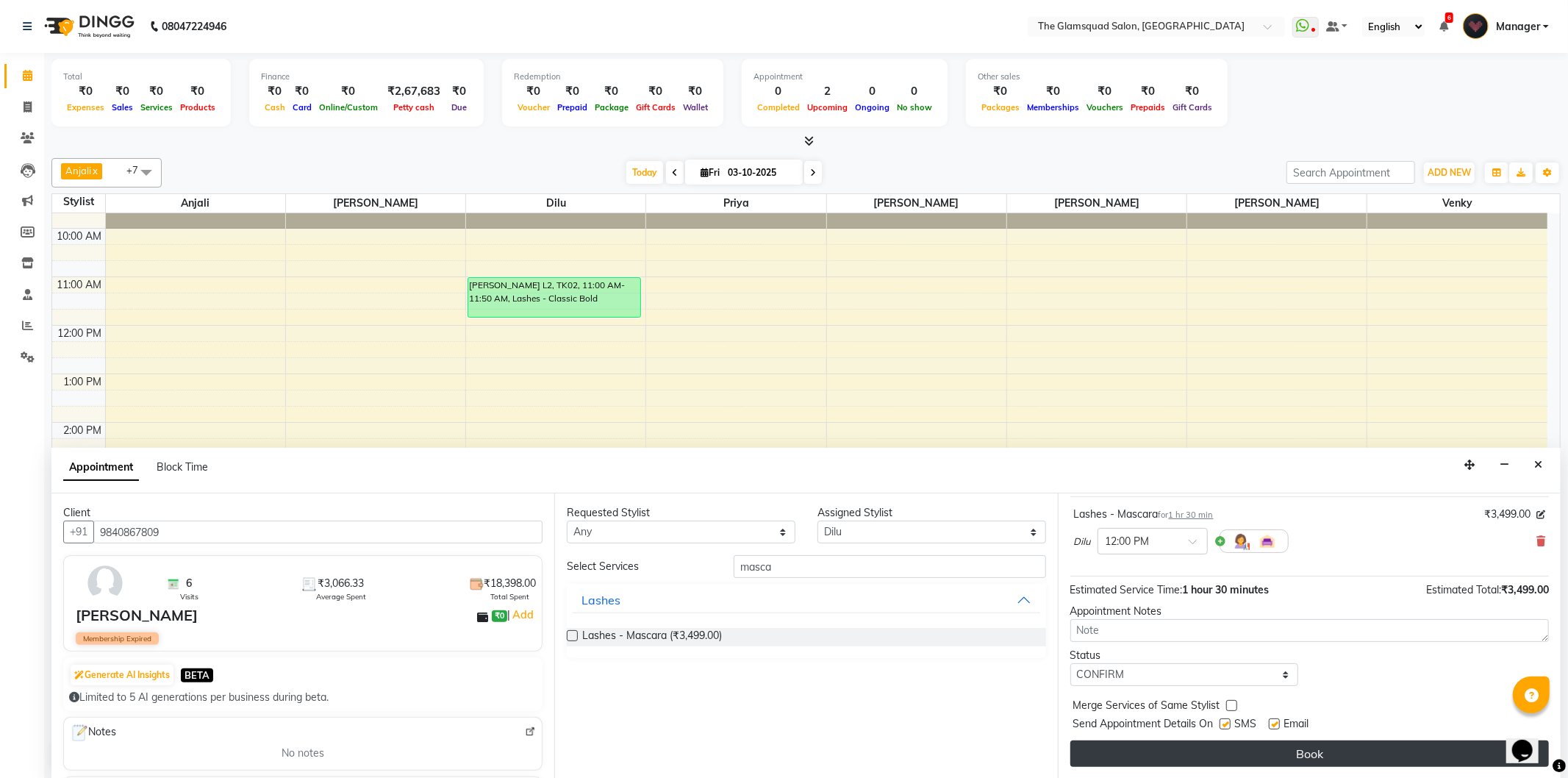
click at [1195, 745] on button "Book" at bounding box center [1309, 753] width 478 height 26
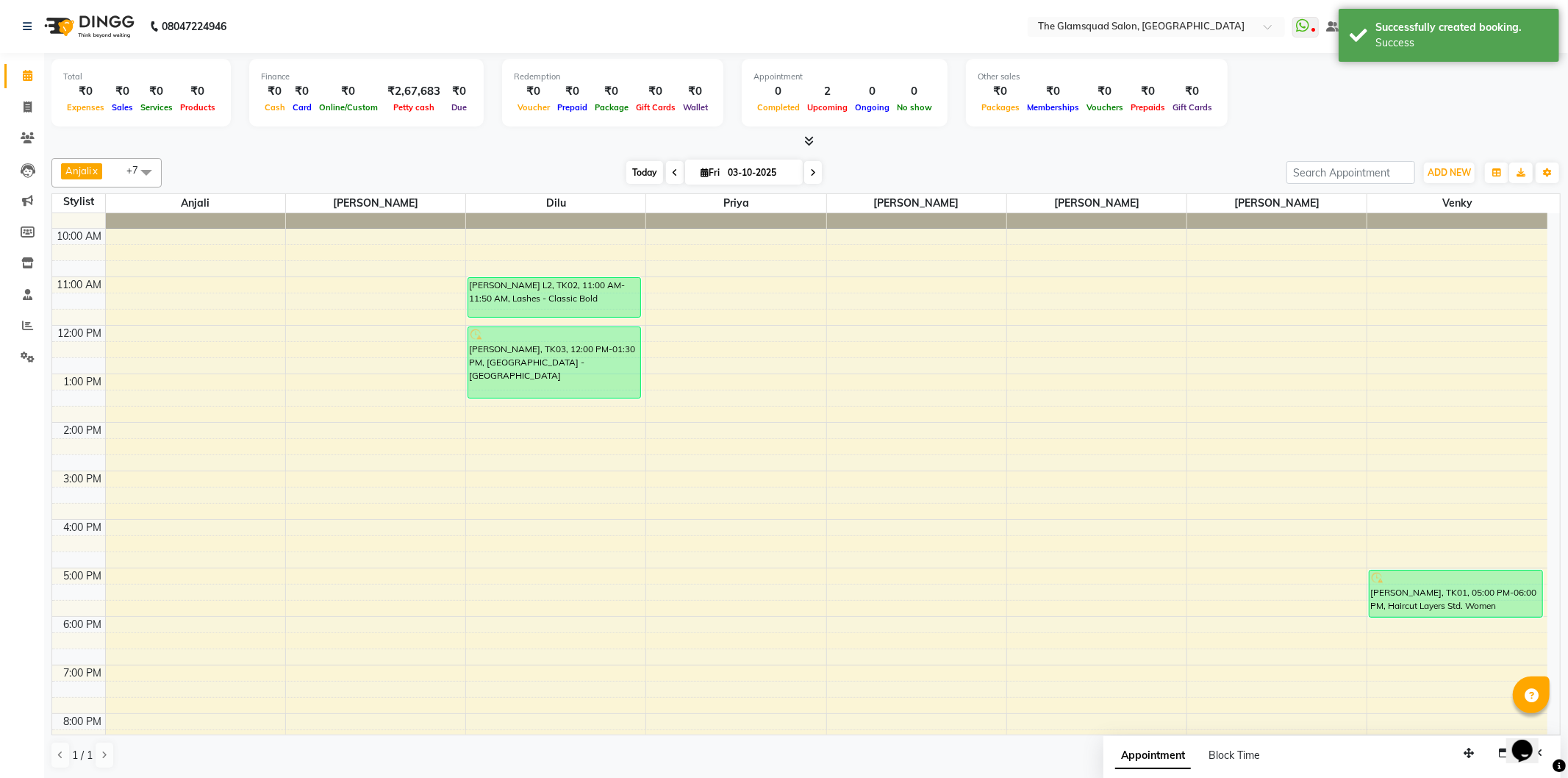
click at [651, 167] on span "Today" at bounding box center [645, 172] width 37 height 22
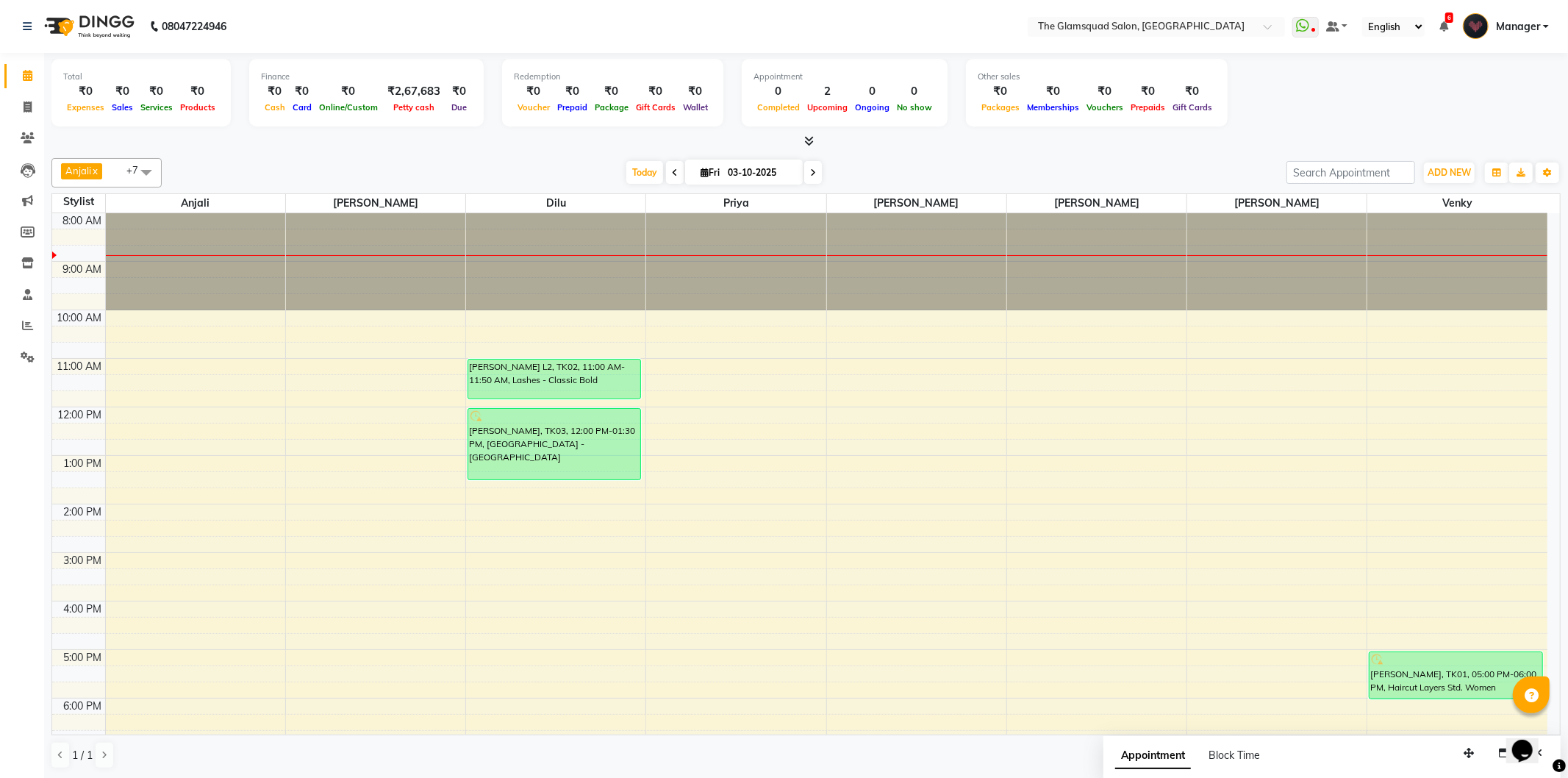
click at [760, 175] on input "03-10-2025" at bounding box center [760, 173] width 74 height 22
select select "10"
select select "2025"
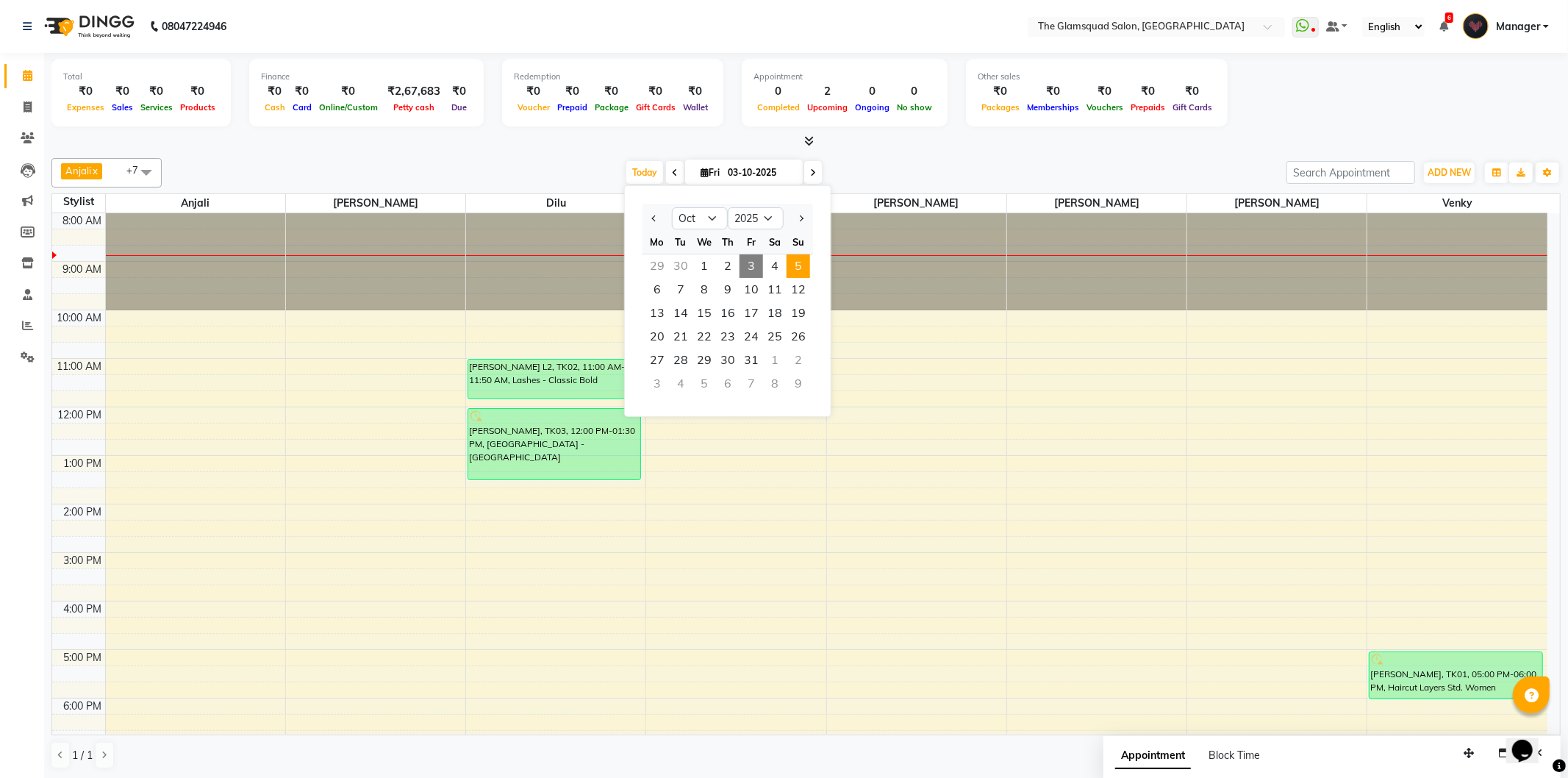
click at [807, 263] on span "5" at bounding box center [798, 265] width 23 height 23
type input "05-10-2025"
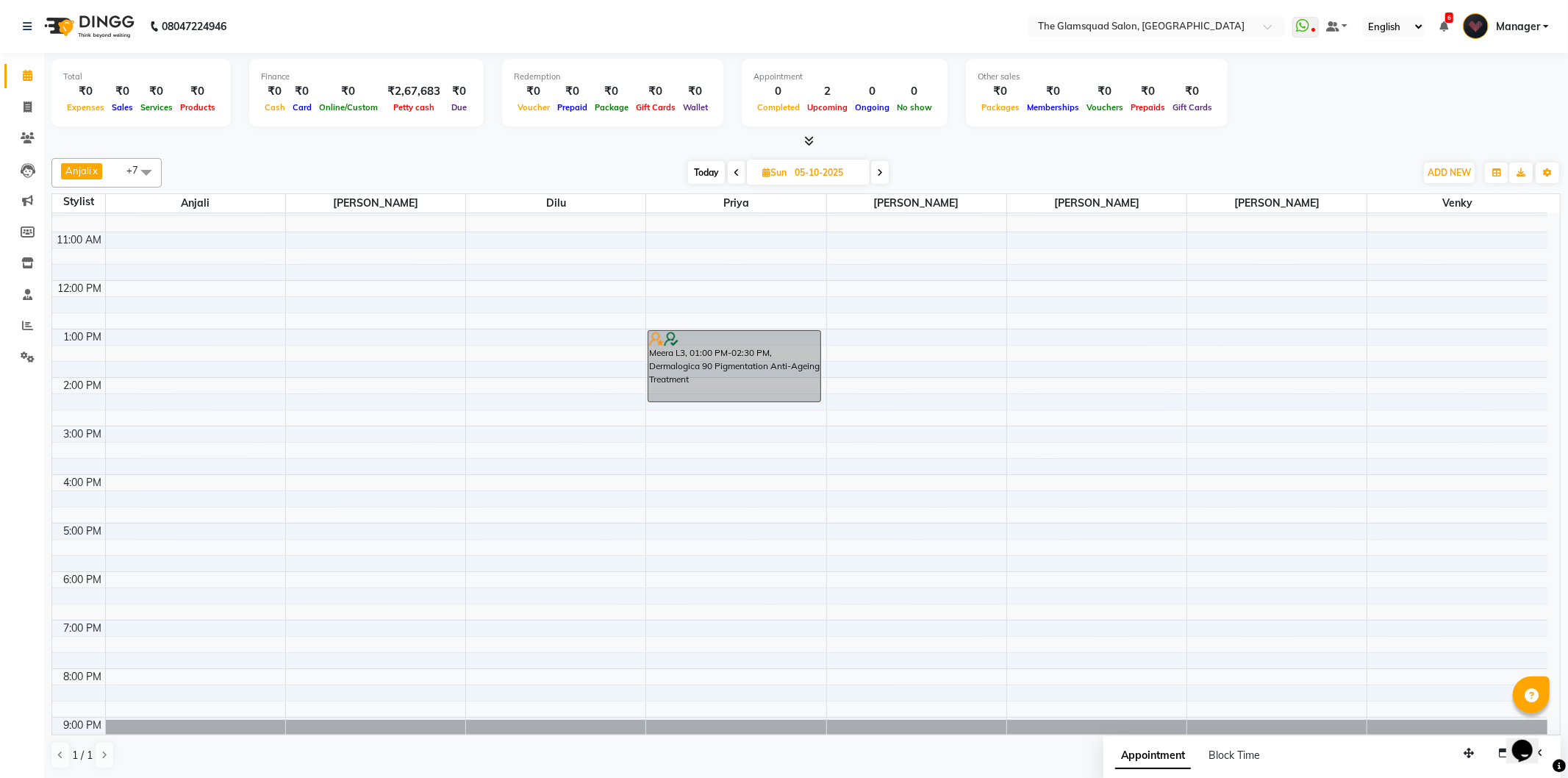
scroll to position [159, 0]
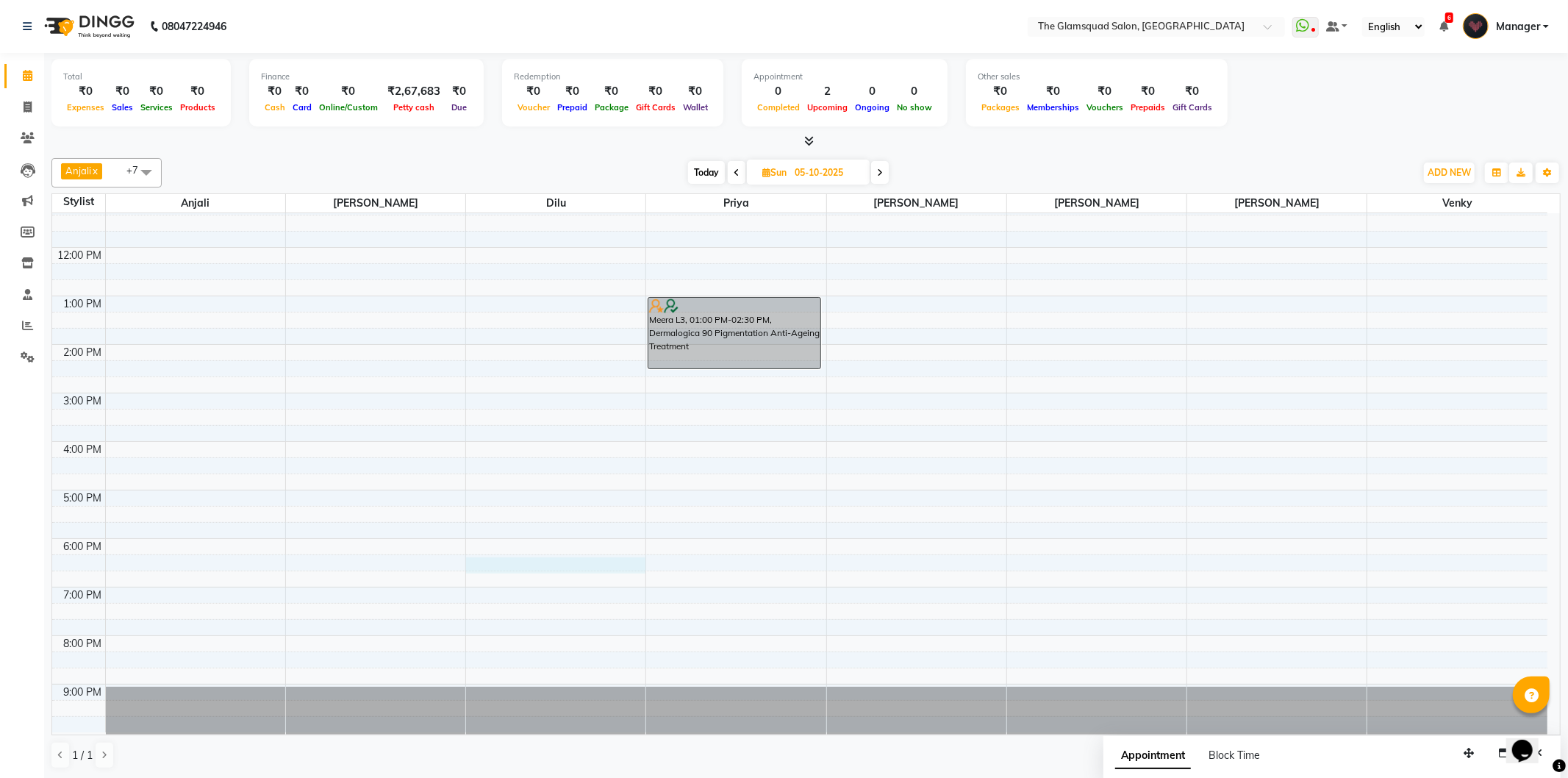
click at [488, 561] on div "8:00 AM 9:00 AM 10:00 AM 11:00 AM 12:00 PM 1:00 PM 2:00 PM 3:00 PM 4:00 PM 5:00…" at bounding box center [800, 393] width 1495 height 679
select select "34710"
select select "tentative"
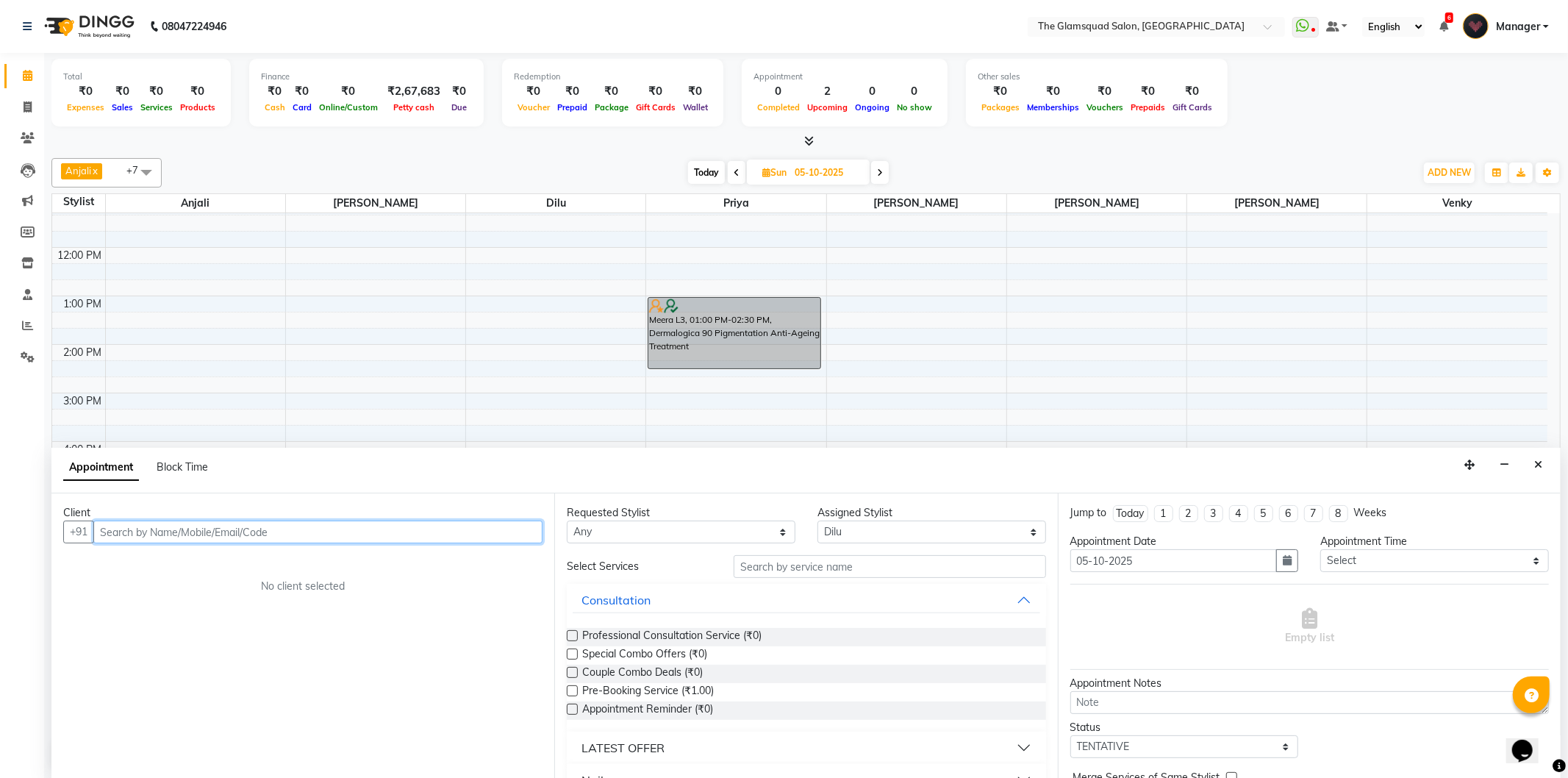
click at [365, 538] on input "text" at bounding box center [318, 532] width 449 height 22
click at [315, 538] on input "text" at bounding box center [318, 532] width 449 height 22
paste input "89 246 5752"
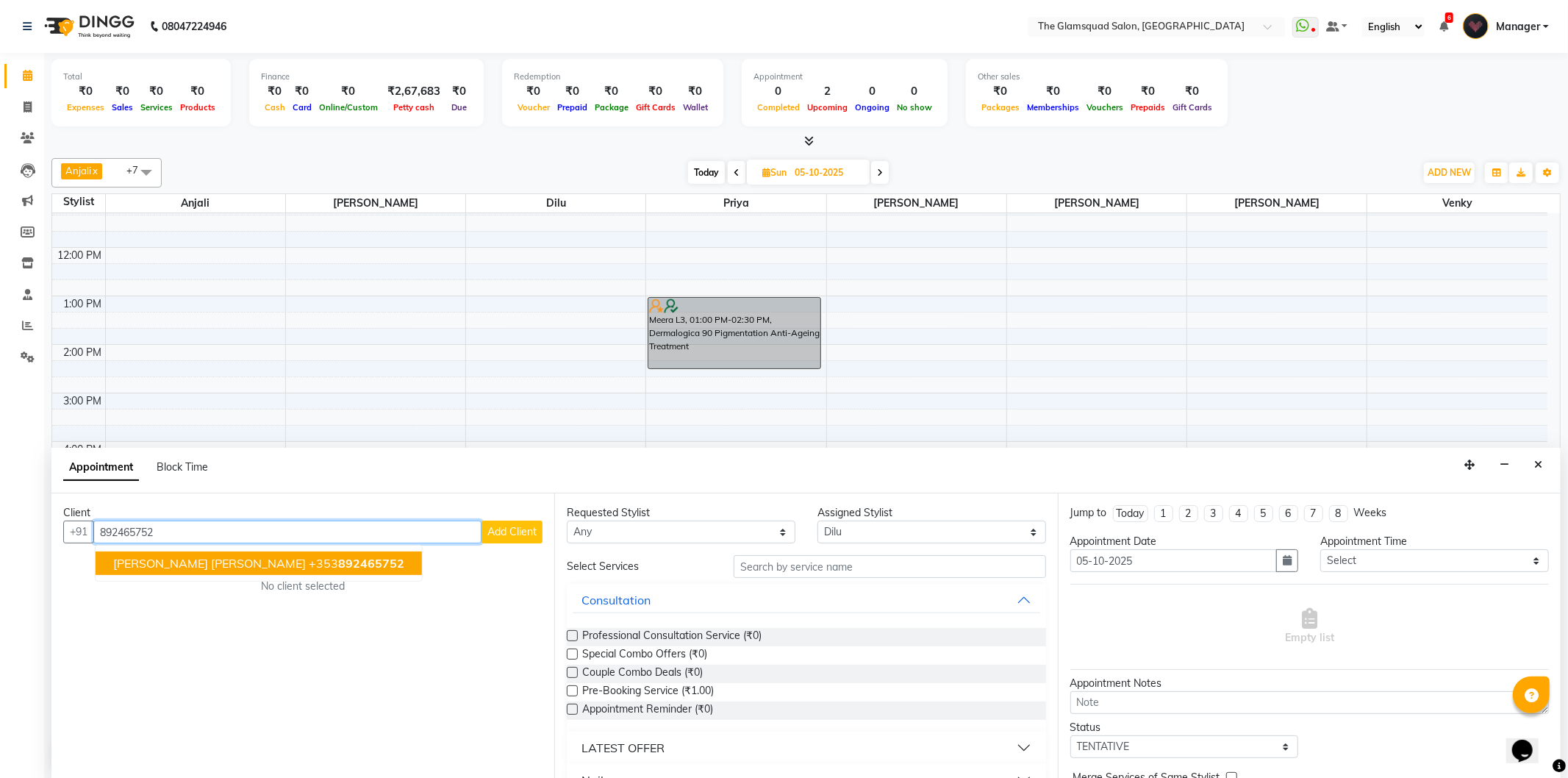
click at [282, 559] on button "[PERSON_NAME] [PERSON_NAME] [PHONE_NUMBER]" at bounding box center [258, 562] width 326 height 23
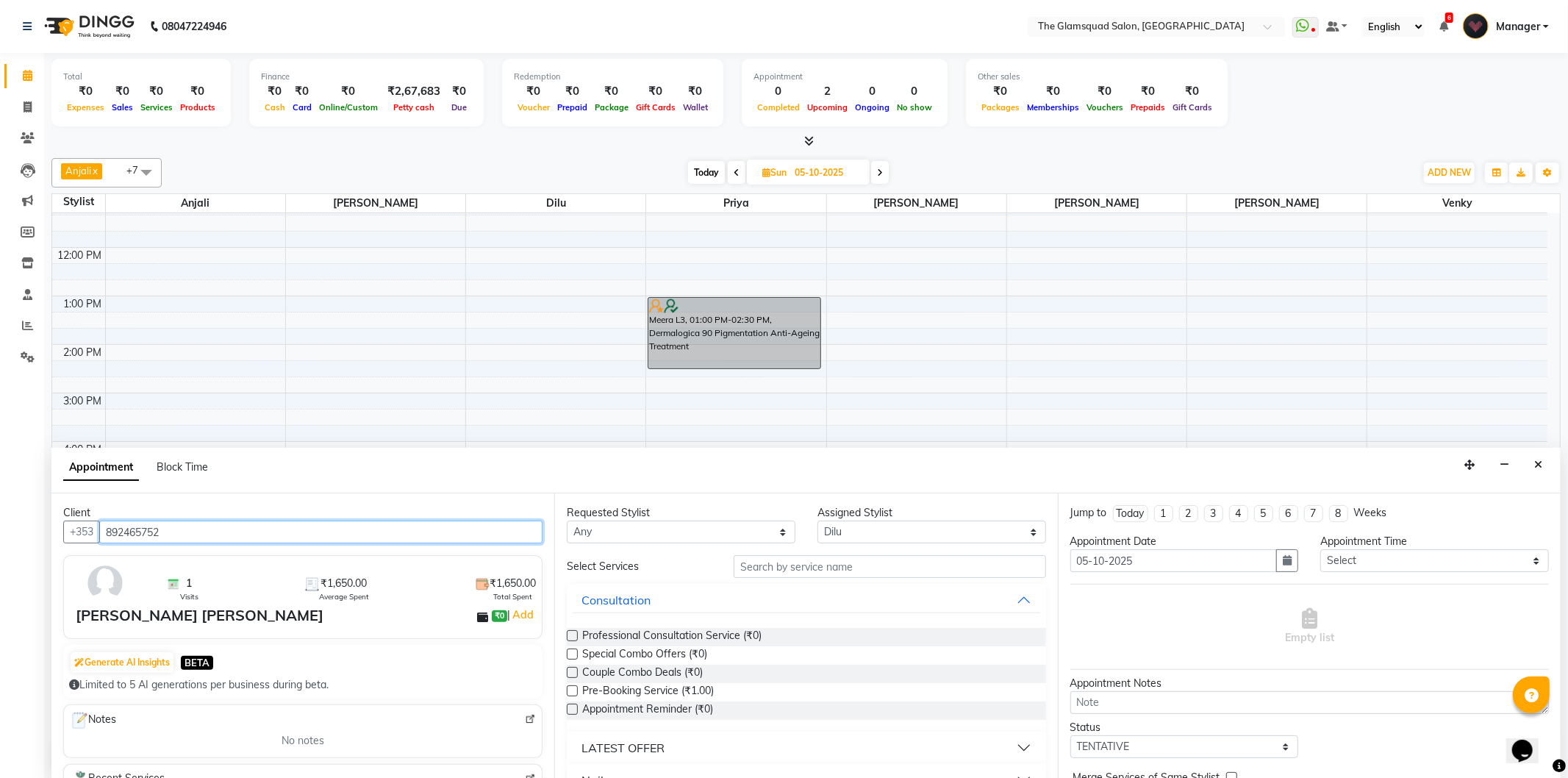
type input "892465752"
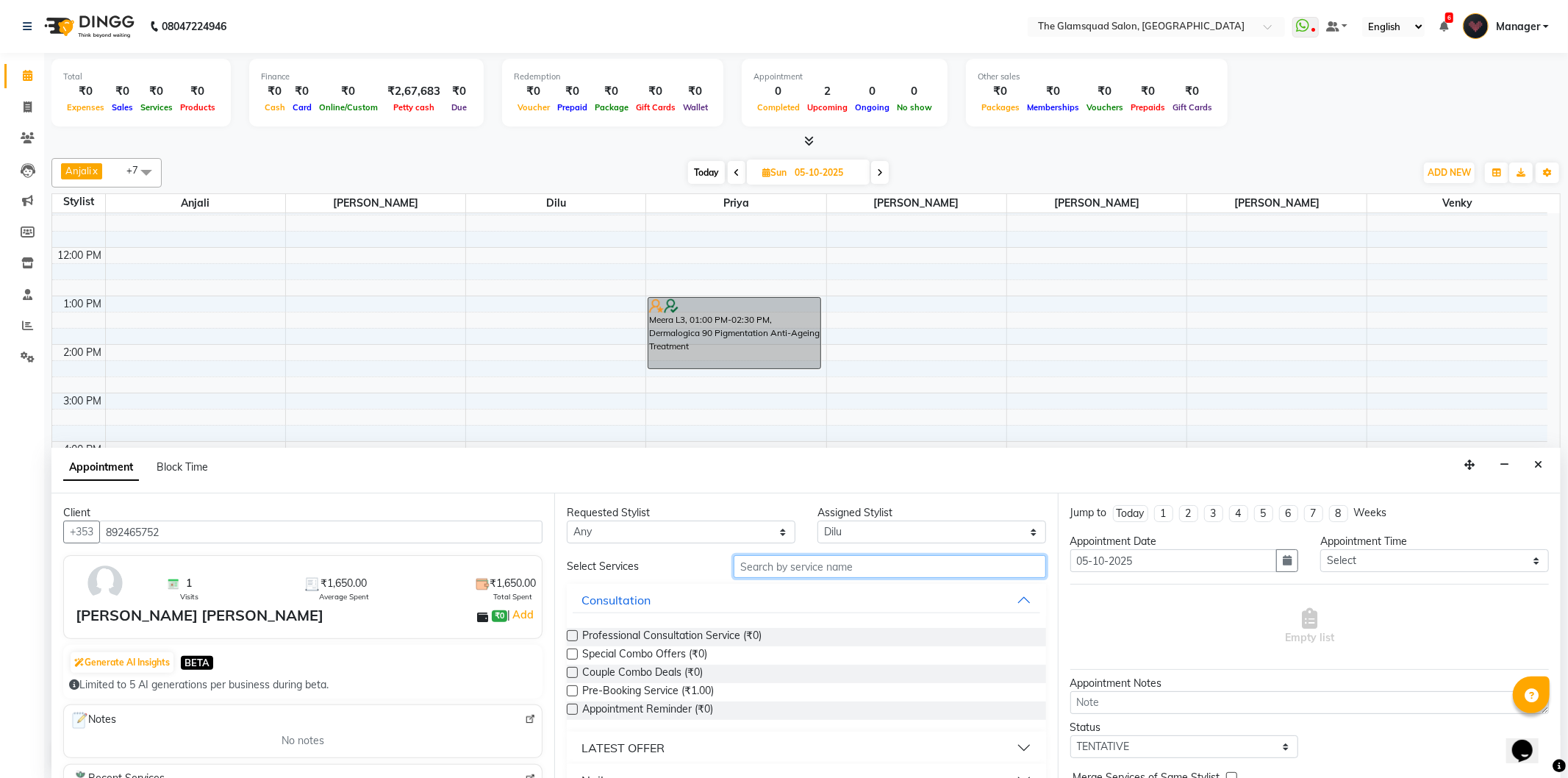
click at [773, 564] on input "text" at bounding box center [889, 566] width 312 height 22
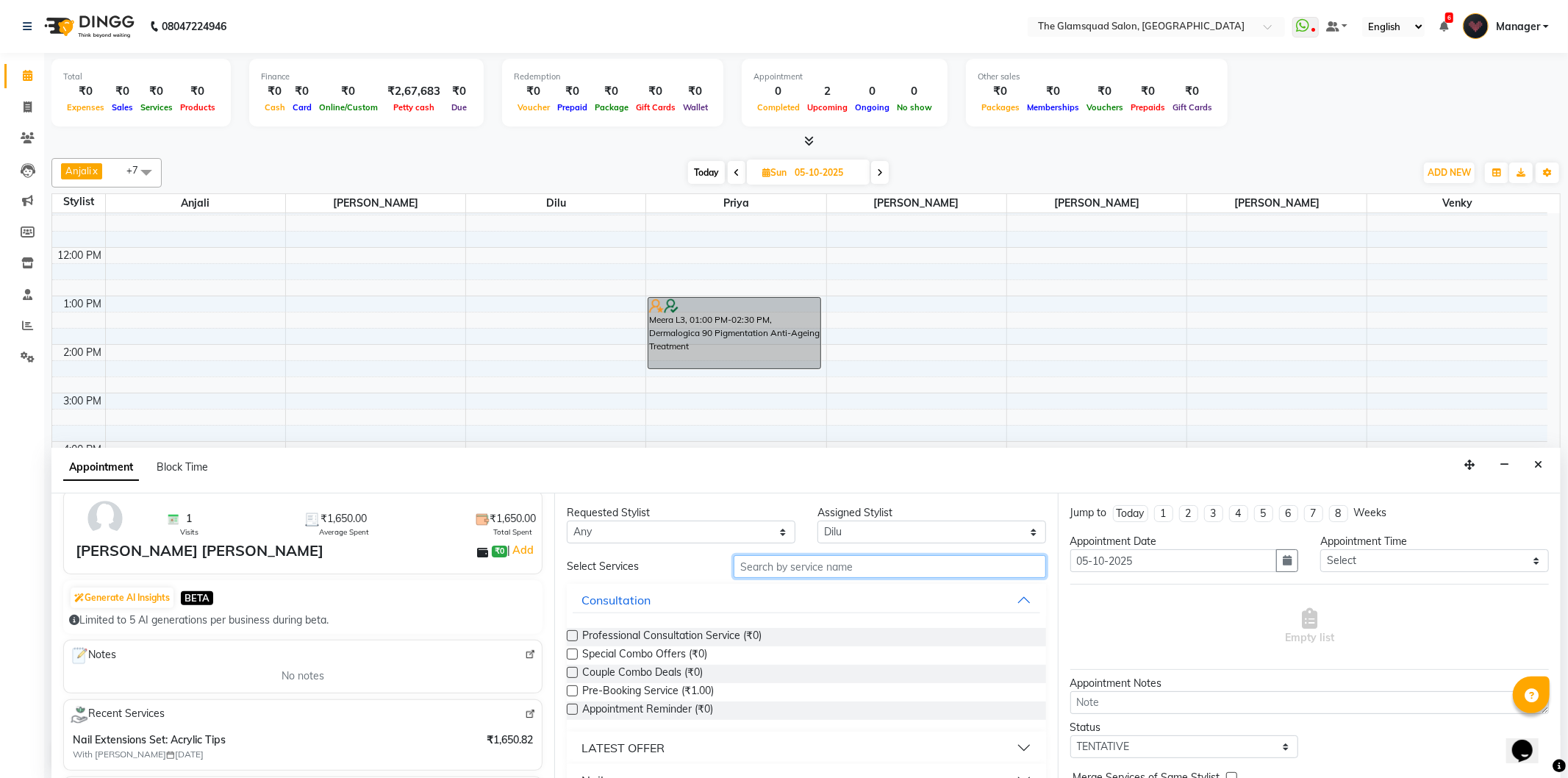
scroll to position [163, 0]
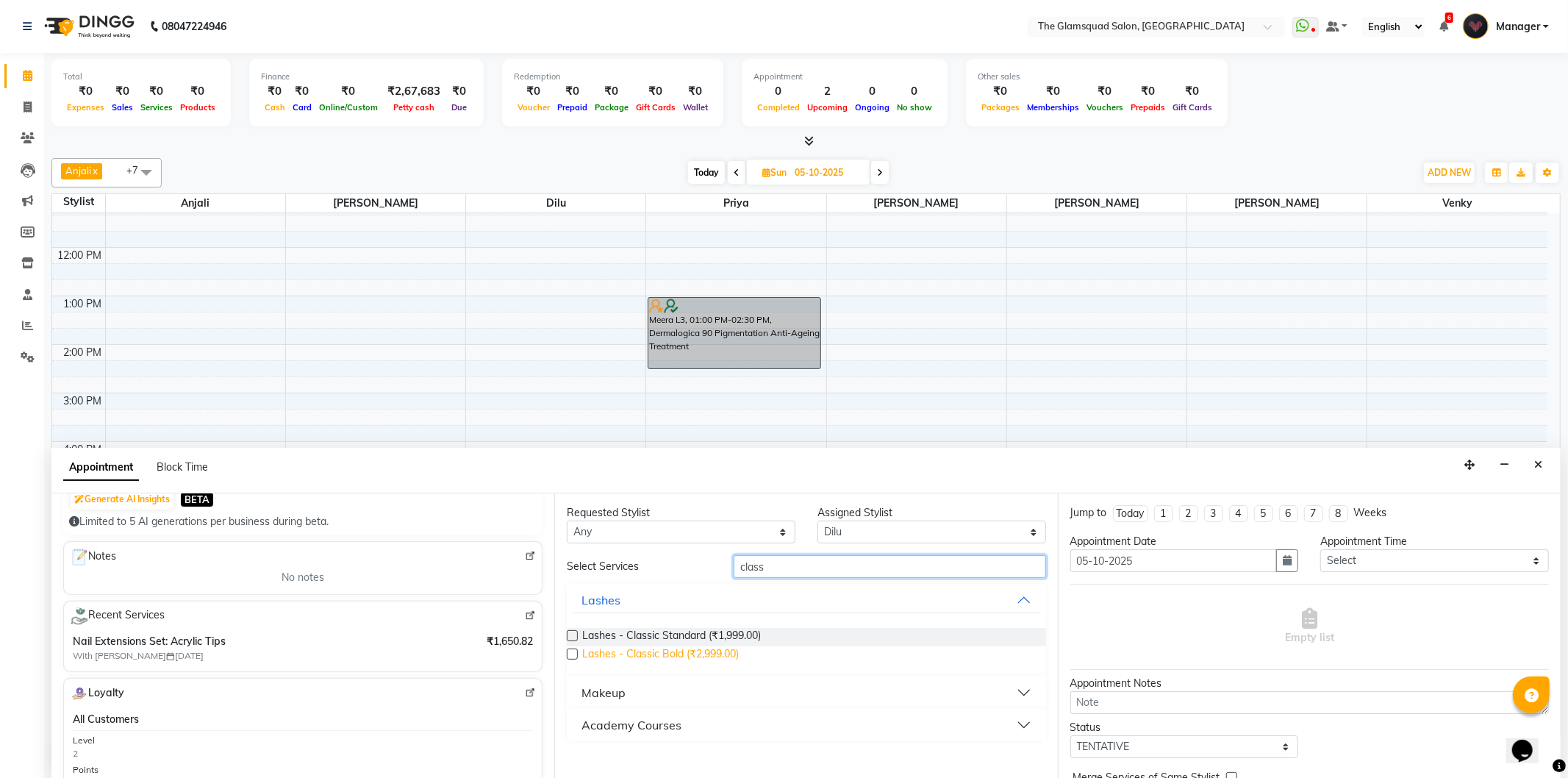
type input "class"
click at [731, 659] on span "Lashes - Classic Bold (₹2,999.00)" at bounding box center [660, 655] width 156 height 18
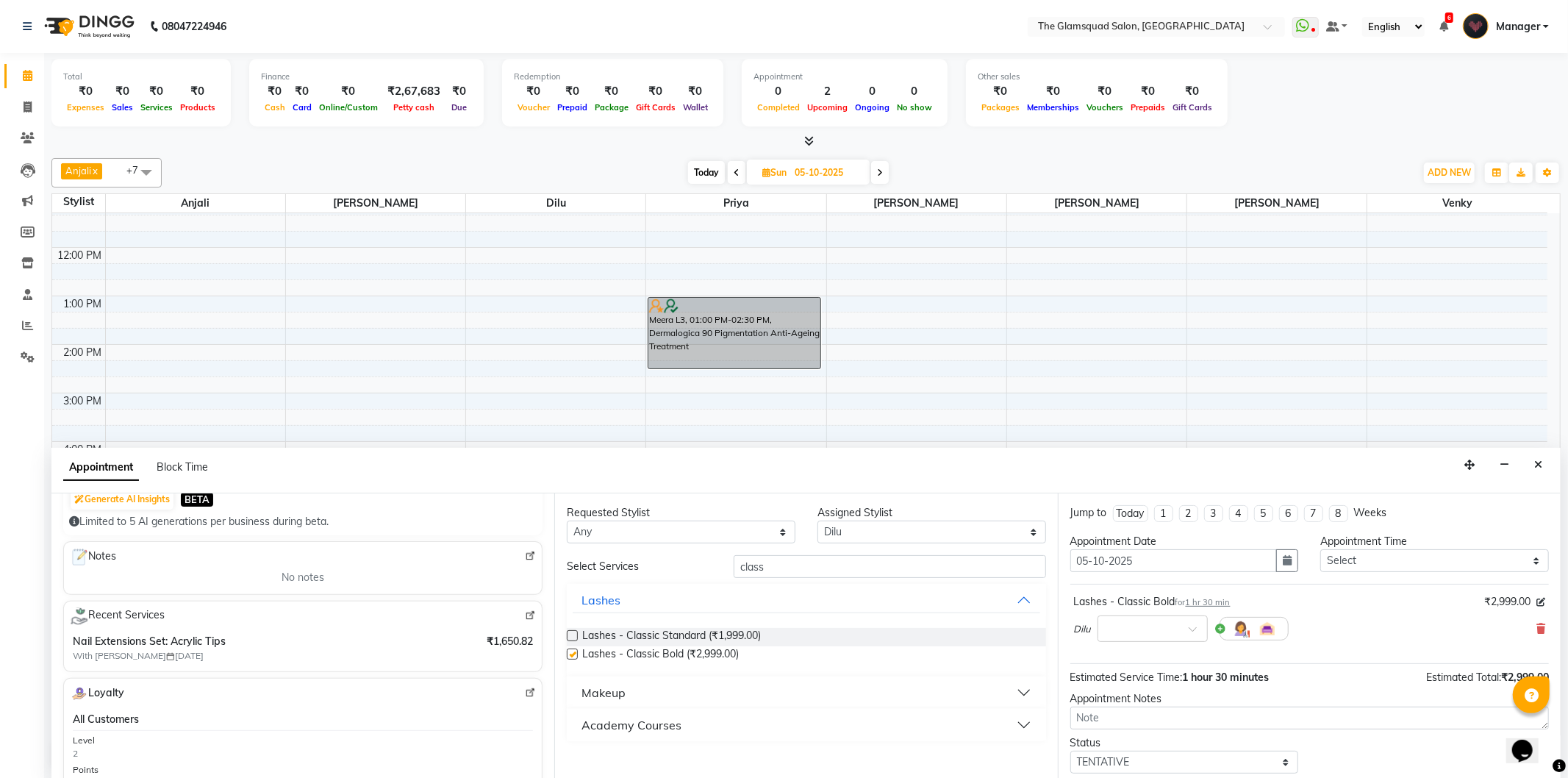
checkbox input "false"
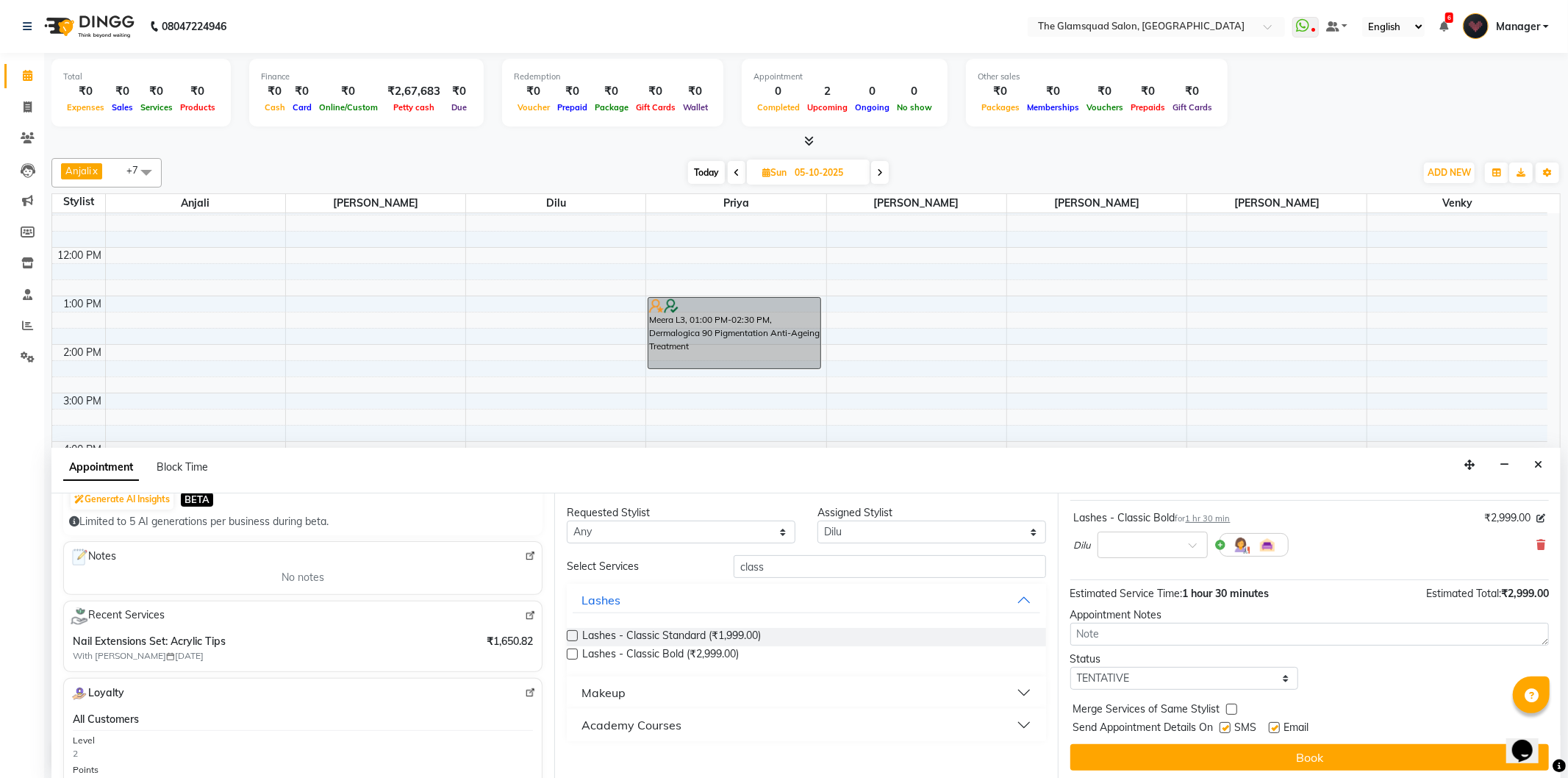
scroll to position [88, 0]
click at [1187, 544] on div at bounding box center [1153, 539] width 109 height 15
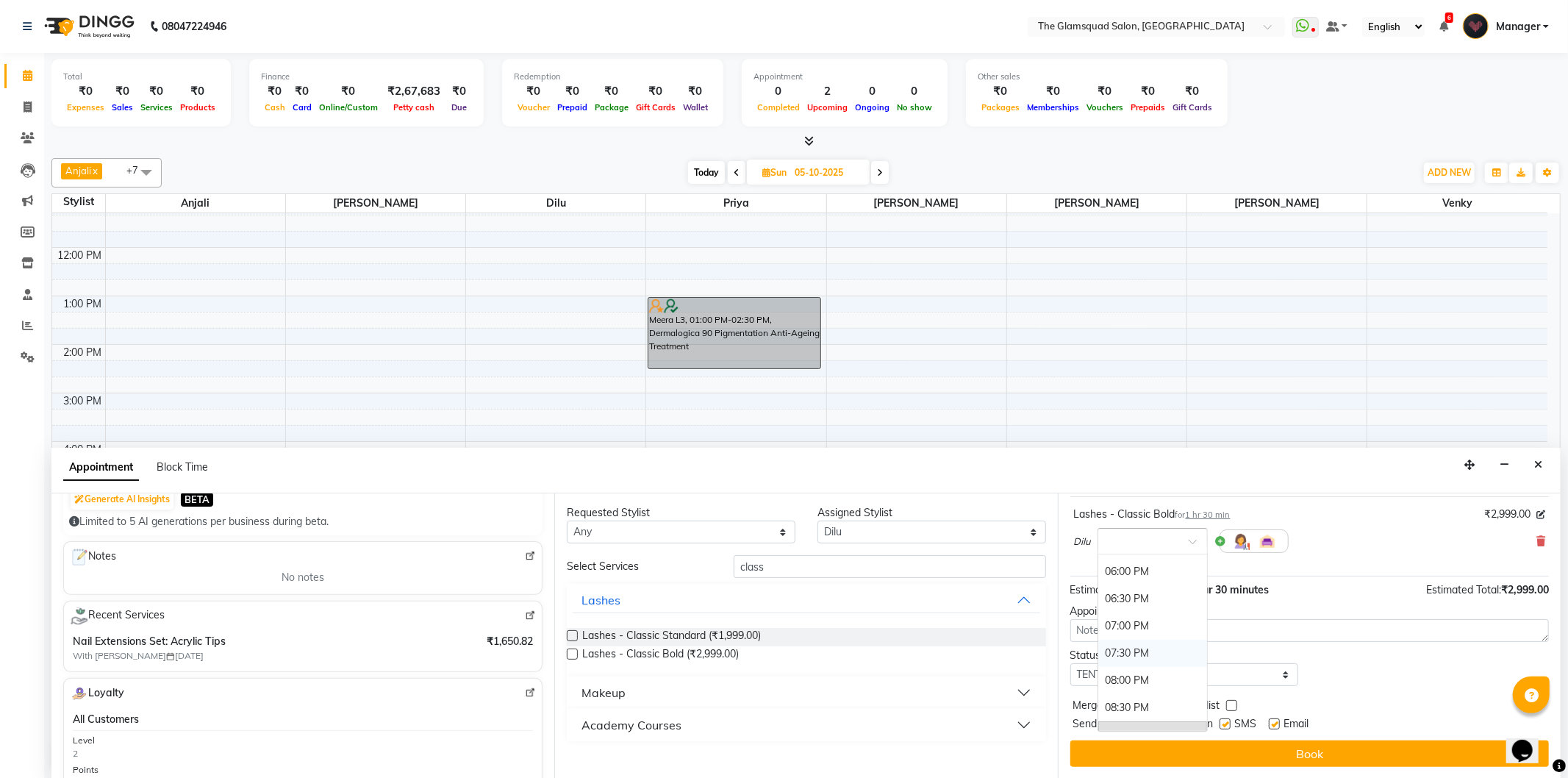
scroll to position [490, 0]
click at [1149, 598] on div "06:30 PM" at bounding box center [1153, 598] width 109 height 27
click at [1176, 665] on select "Select TENTATIVE CONFIRM UPCOMING" at bounding box center [1184, 675] width 228 height 22
select select "confirm booking"
click at [1070, 663] on select "Select TENTATIVE CONFIRM UPCOMING" at bounding box center [1184, 675] width 228 height 22
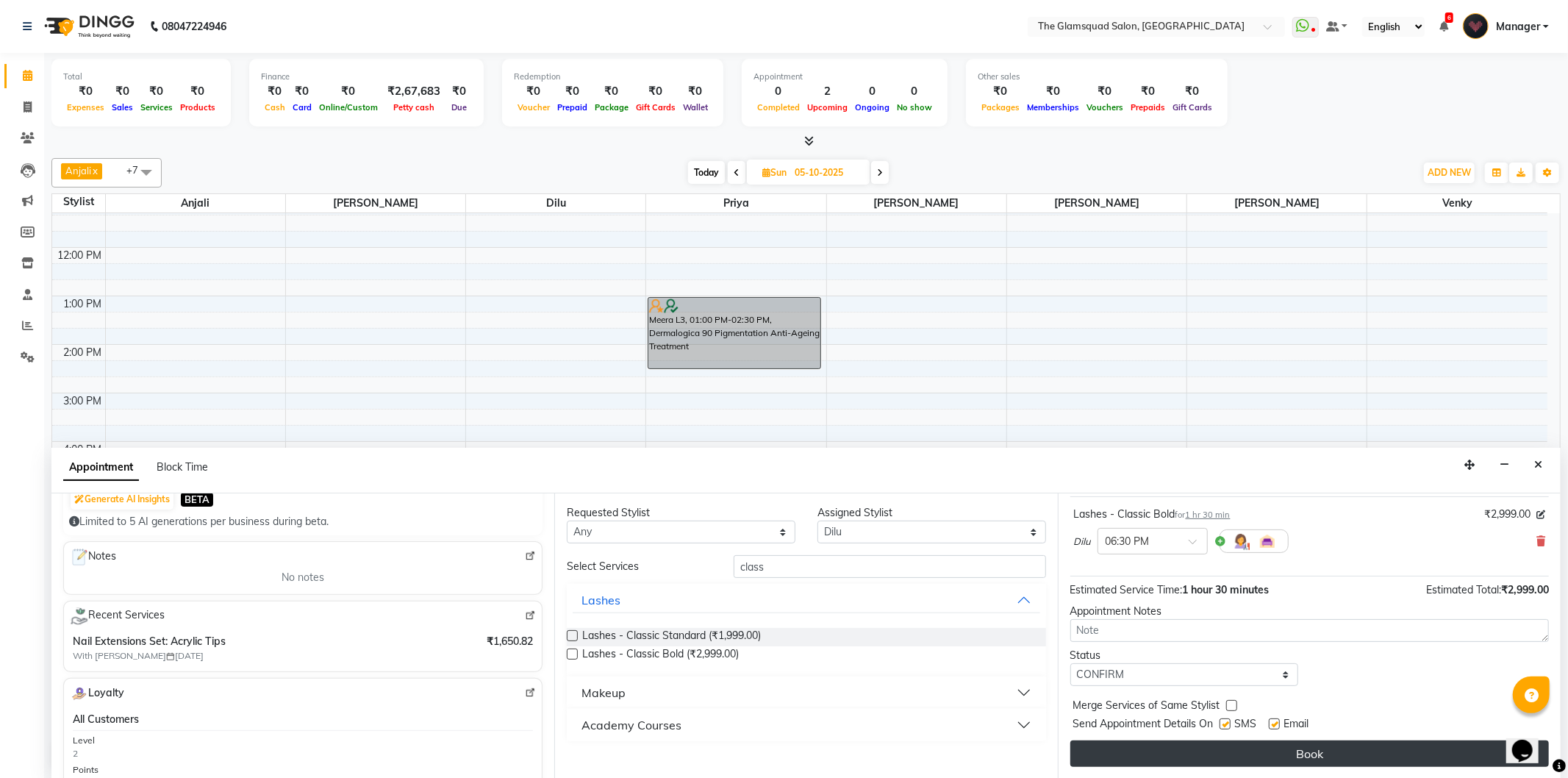
click at [1186, 744] on button "Book" at bounding box center [1309, 753] width 478 height 26
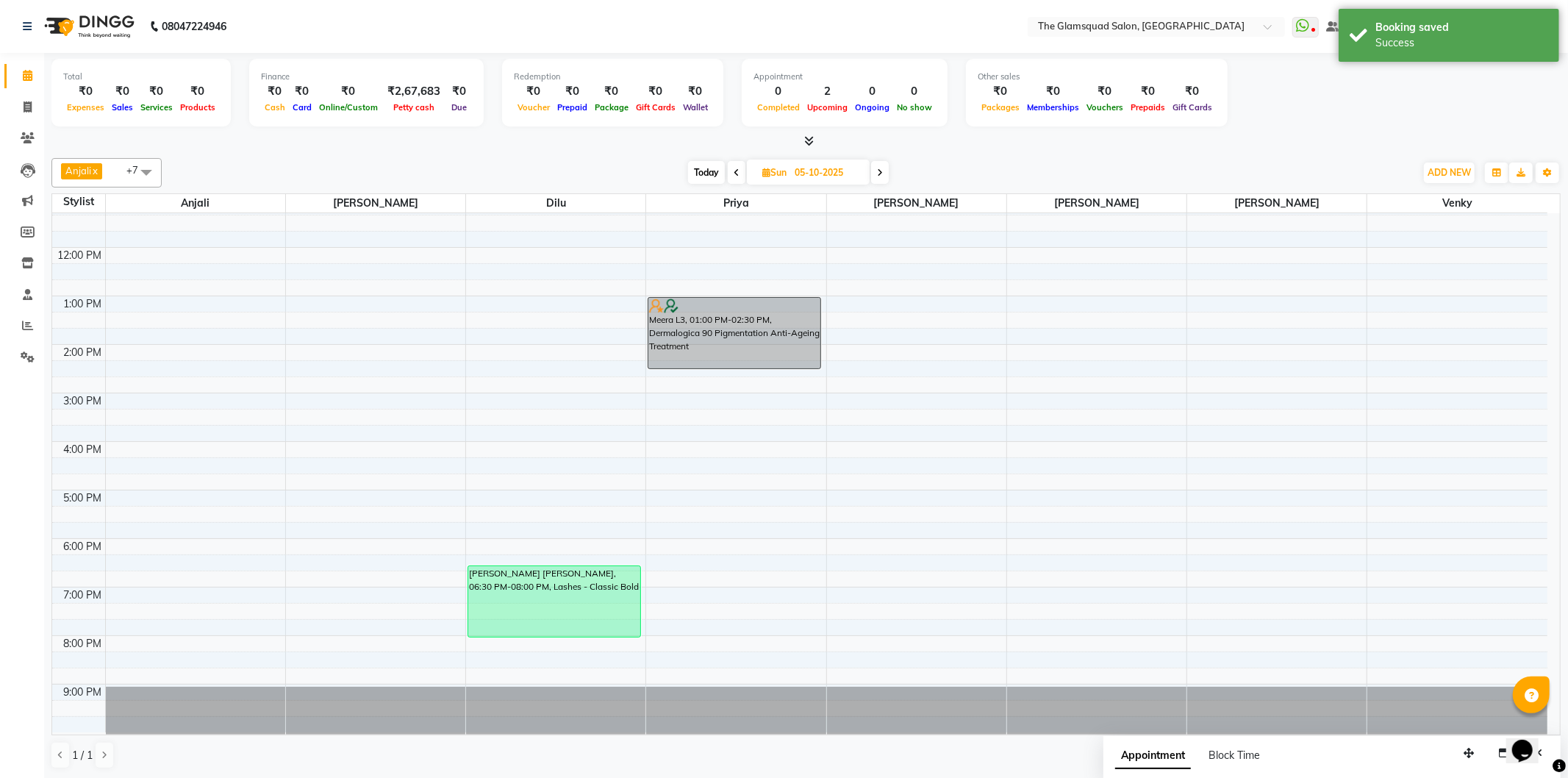
click at [720, 164] on span "Today" at bounding box center [707, 172] width 37 height 22
type input "03-10-2025"
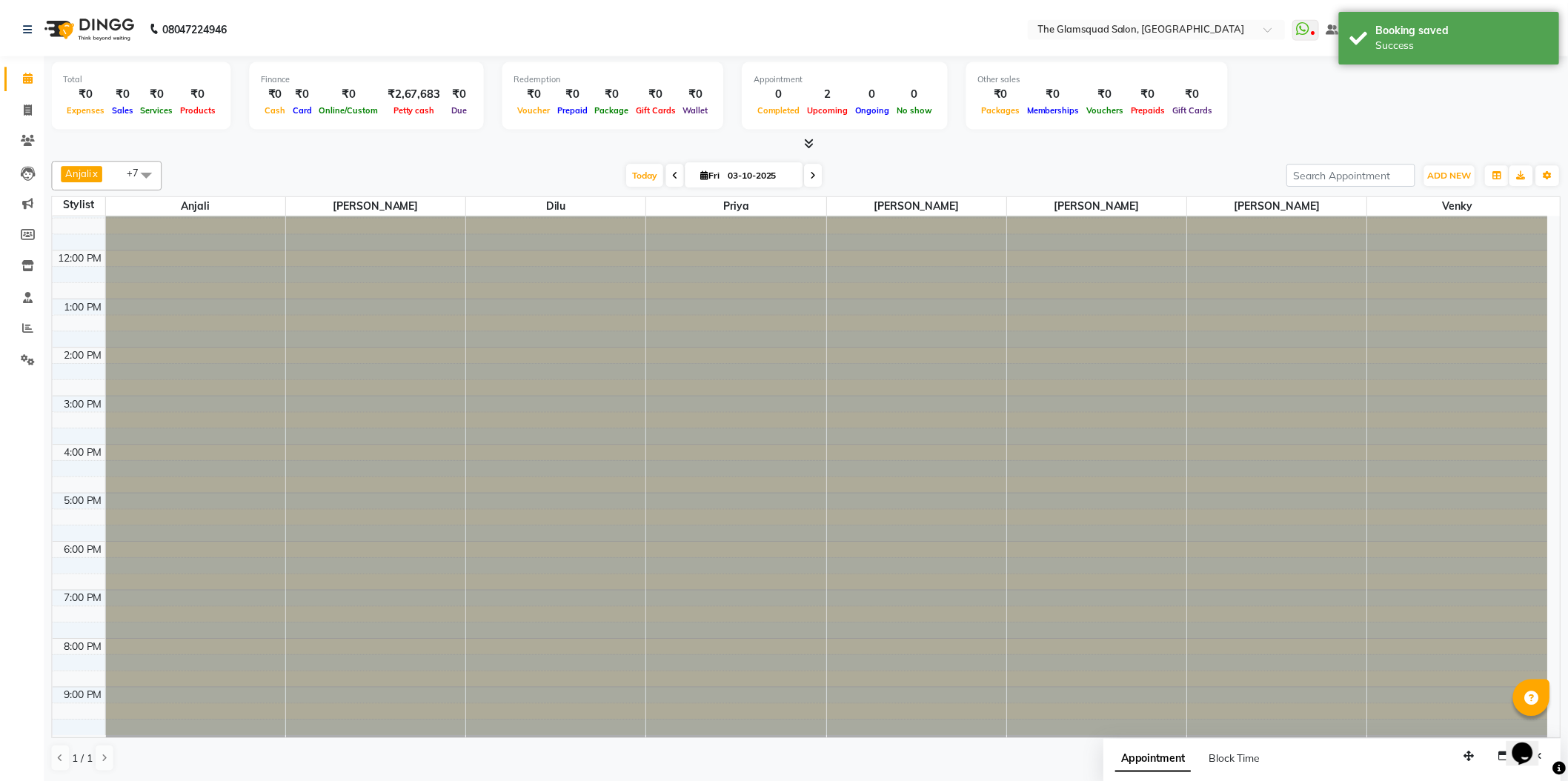
scroll to position [0, 0]
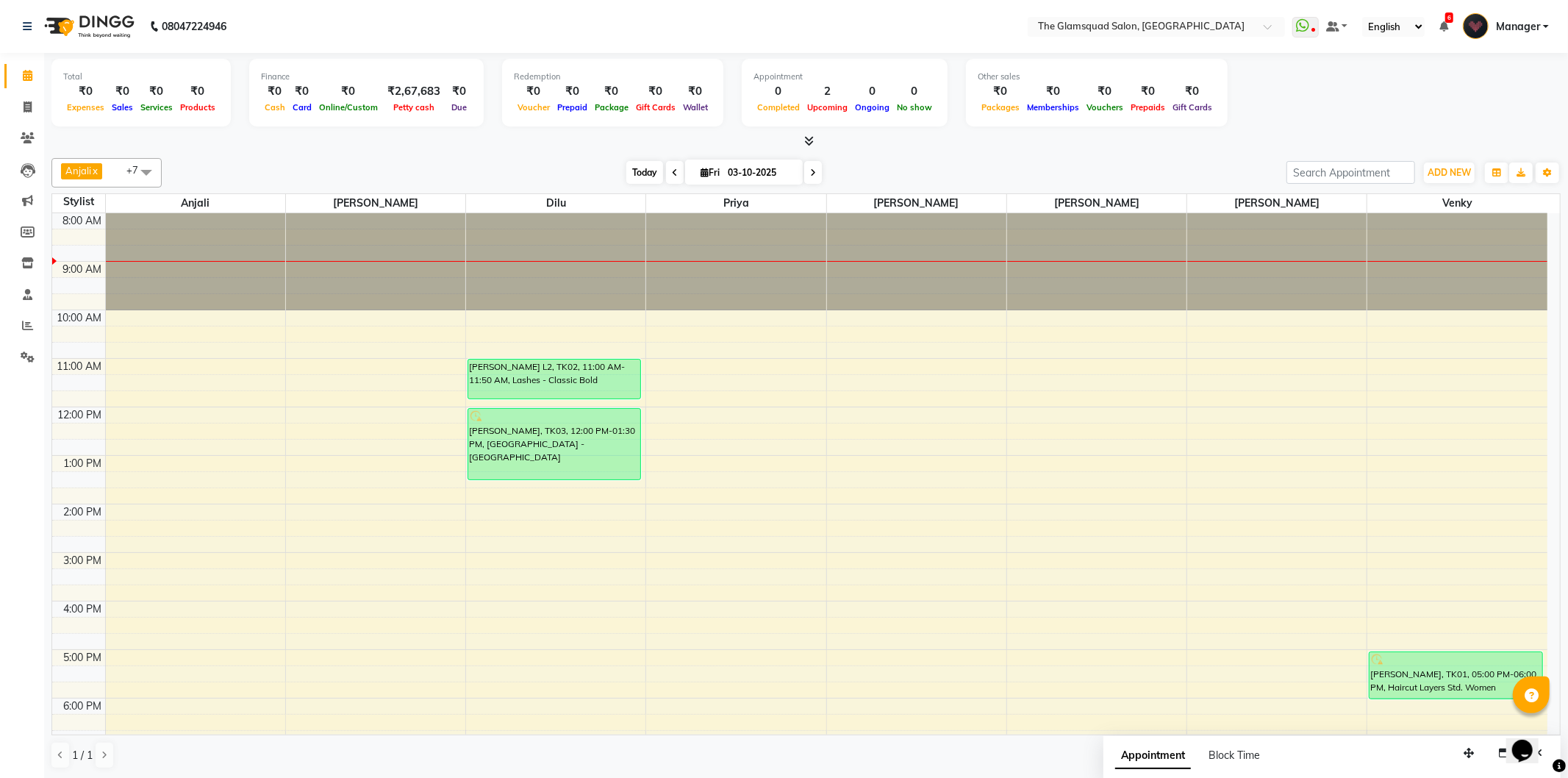
click at [644, 170] on span "Today" at bounding box center [645, 172] width 37 height 22
click at [31, 325] on icon at bounding box center [28, 325] width 11 height 11
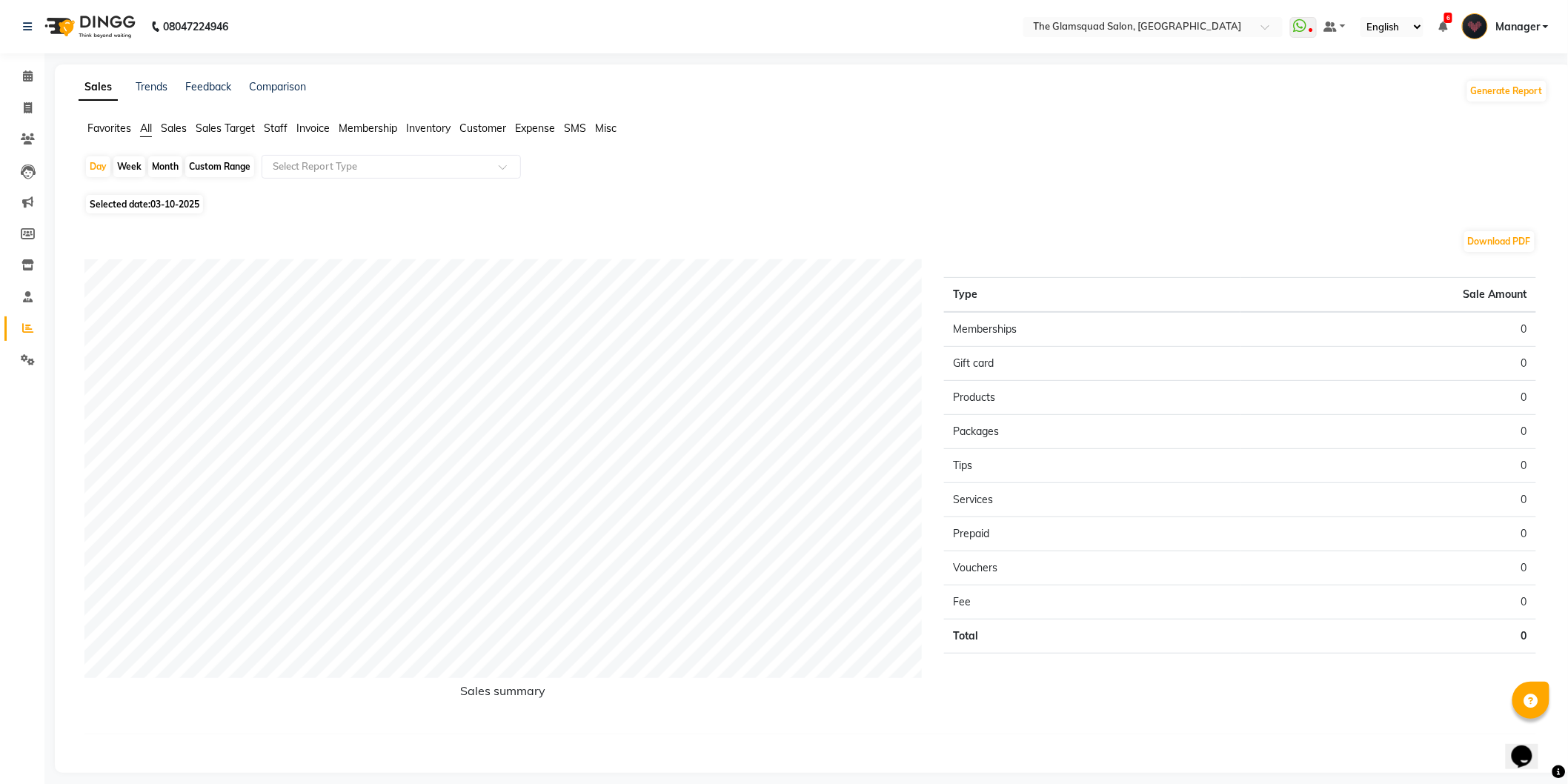
click at [174, 128] on span "Sales" at bounding box center [174, 128] width 26 height 14
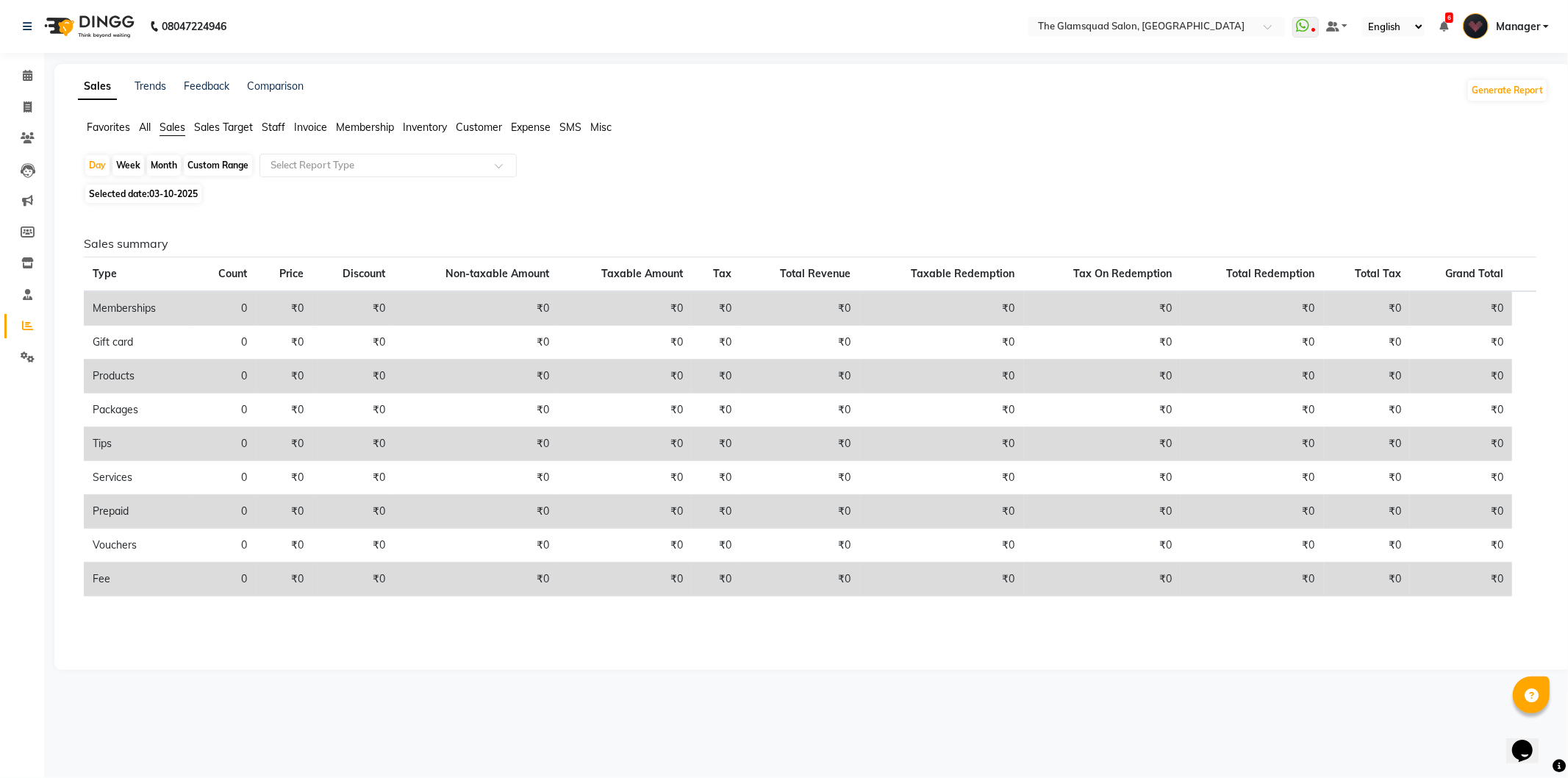
click at [260, 130] on ul "Favorites All Sales Sales Target Staff Invoice Membership Inventory Customer Ex…" at bounding box center [812, 128] width 1470 height 16
click at [265, 129] on span "Staff" at bounding box center [273, 127] width 23 height 14
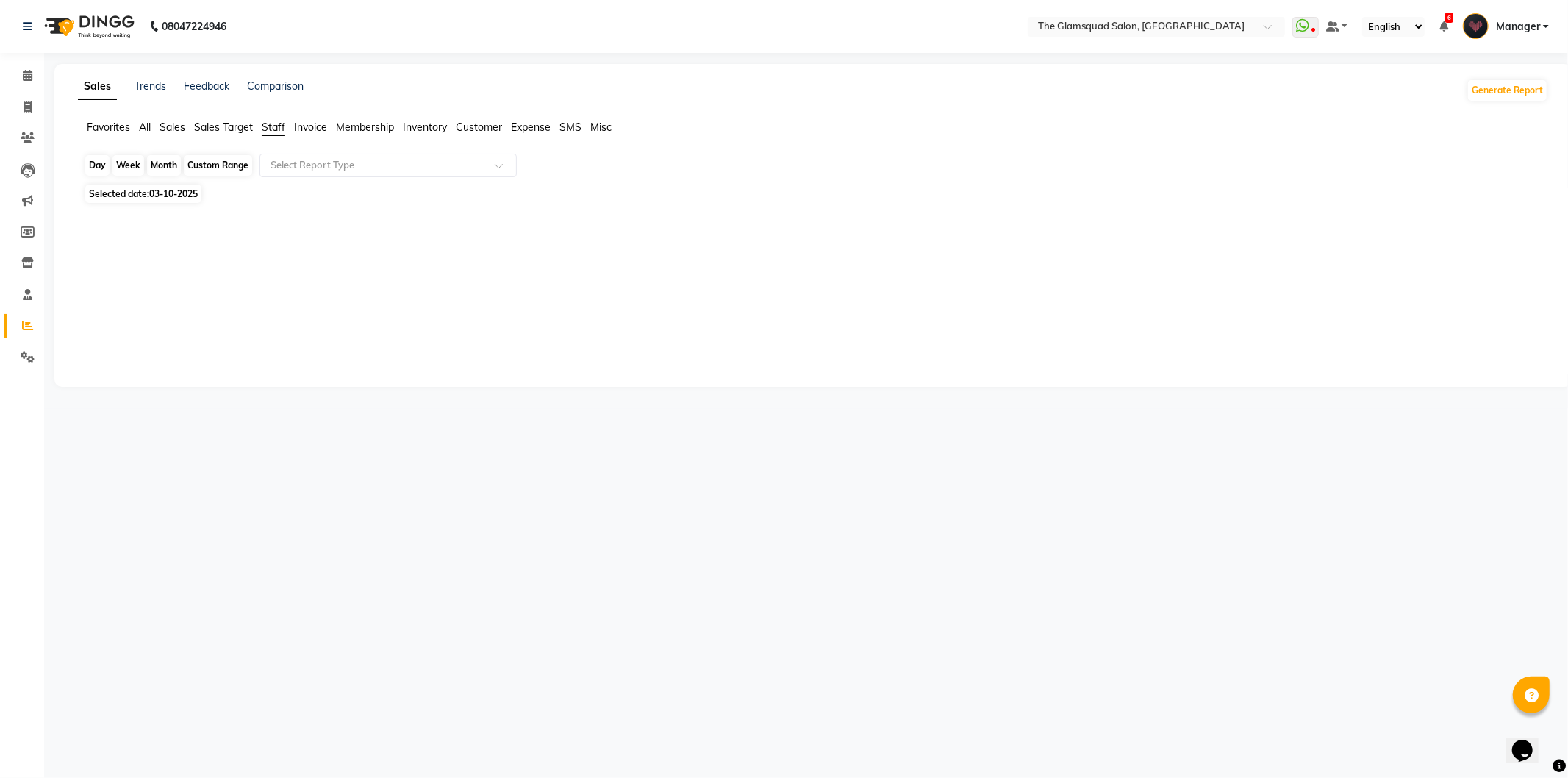
click at [100, 155] on div "Day" at bounding box center [97, 166] width 24 height 21
select select "10"
select select "2025"
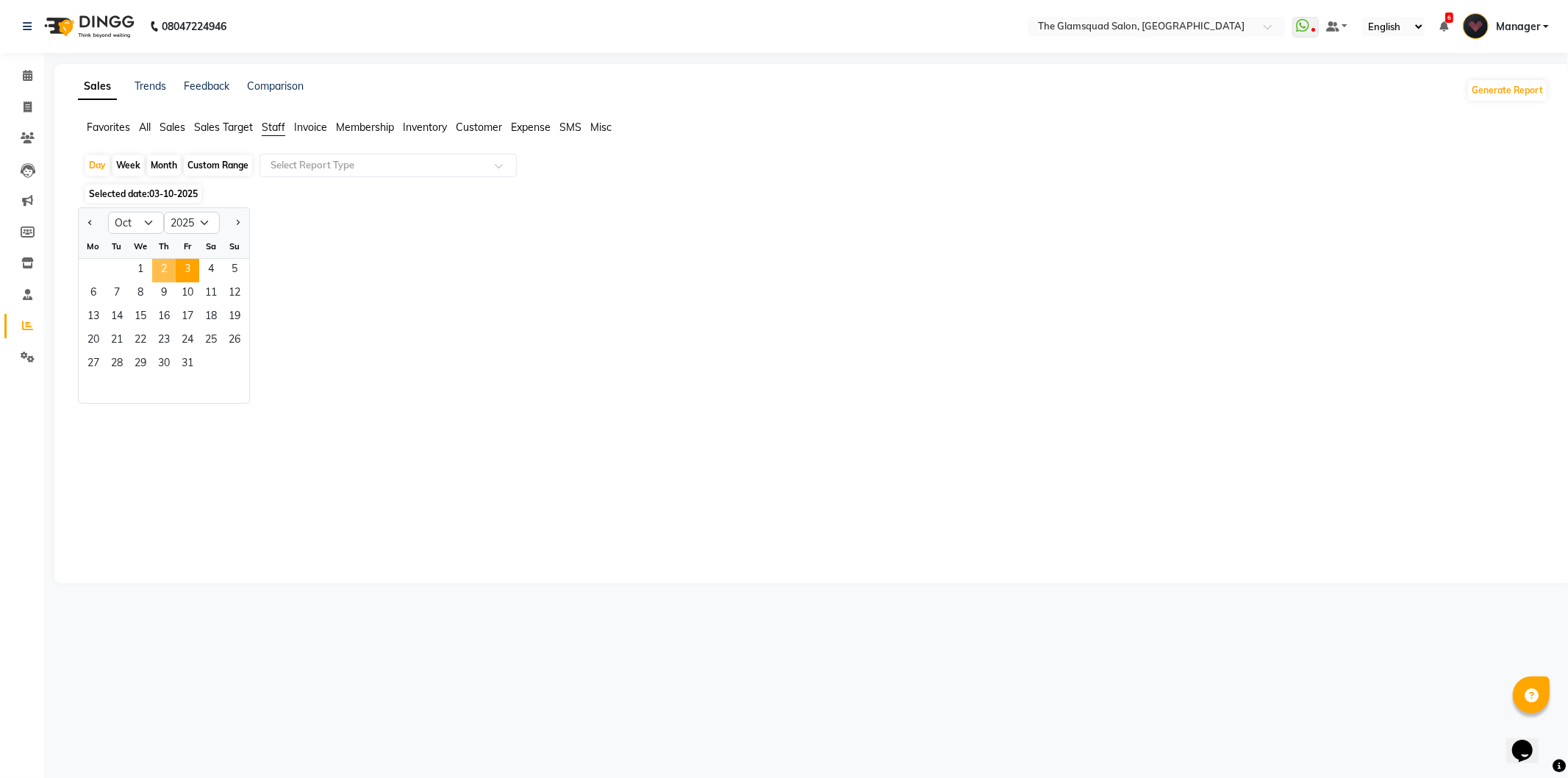
click at [165, 268] on span "2" at bounding box center [163, 270] width 23 height 23
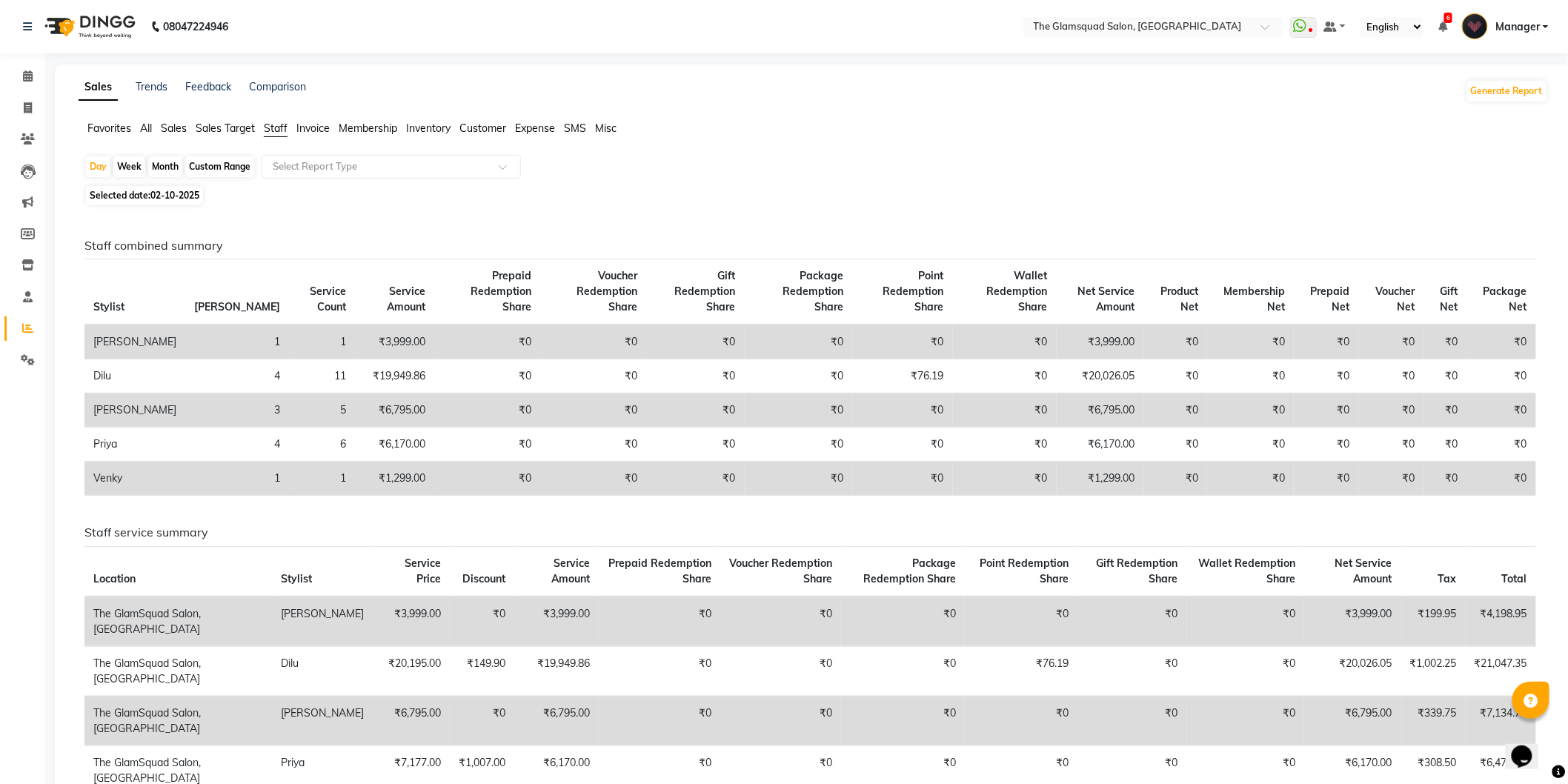
drag, startPoint x: 1326, startPoint y: 193, endPoint x: 975, endPoint y: 195, distance: 351.0
click at [1327, 191] on div "Selected date: [DATE]" at bounding box center [817, 195] width 1464 height 15
click at [35, 75] on span at bounding box center [27, 76] width 26 height 17
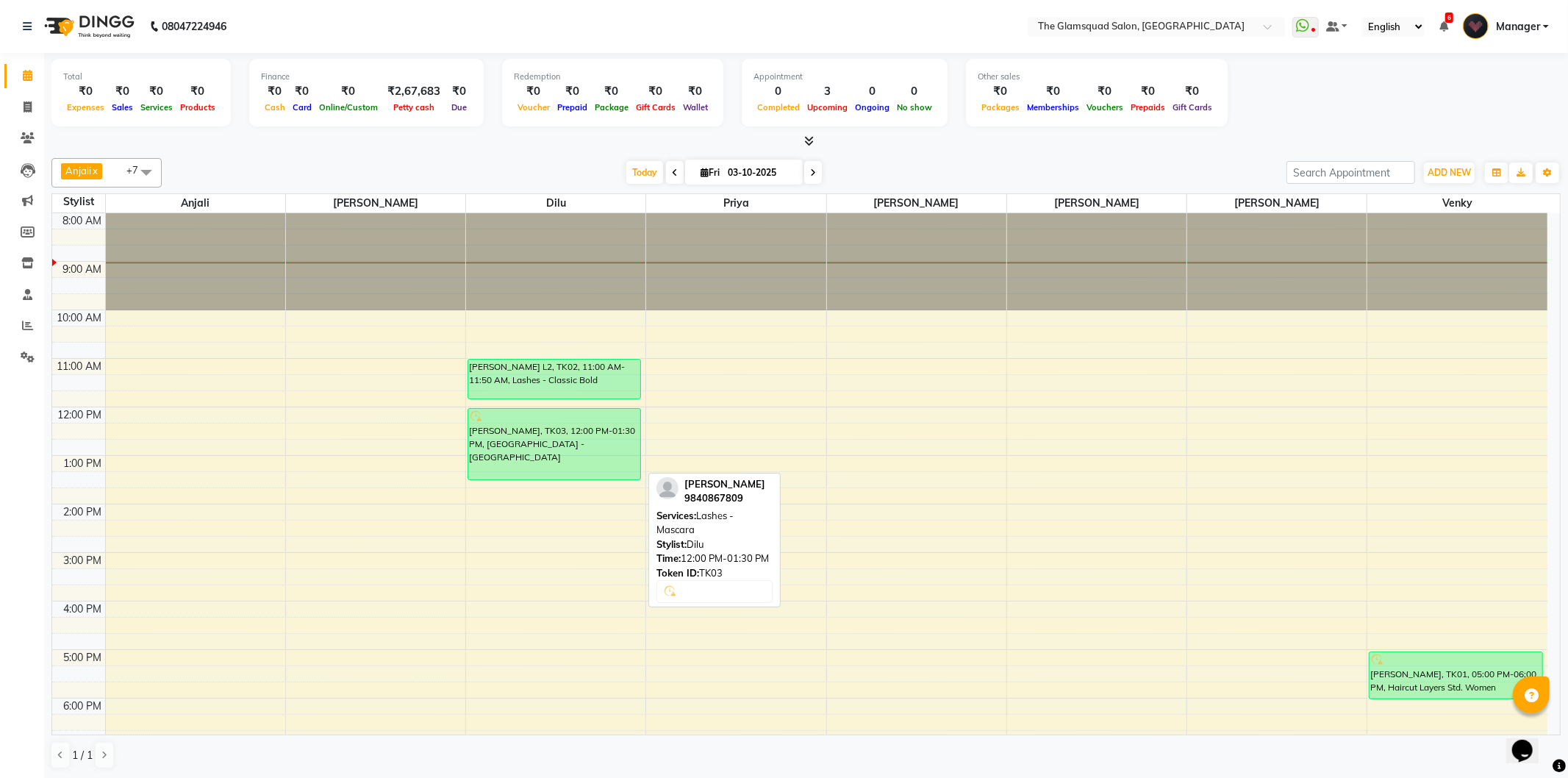
click at [589, 474] on div "[PERSON_NAME], TK03, 12:00 PM-01:30 PM, [GEOGRAPHIC_DATA] - [GEOGRAPHIC_DATA]" at bounding box center [554, 444] width 172 height 71
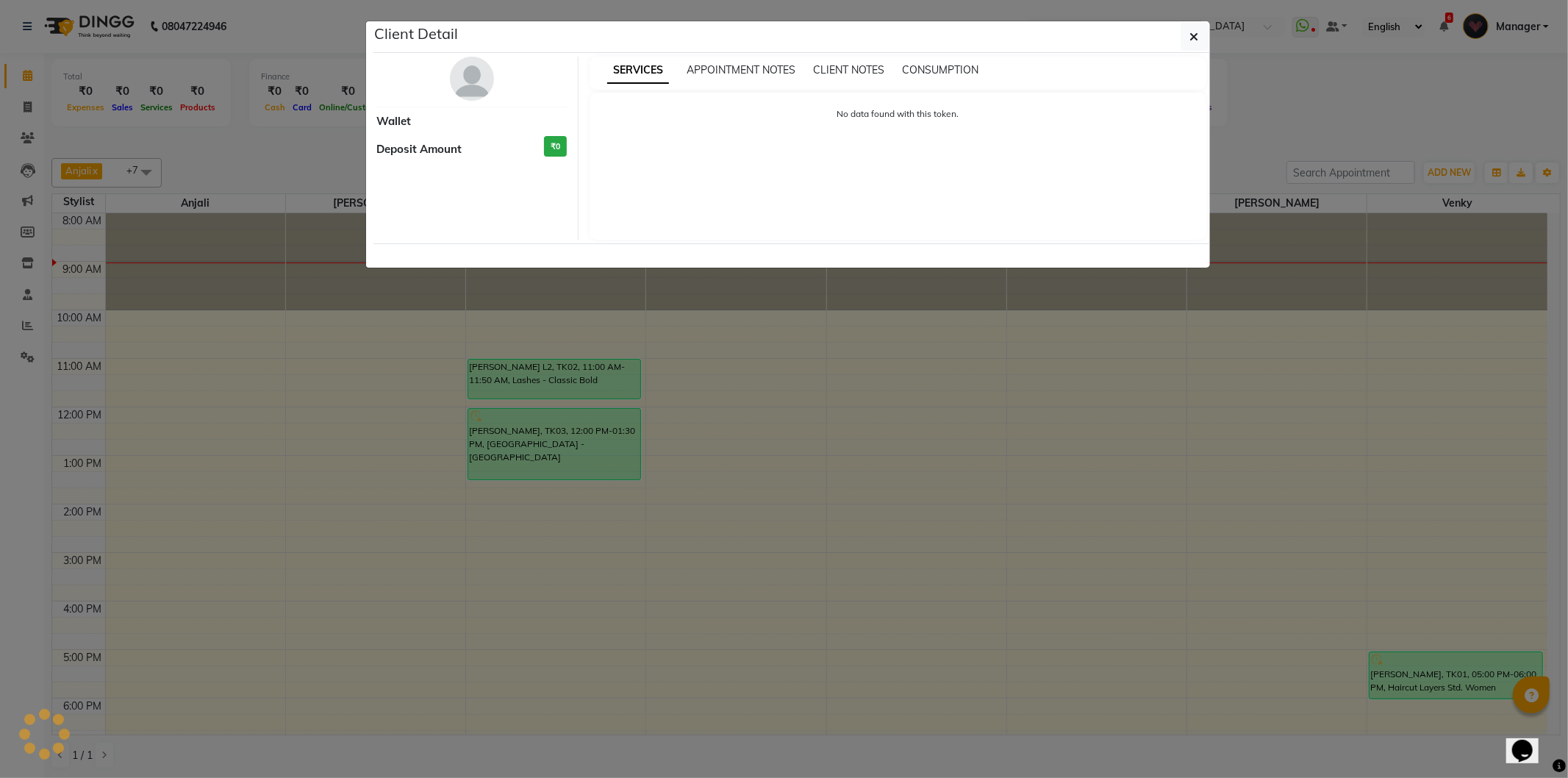
select select "6"
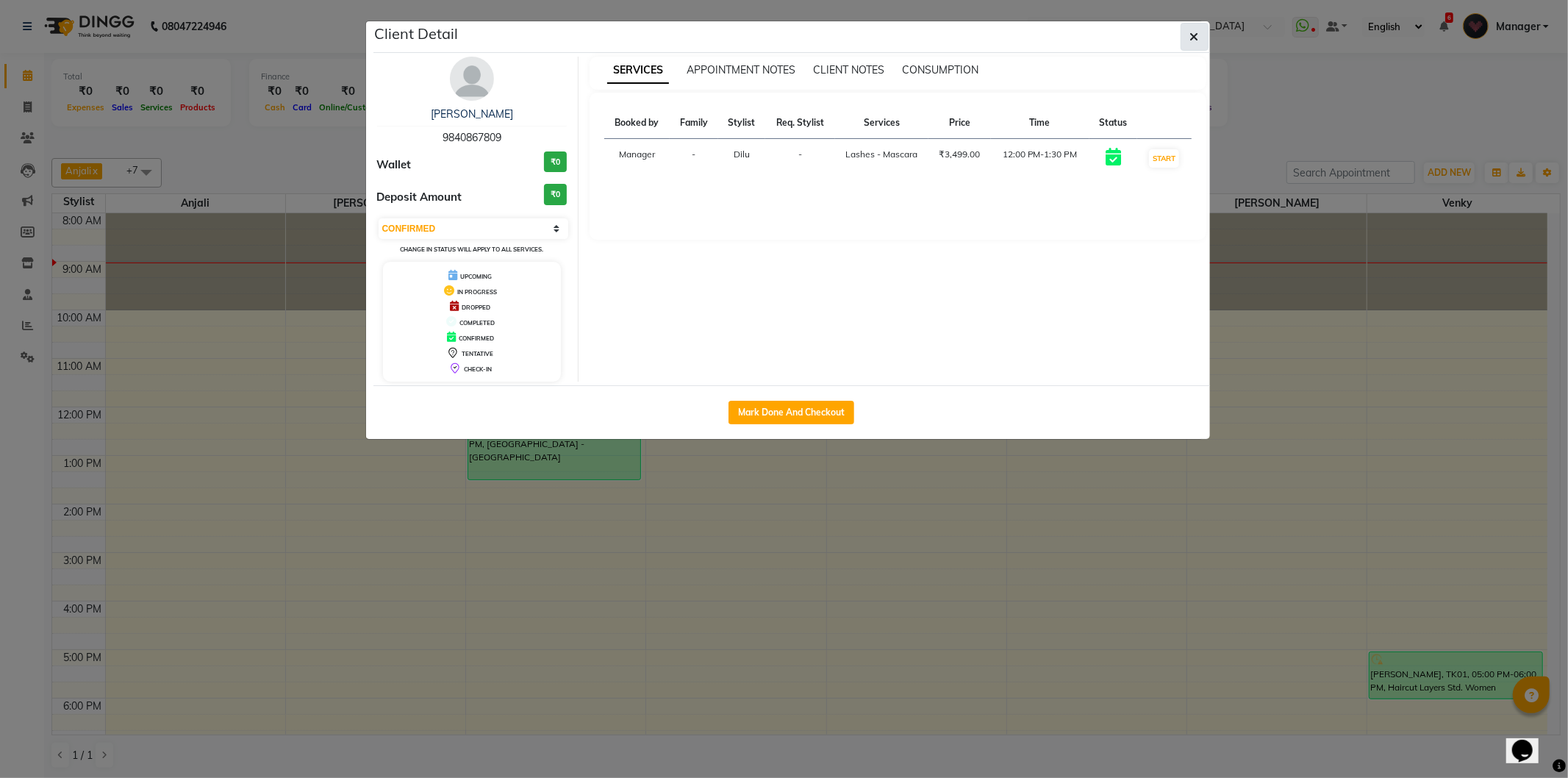
click at [1203, 33] on button "button" at bounding box center [1195, 36] width 28 height 28
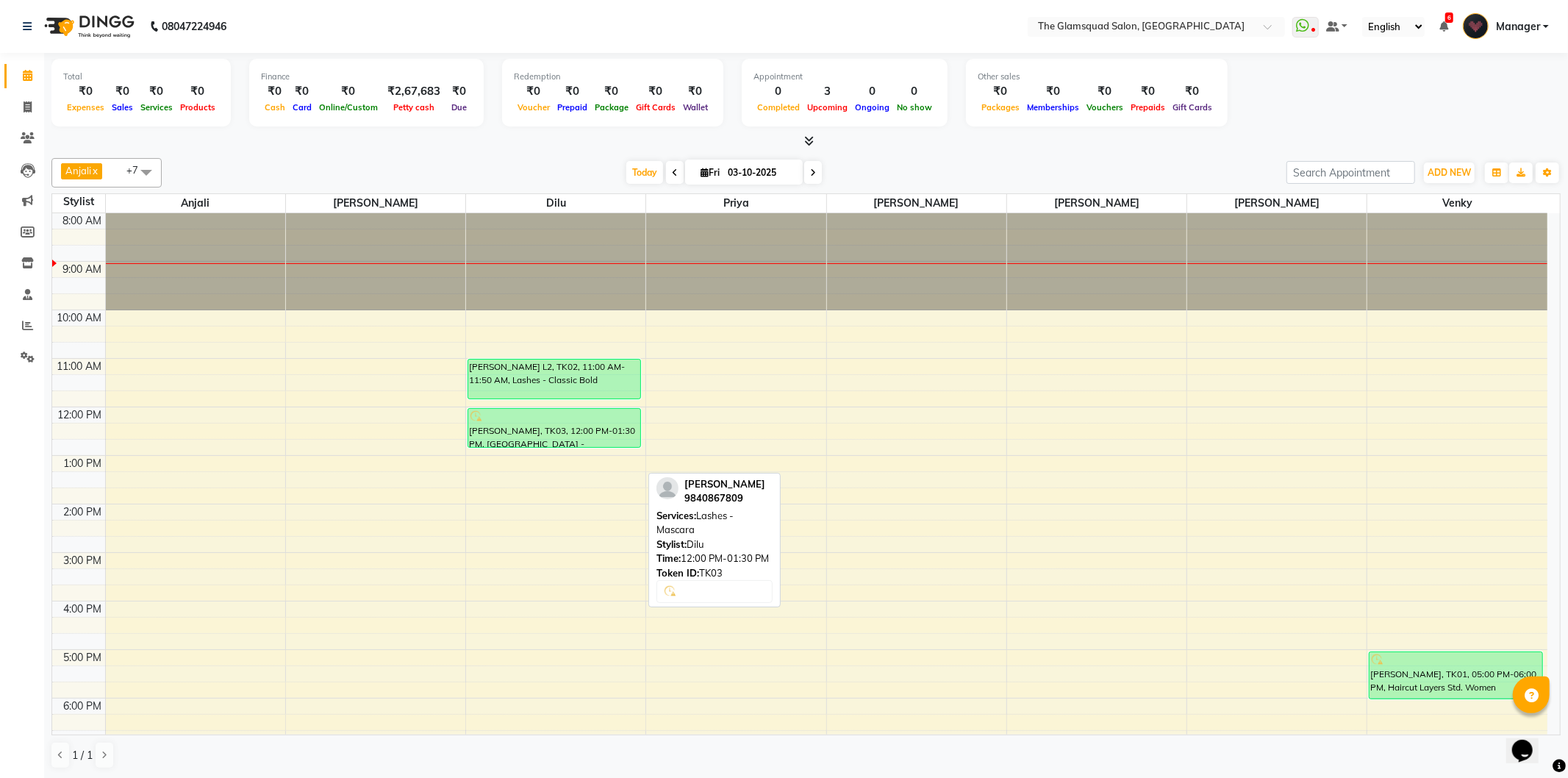
drag, startPoint x: 578, startPoint y: 478, endPoint x: 577, endPoint y: 453, distance: 25.0
click at [577, 453] on div "8:00 AM 9:00 AM 10:00 AM 11:00 AM 12:00 PM 1:00 PM 2:00 PM 3:00 PM 4:00 PM 5:00…" at bounding box center [800, 552] width 1495 height 679
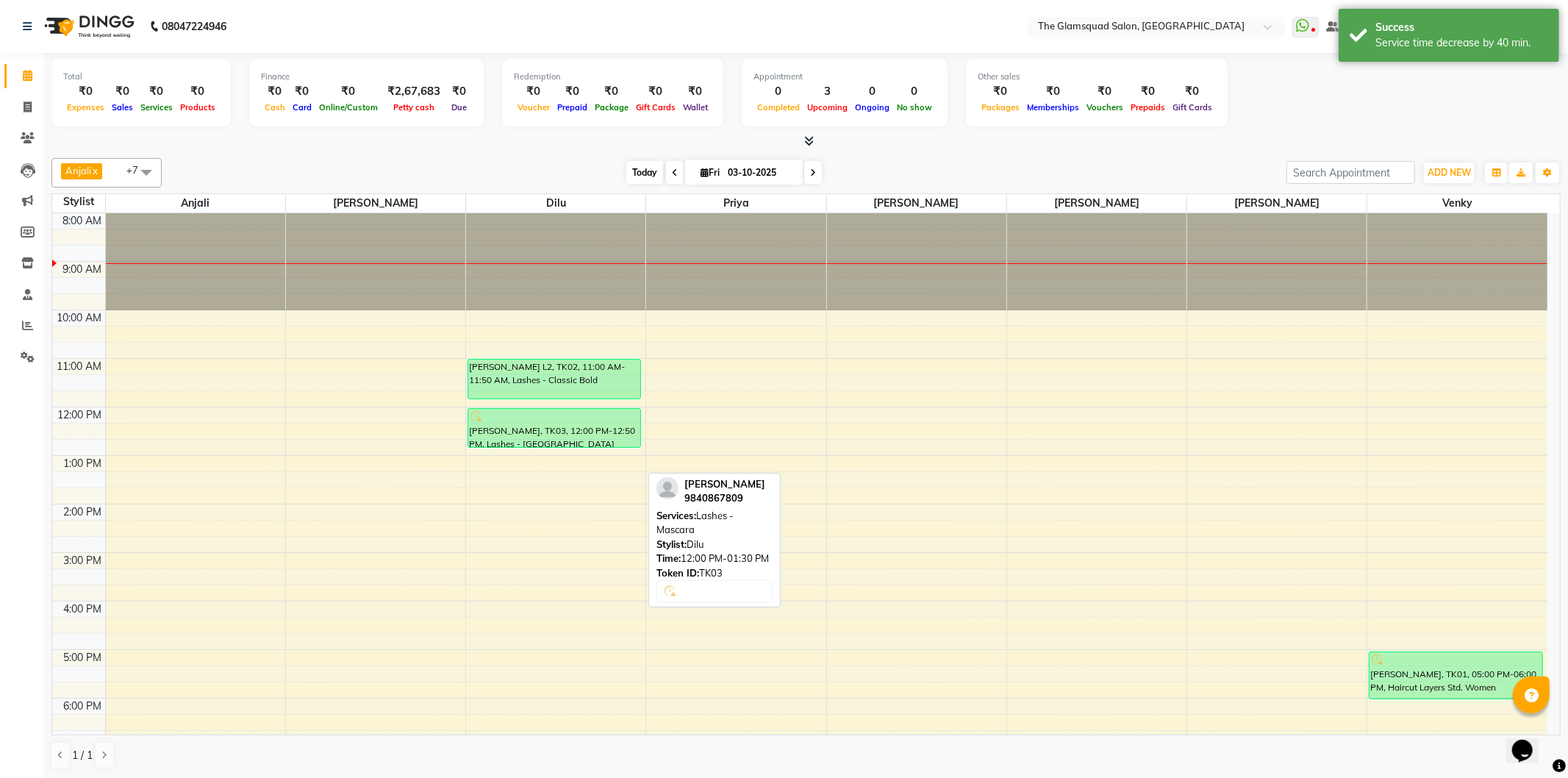
click at [649, 165] on span "Today" at bounding box center [645, 172] width 37 height 22
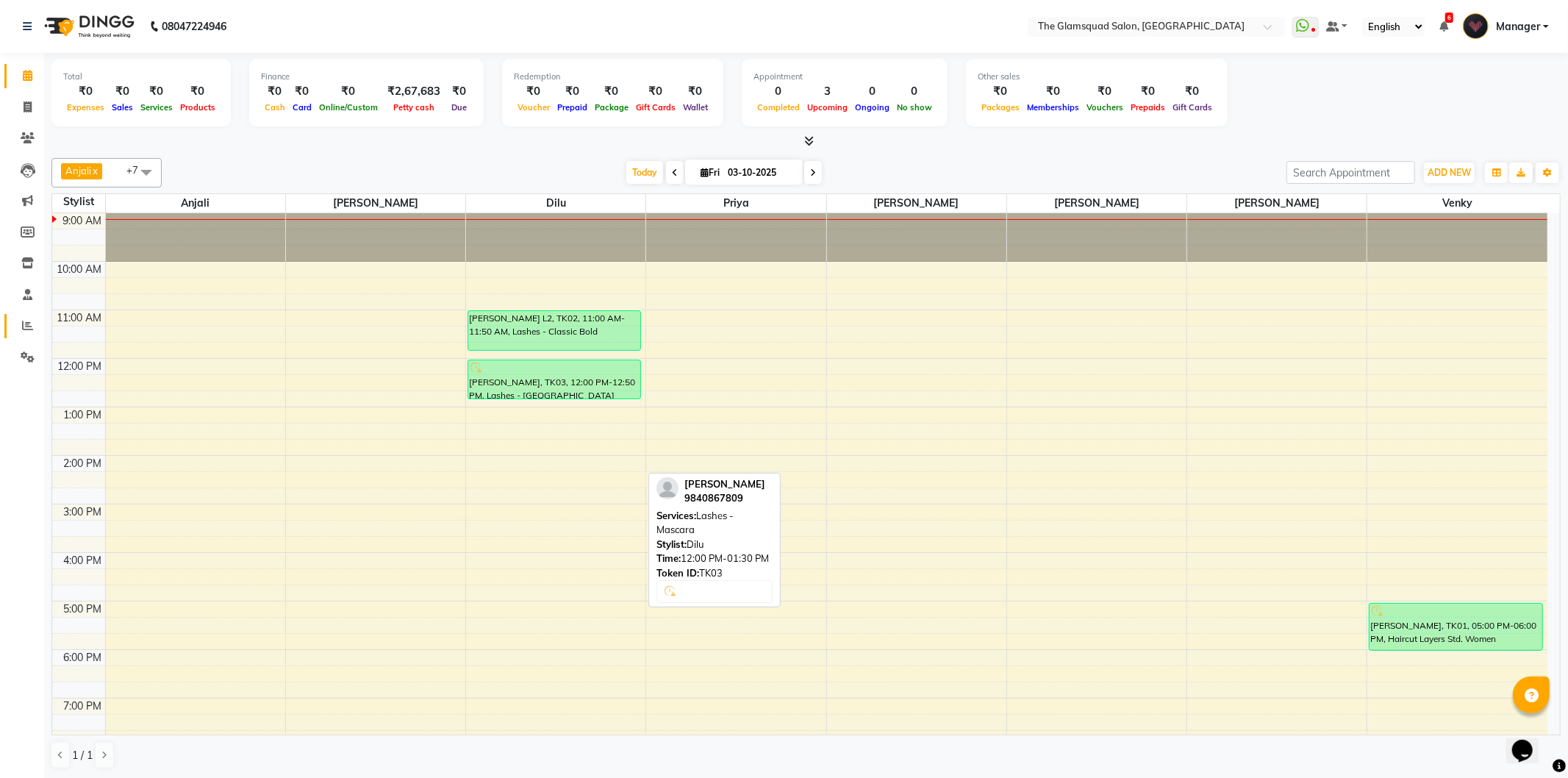
click at [30, 331] on icon at bounding box center [28, 325] width 11 height 11
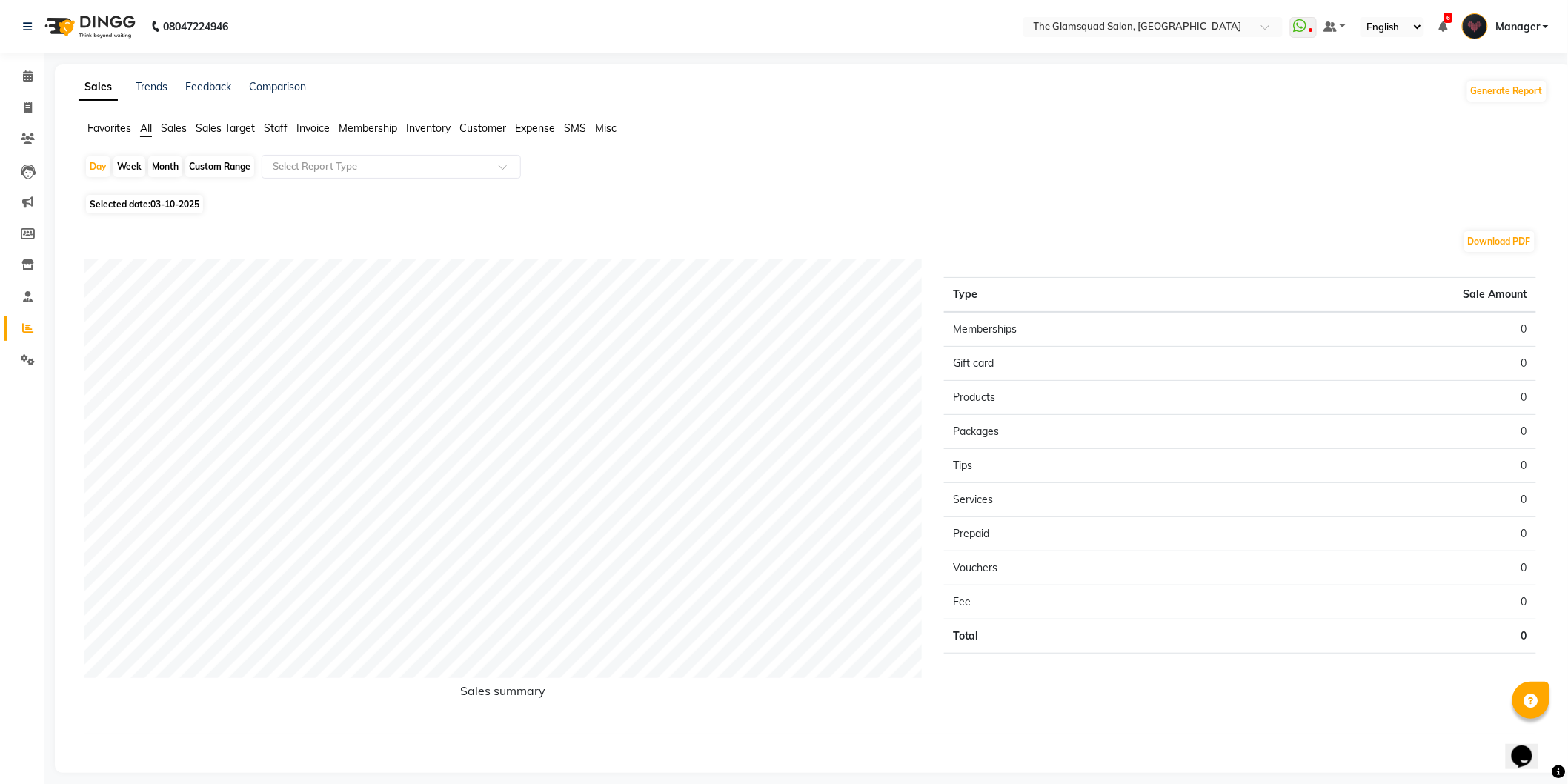
click at [175, 128] on span "Sales" at bounding box center [174, 128] width 26 height 14
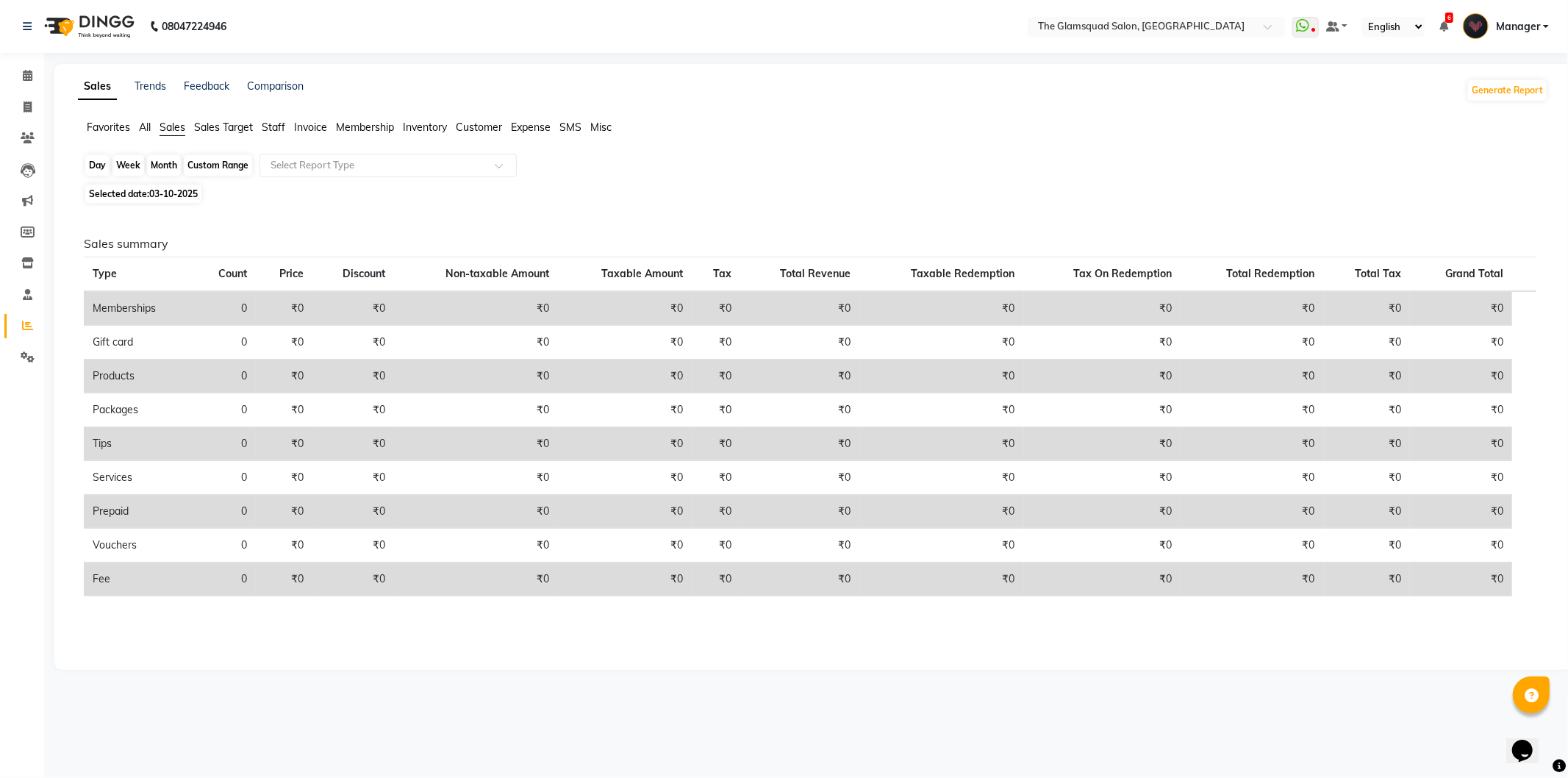
click at [102, 162] on div "Day" at bounding box center [97, 166] width 24 height 21
select select "10"
select select "2025"
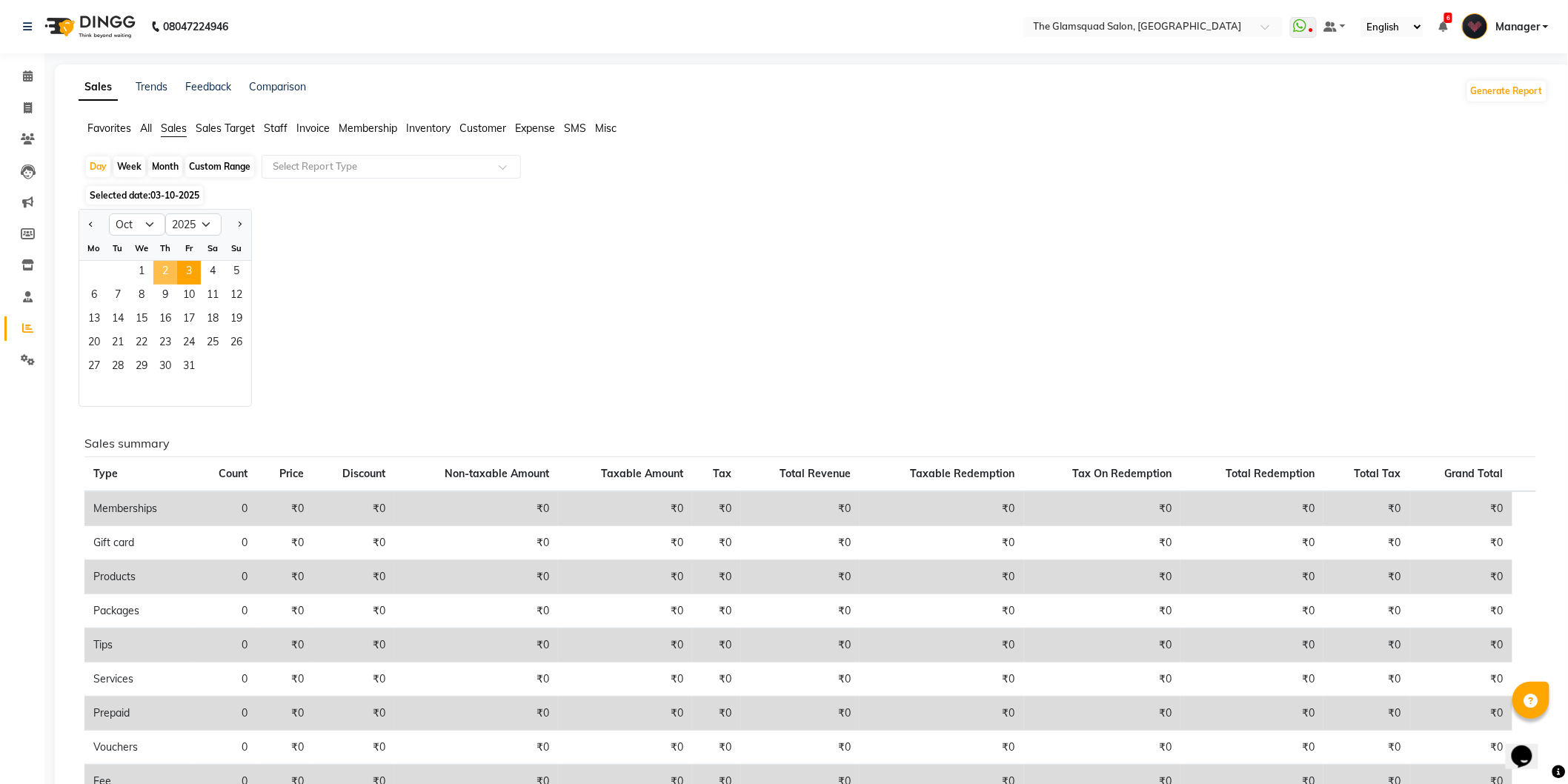
click at [174, 270] on span "2" at bounding box center [165, 272] width 23 height 23
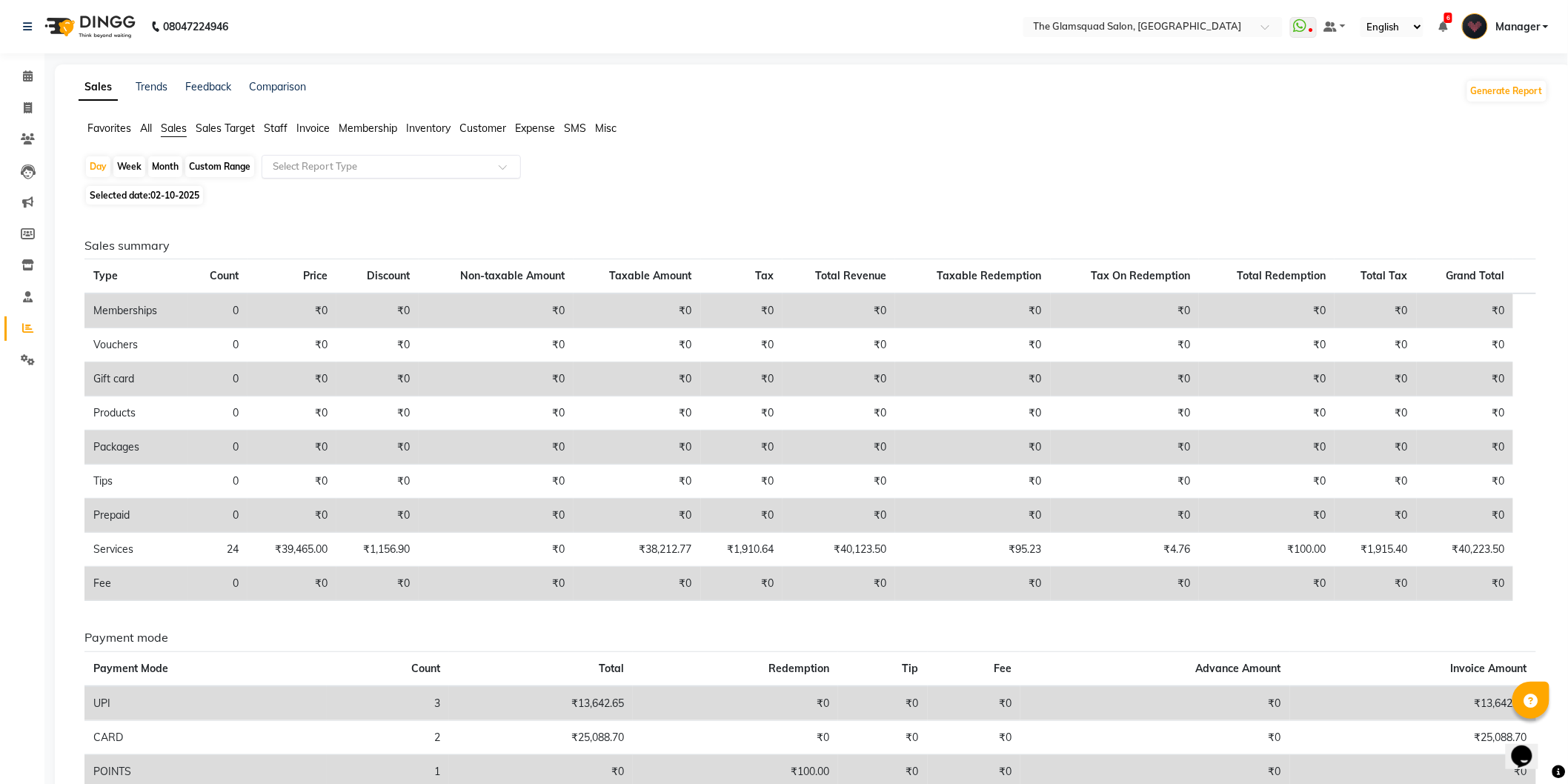
click at [357, 166] on input "text" at bounding box center [376, 166] width 213 height 15
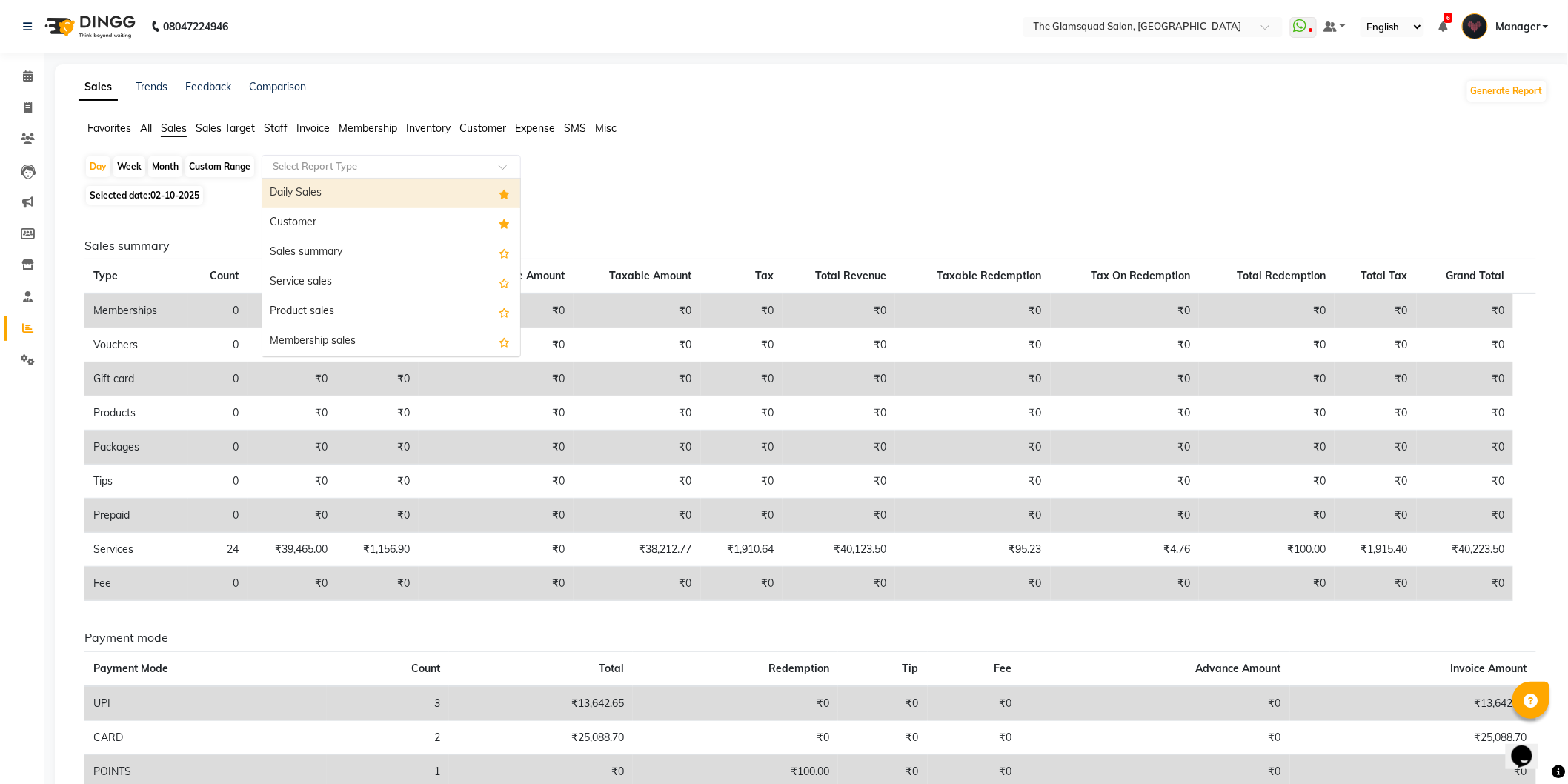
click at [379, 197] on div "Daily Sales" at bounding box center [391, 193] width 258 height 30
select select "full_report"
select select "csv"
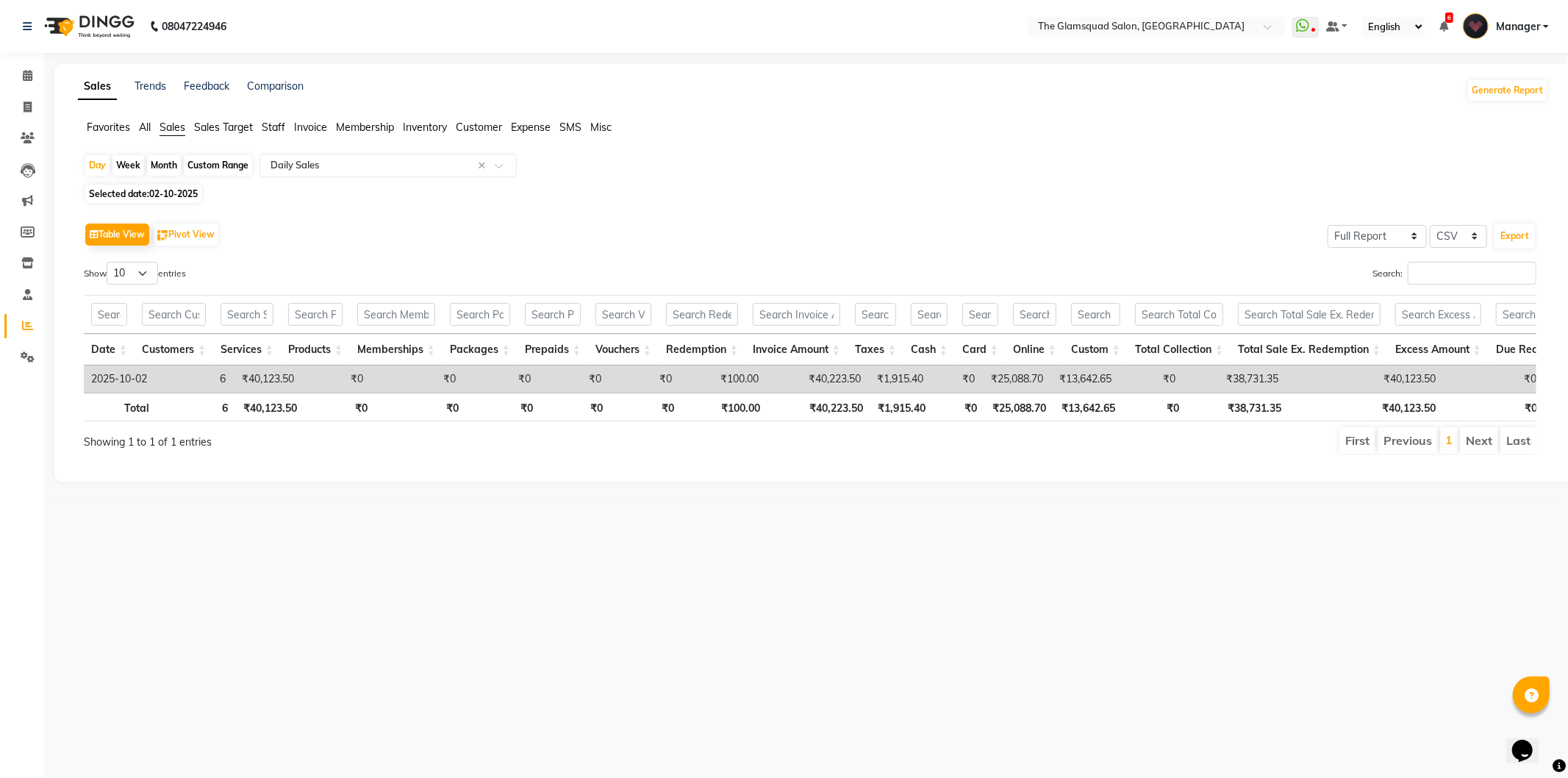
click at [1329, 67] on div "Sales Trends Feedback Comparison Generate Report Favorites All Sales Sales Targ…" at bounding box center [813, 272] width 1518 height 417
click at [27, 75] on icon at bounding box center [27, 75] width 10 height 11
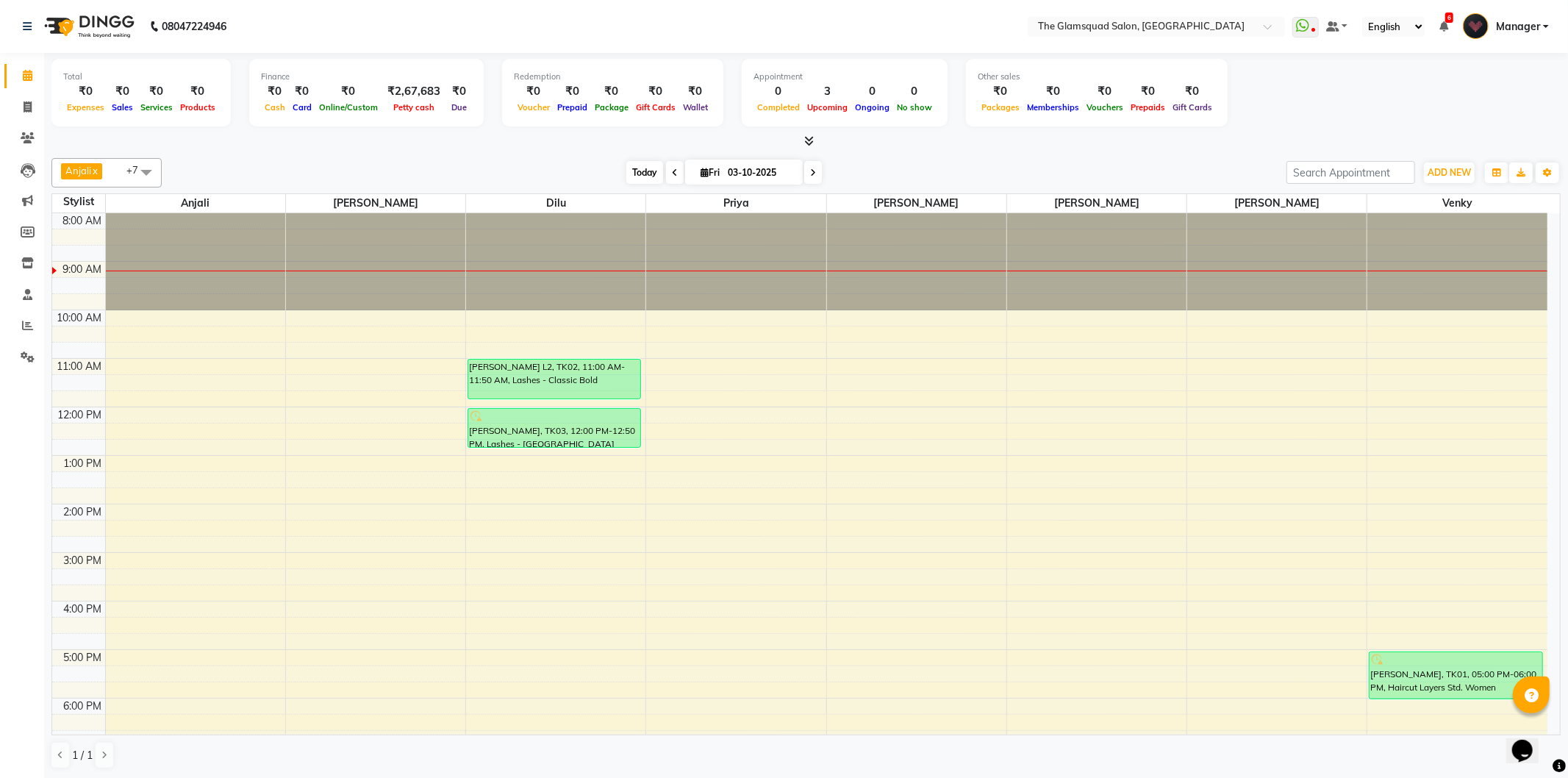
click at [655, 165] on span "Today" at bounding box center [645, 172] width 37 height 22
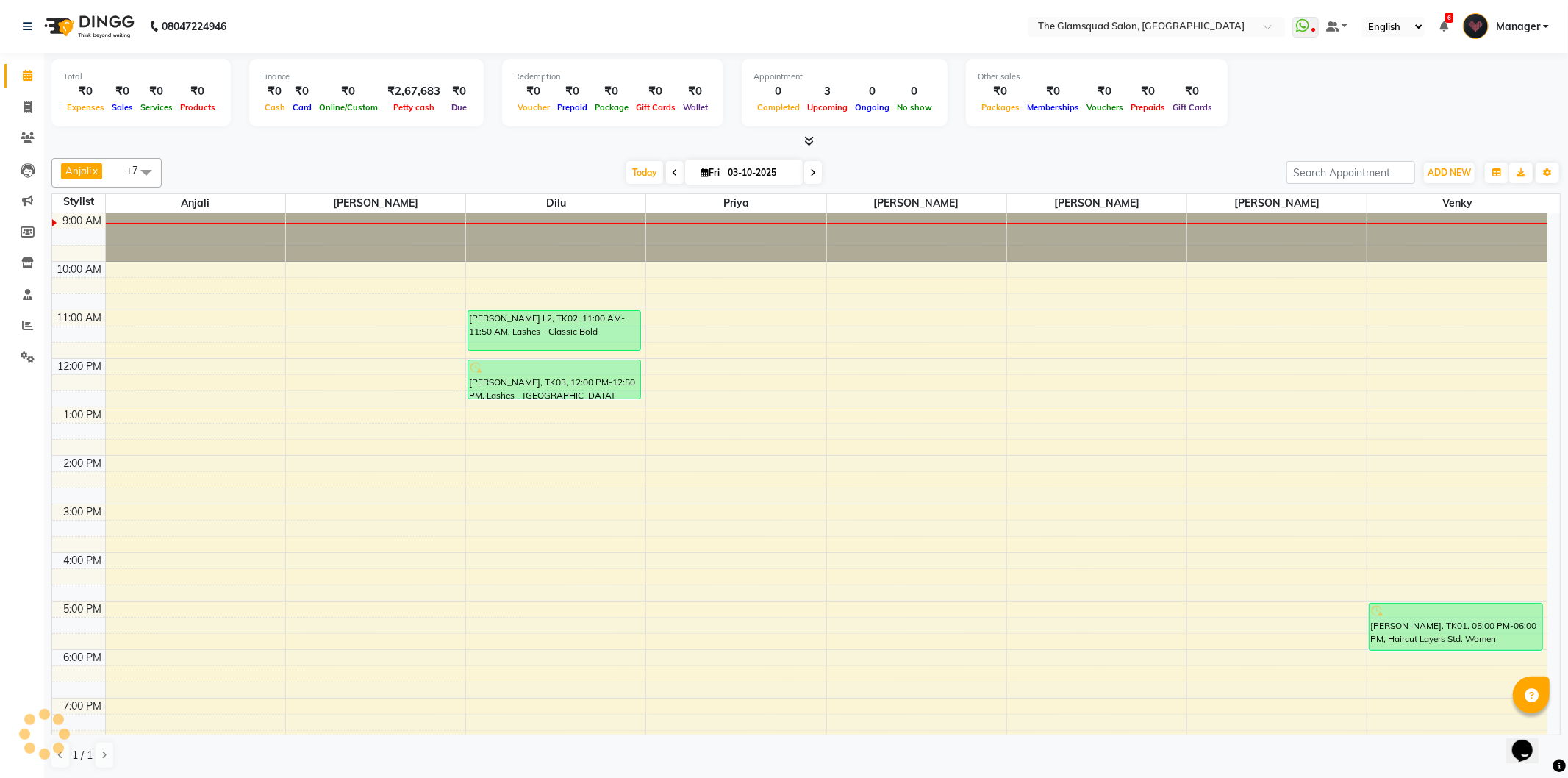
click at [1032, 158] on div "Anjali x [PERSON_NAME] x [PERSON_NAME] x Priya x Dilu x Venky x [PERSON_NAME] x…" at bounding box center [806, 172] width 1510 height 30
click at [724, 171] on input "03-10-2025" at bounding box center [760, 173] width 74 height 22
select select "10"
select select "2025"
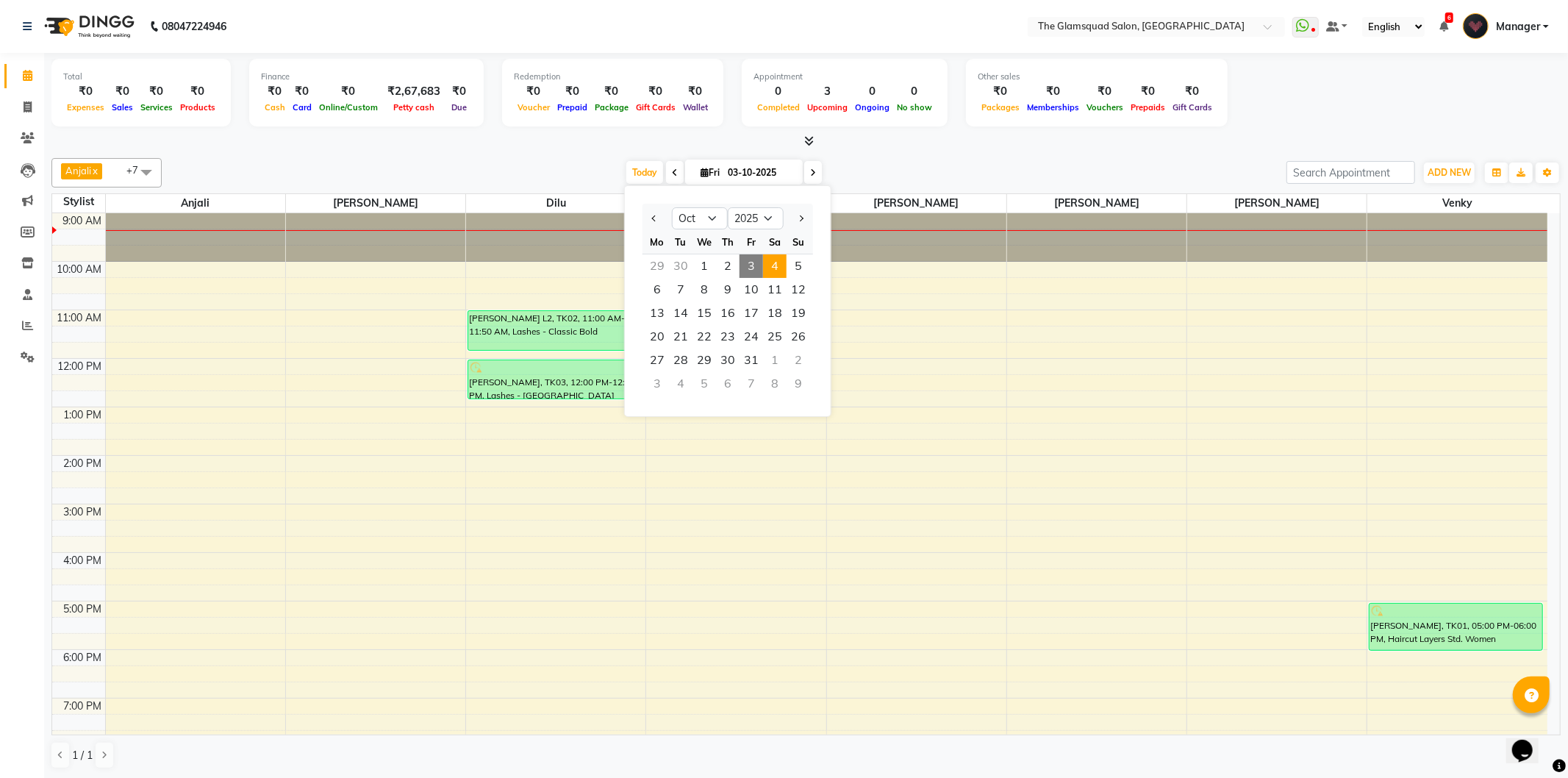
click at [776, 258] on span "4" at bounding box center [774, 265] width 23 height 23
type input "04-10-2025"
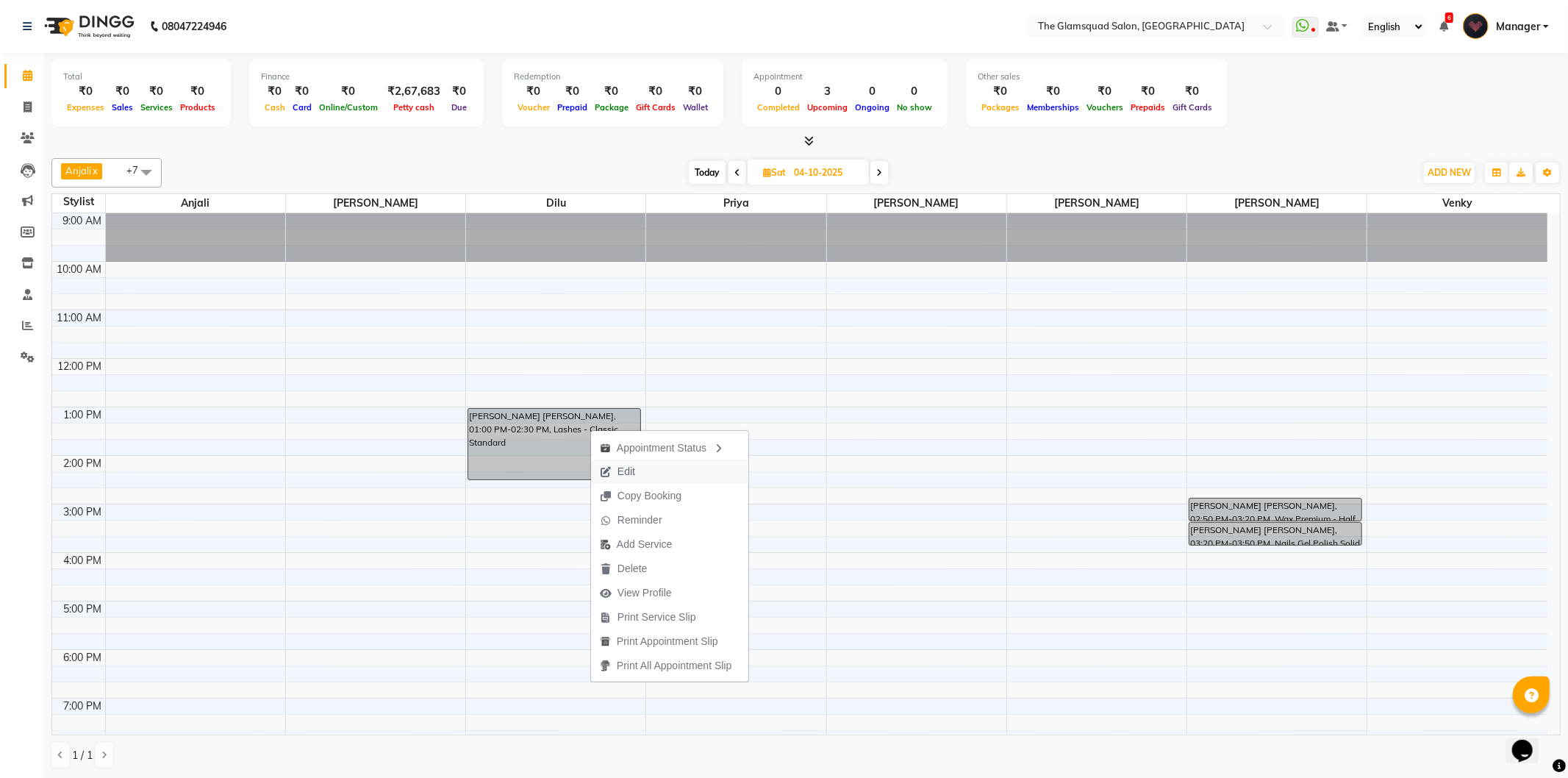
click at [634, 467] on span "Edit" at bounding box center [627, 471] width 18 height 15
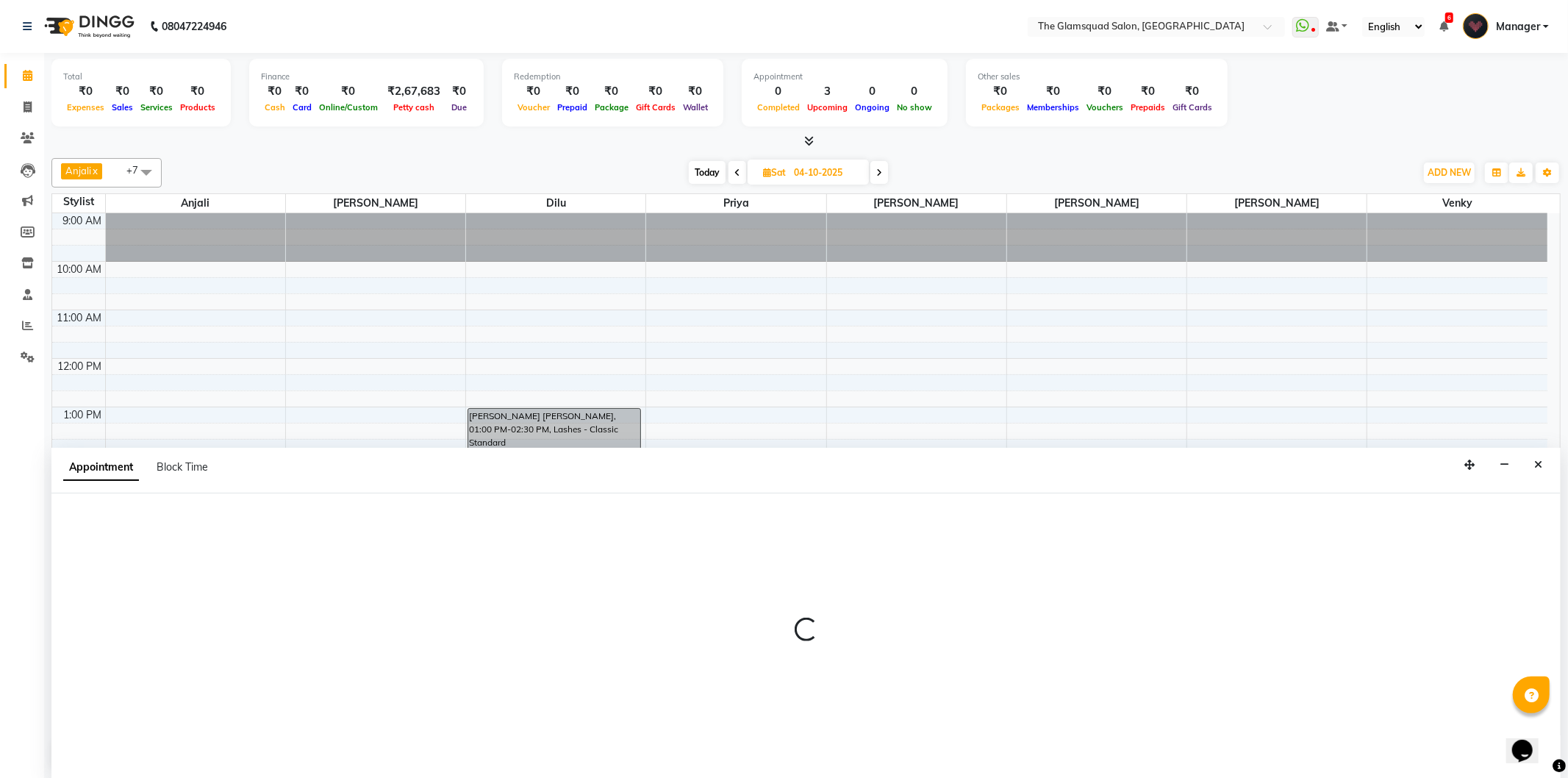
select select "89513"
select select "780"
select select "tentative"
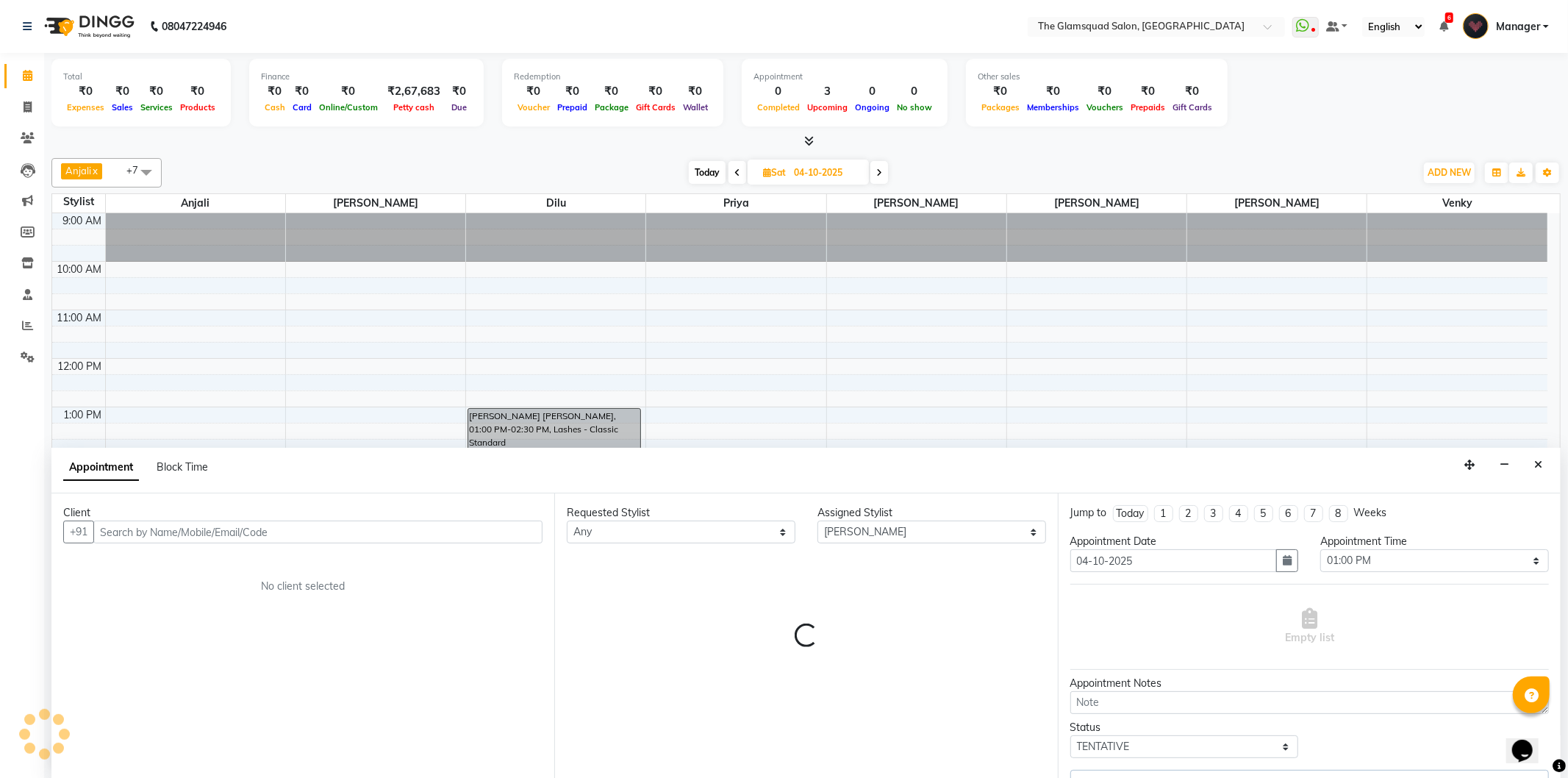
select select "2374"
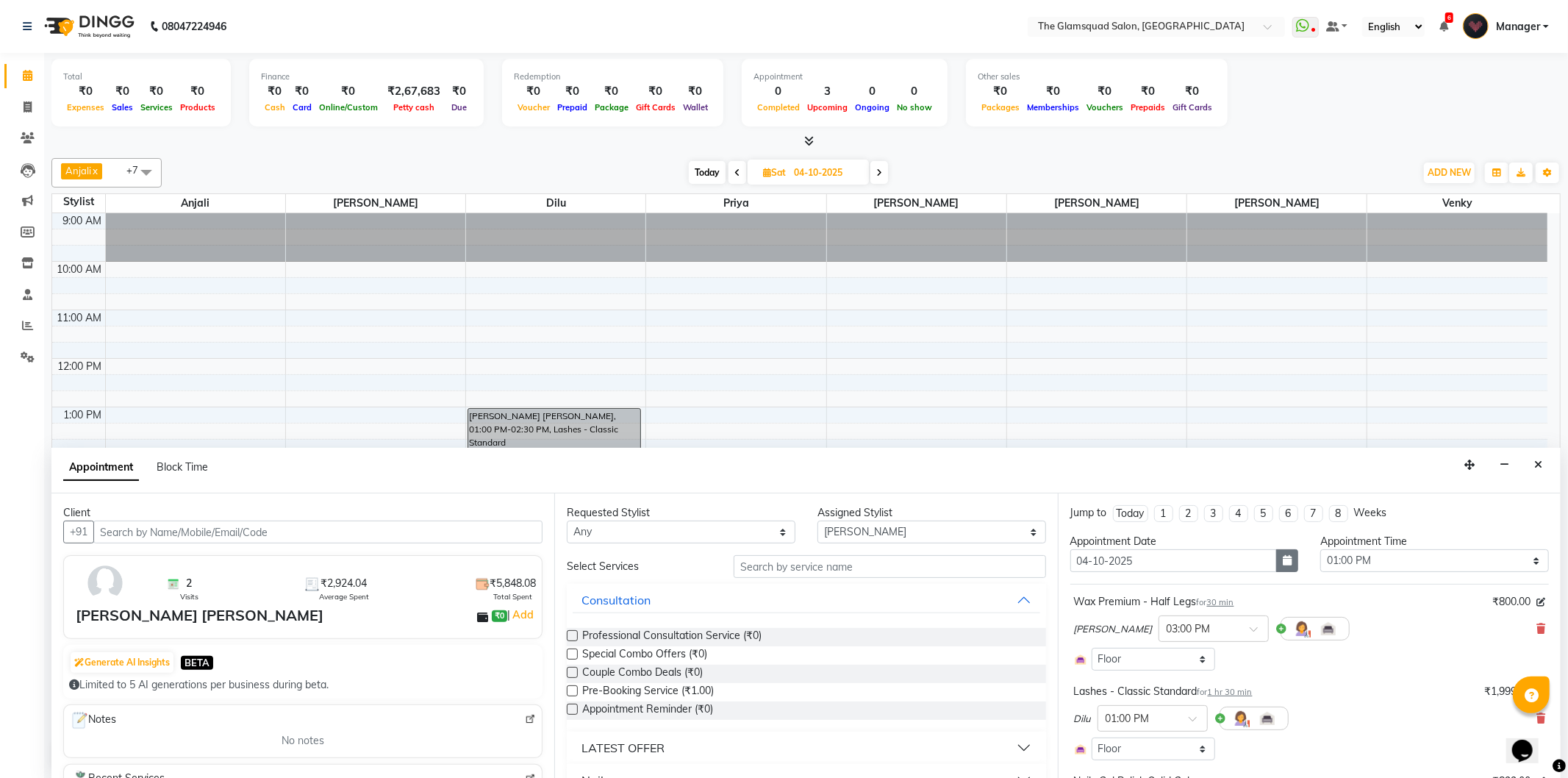
click at [1276, 566] on button "button" at bounding box center [1288, 560] width 22 height 22
click at [1199, 660] on div "11" at bounding box center [1203, 660] width 23 height 23
type input "[DATE]"
select select "780"
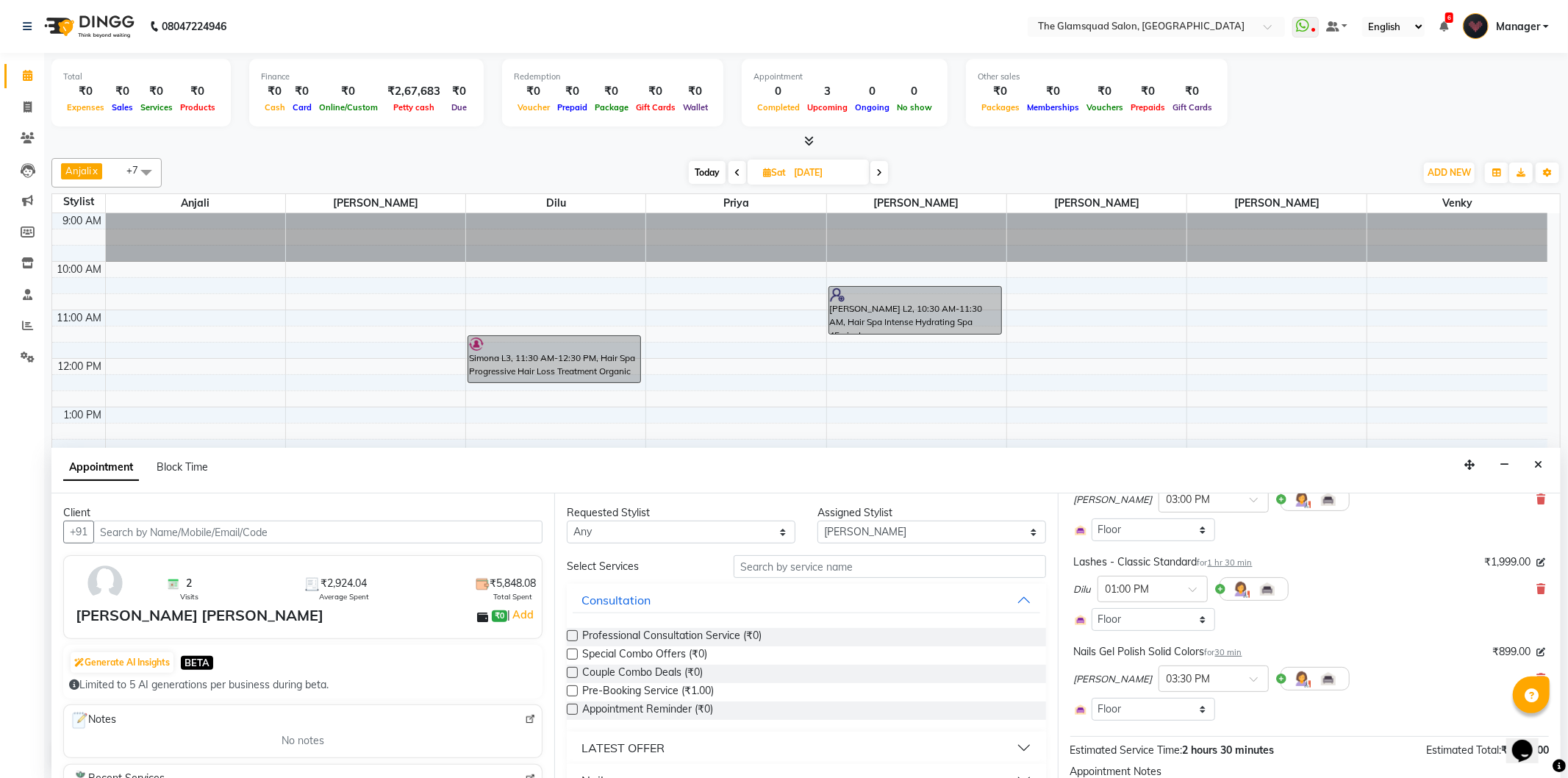
scroll to position [247, 0]
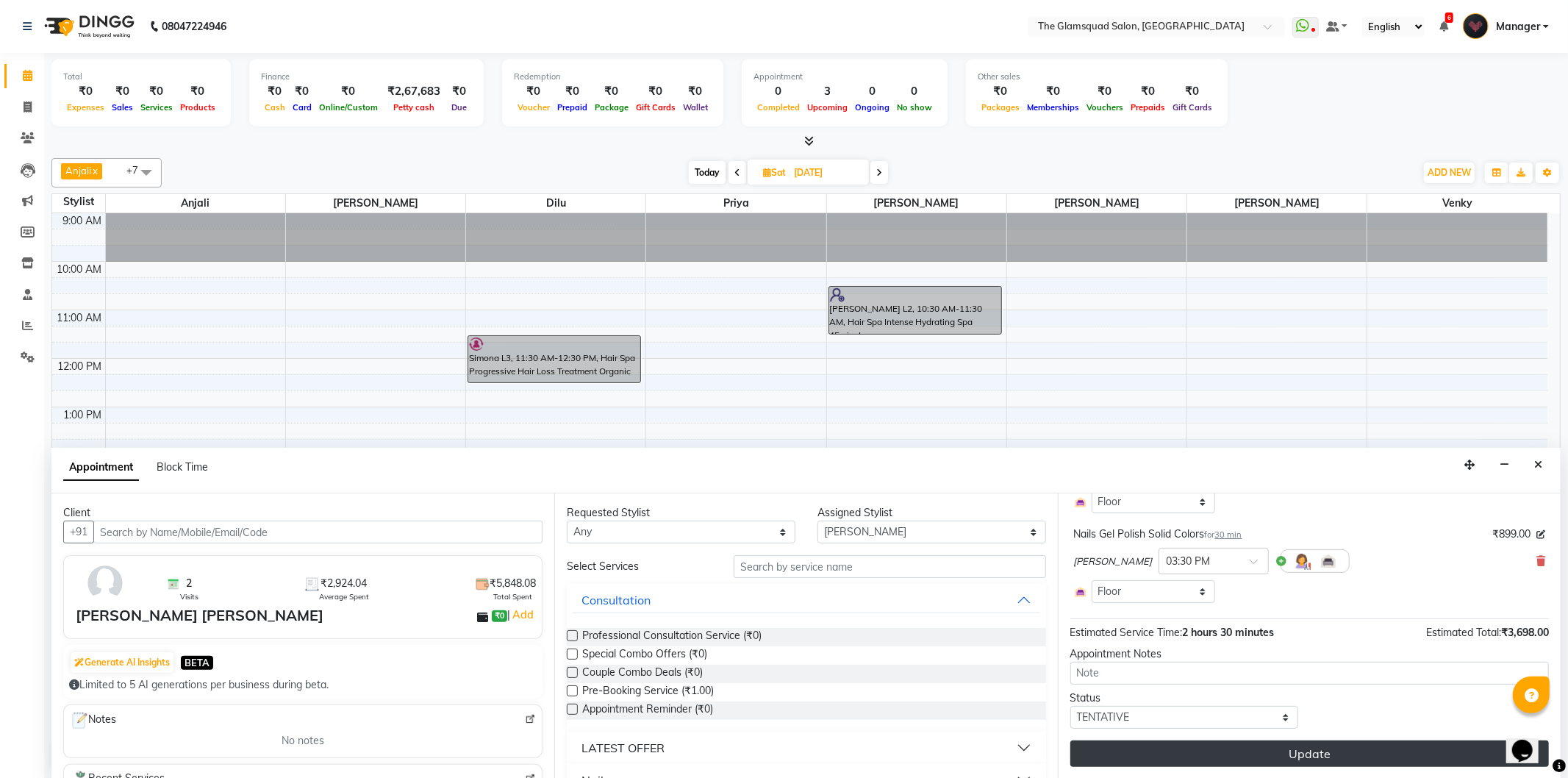
click at [1338, 753] on button "Update" at bounding box center [1309, 753] width 478 height 26
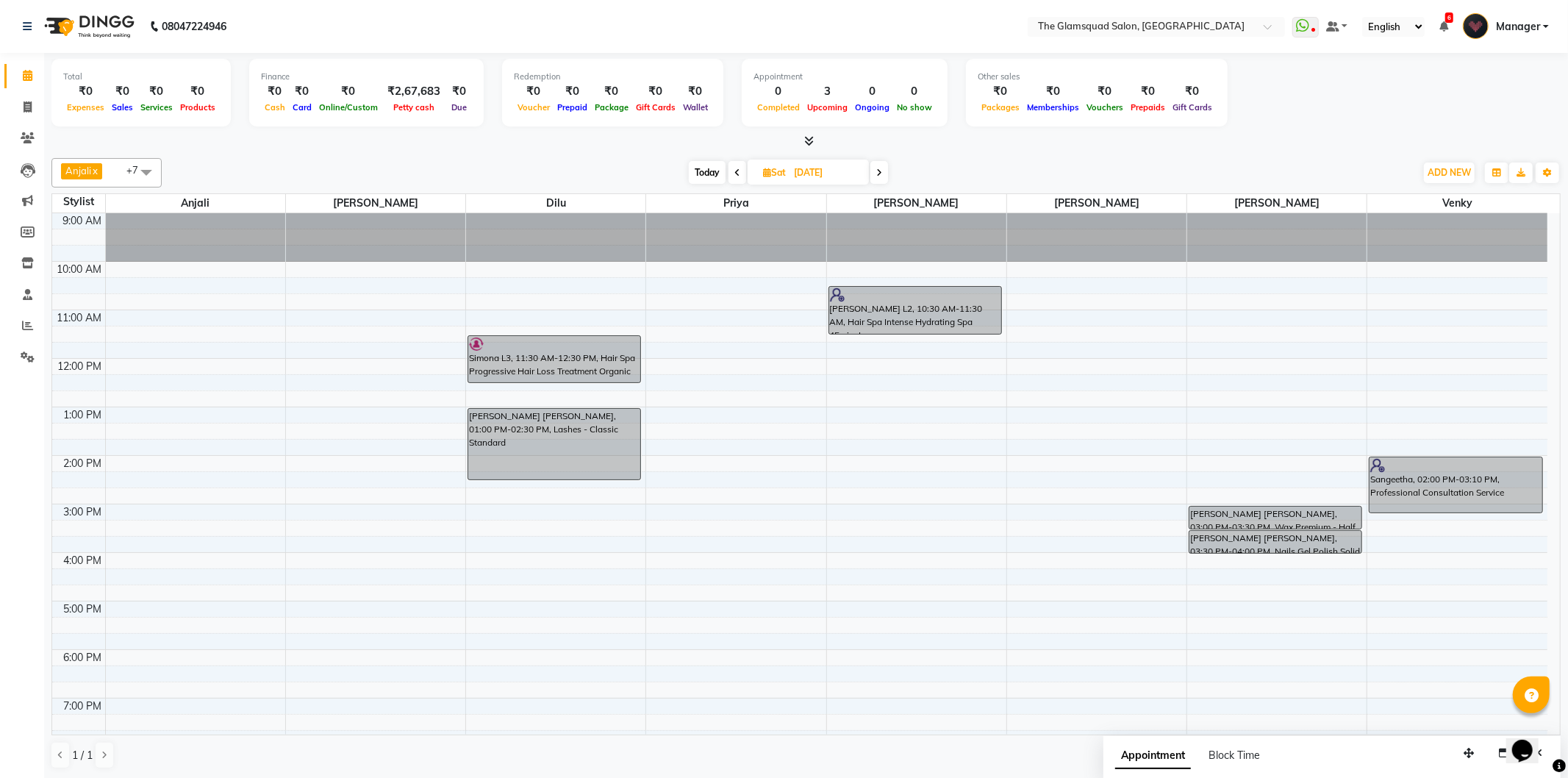
click at [710, 176] on span "Today" at bounding box center [707, 172] width 37 height 22
type input "03-10-2025"
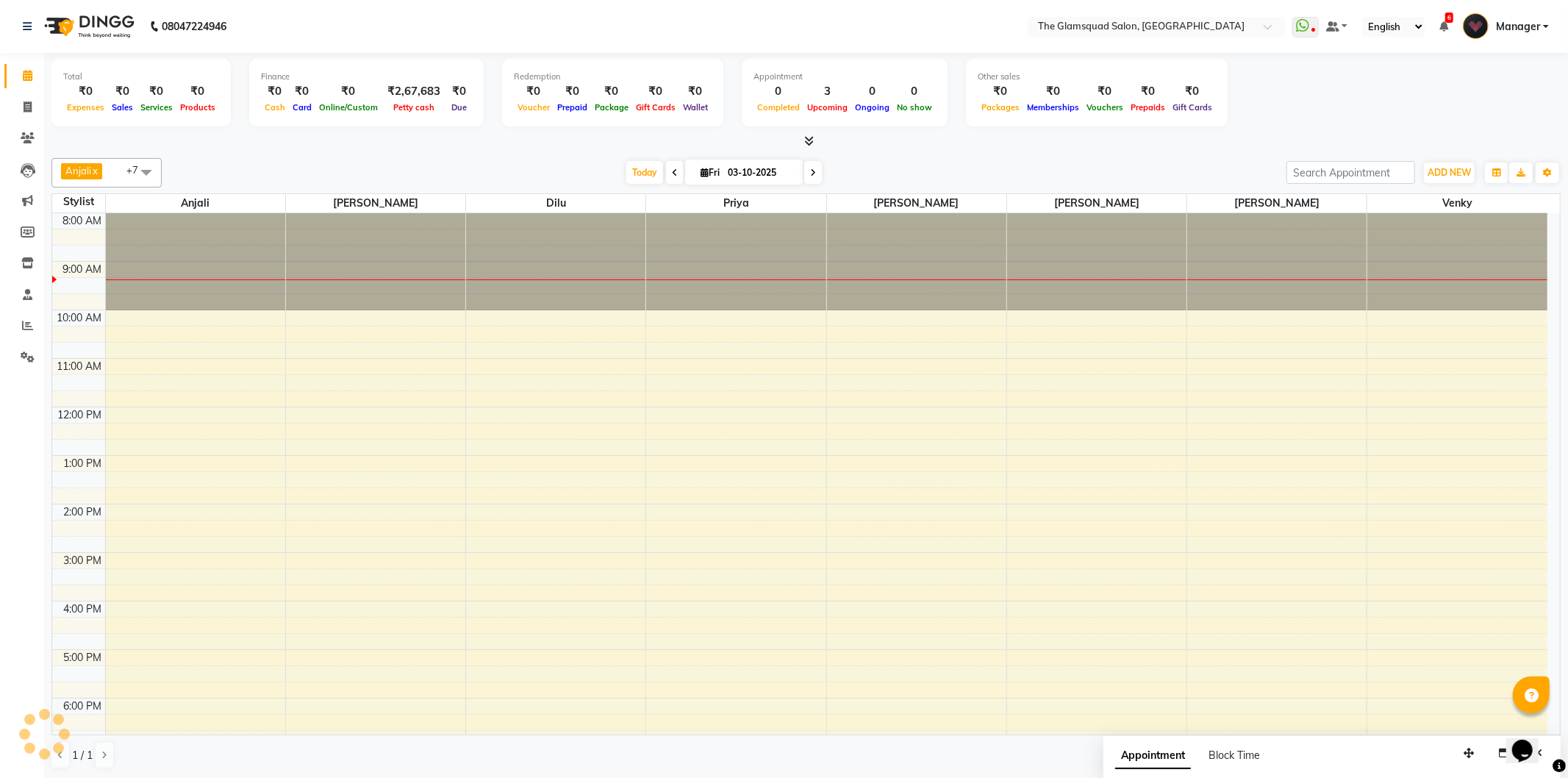
scroll to position [49, 0]
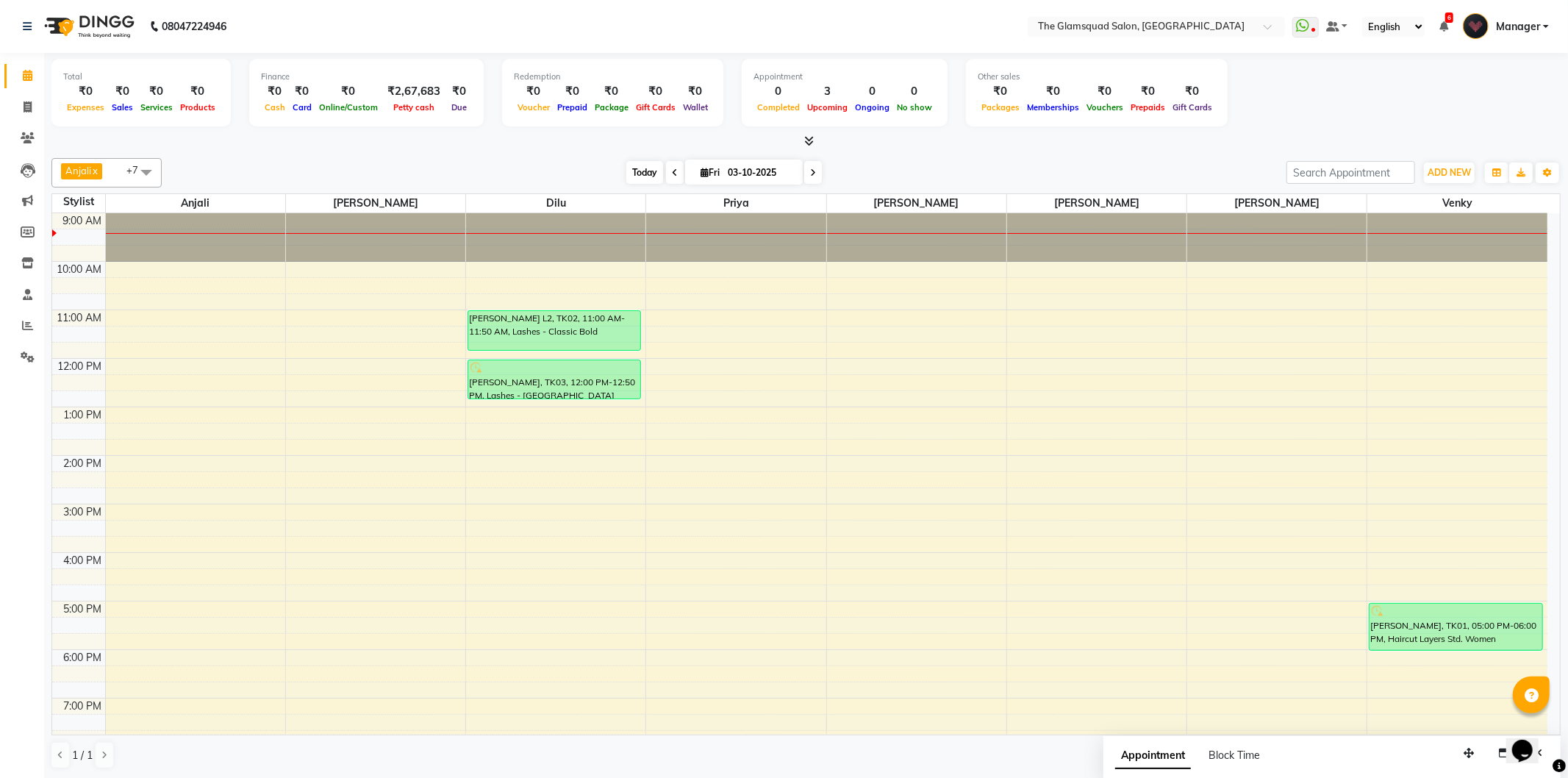
click at [632, 166] on span "Today" at bounding box center [645, 172] width 37 height 22
click at [370, 174] on div "[DATE] [DATE]" at bounding box center [724, 173] width 1110 height 22
